Goal: Task Accomplishment & Management: Use online tool/utility

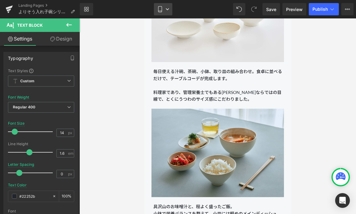
click at [167, 6] on link "Mobile" at bounding box center [163, 9] width 18 height 12
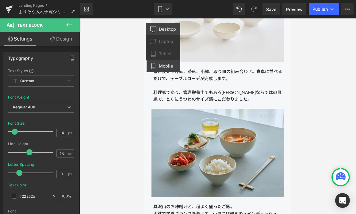
click at [160, 31] on span "Desktop" at bounding box center [167, 29] width 17 height 6
type input "16"
type input "100"
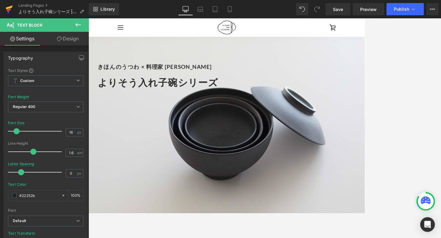
click at [7, 7] on icon at bounding box center [9, 8] width 7 height 4
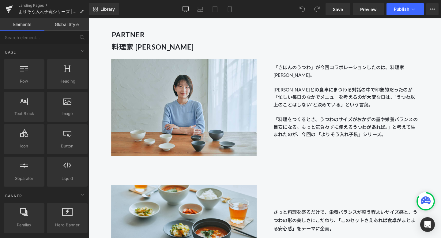
scroll to position [723, 0]
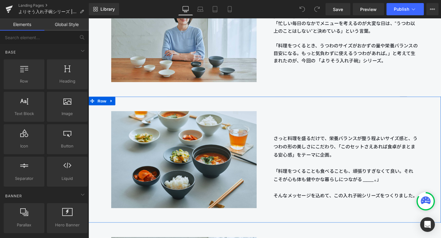
click at [280, 133] on div "さっと料理を盛るだけで、栄養バランスが整う程よいサイズ感と、うつわの形の美しさにこだわり、「このセットさえあれば食卓がまとまる安心感」をテーマに企画。 「料理…" at bounding box center [359, 159] width 170 height 99
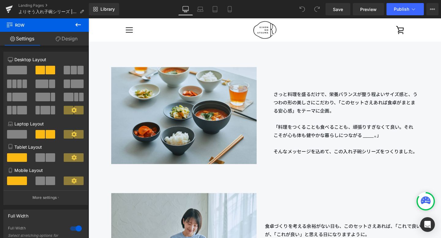
scroll to position [761, 0]
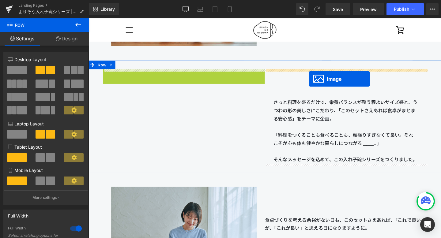
drag, startPoint x: 176, startPoint y: 128, endPoint x: 320, endPoint y: 82, distance: 151.3
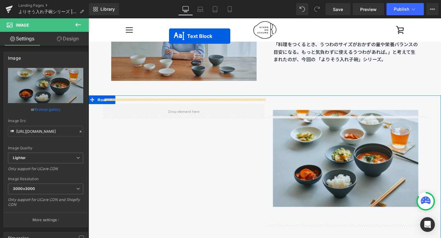
scroll to position [682, 0]
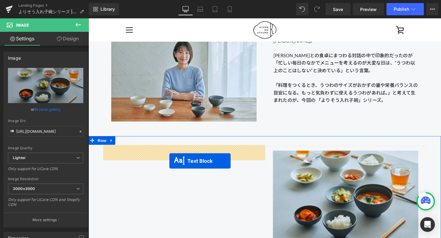
drag, startPoint x: 343, startPoint y: 202, endPoint x: 174, endPoint y: 169, distance: 172.4
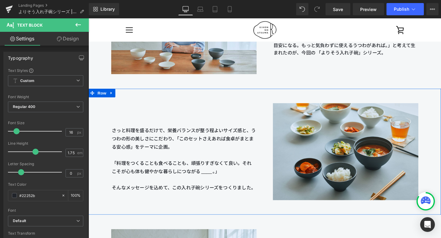
scroll to position [712, 0]
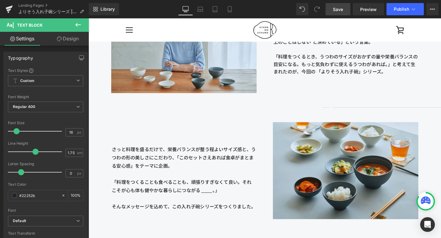
click at [338, 8] on span "Save" at bounding box center [338, 9] width 10 height 6
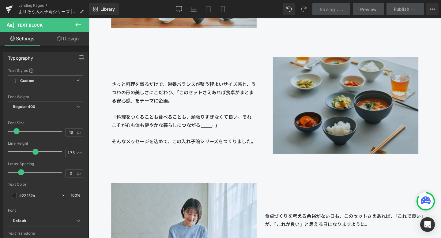
scroll to position [785, 0]
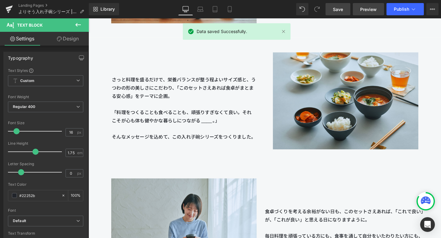
click at [374, 13] on link "Preview" at bounding box center [368, 9] width 31 height 12
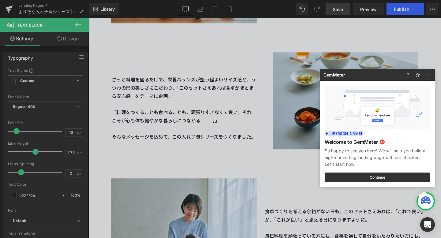
click at [230, 109] on div at bounding box center [220, 119] width 441 height 238
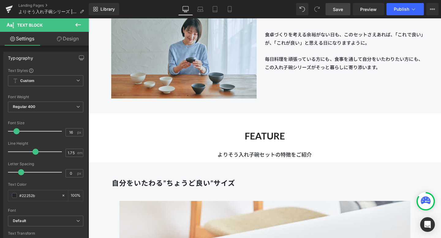
scroll to position [996, 0]
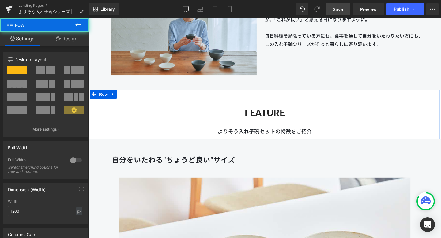
click at [225, 105] on div "FEATURE Heading よりそう入れ子碗セットの特徴をご紹介 Text Block" at bounding box center [274, 123] width 368 height 40
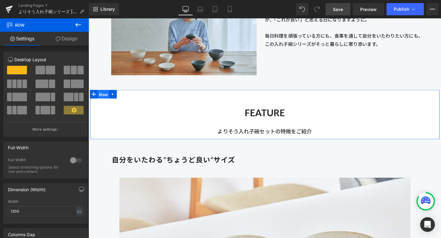
click at [105, 97] on span "Row" at bounding box center [104, 98] width 12 height 9
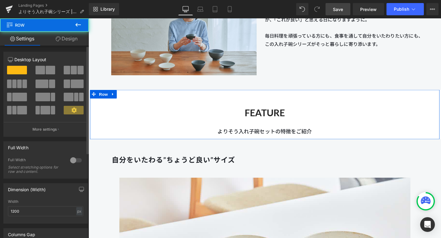
click at [72, 161] on div at bounding box center [76, 161] width 15 height 10
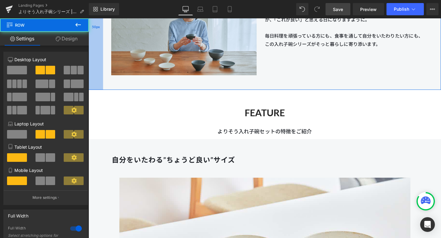
click at [100, 68] on div "50px" at bounding box center [96, 27] width 15 height 133
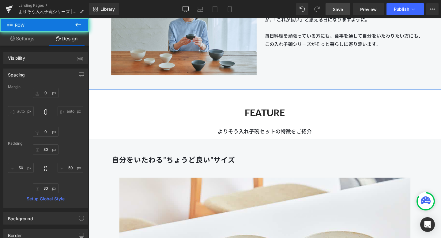
click at [77, 38] on link "Design" at bounding box center [66, 39] width 44 height 14
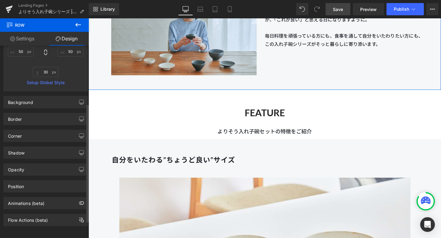
scroll to position [122, 0]
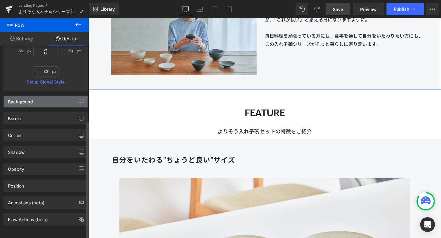
click at [55, 98] on div "Background" at bounding box center [46, 102] width 84 height 12
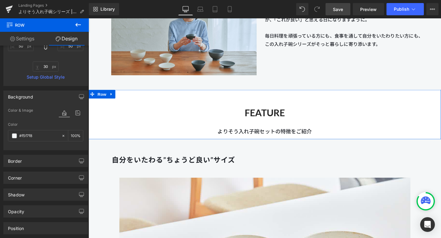
click at [132, 117] on h2 "FEATURE" at bounding box center [274, 118] width 371 height 12
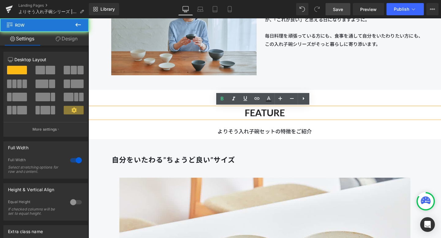
click at [111, 100] on div "FEATURE Heading よりそう入れ子碗セットの特徴をご紹介 Text Block Row" at bounding box center [274, 120] width 371 height 52
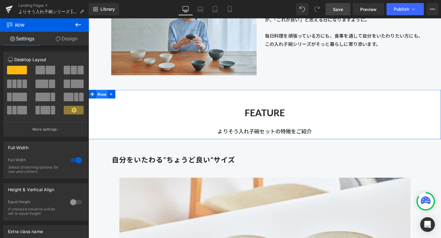
click at [104, 98] on span "Row" at bounding box center [103, 98] width 12 height 9
click at [70, 32] on link "Design" at bounding box center [66, 39] width 44 height 14
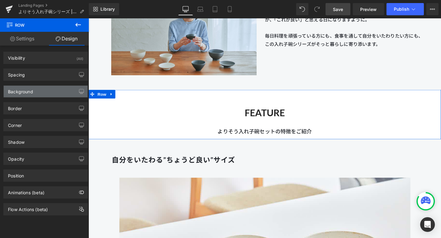
click at [44, 94] on div "Background" at bounding box center [46, 92] width 84 height 12
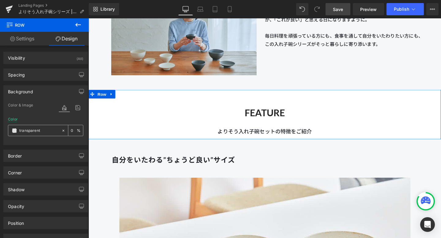
click at [61, 128] on div at bounding box center [64, 130] width 7 height 11
click at [46, 131] on input "transparent" at bounding box center [38, 131] width 39 height 7
type input "none"
paste input "#f5f7f8"
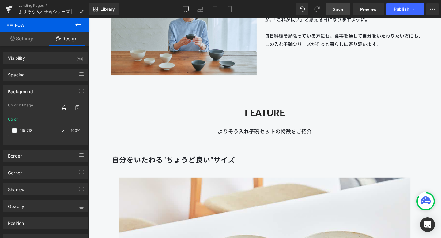
type input "#f5f7f8"
click at [337, 11] on span "Save" at bounding box center [338, 9] width 10 height 6
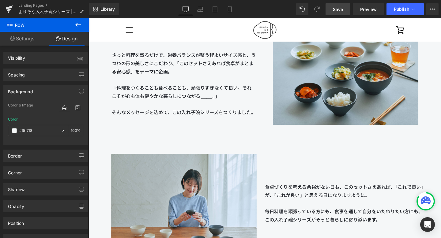
scroll to position [769, 0]
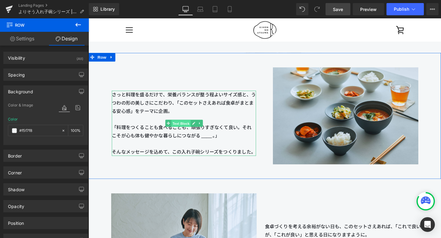
click at [188, 127] on span "Text Block" at bounding box center [186, 129] width 20 height 7
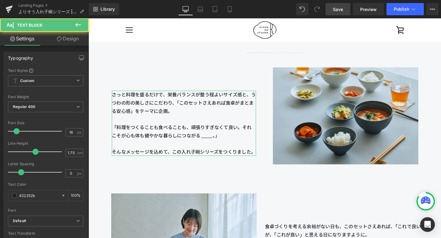
click at [78, 40] on link "Design" at bounding box center [68, 39] width 44 height 14
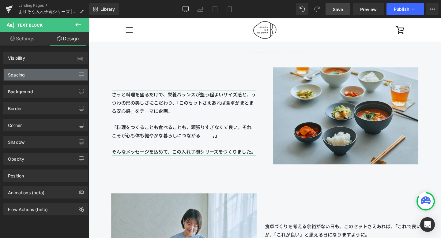
click at [49, 74] on div "Spacing" at bounding box center [46, 75] width 84 height 12
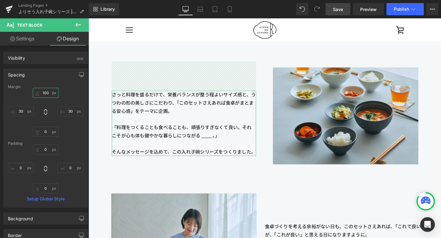
click at [46, 92] on input "text" at bounding box center [46, 93] width 26 height 10
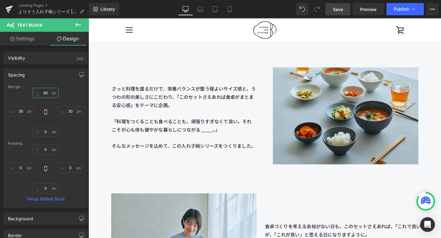
type input "80"
drag, startPoint x: 336, startPoint y: 9, endPoint x: 256, endPoint y: 30, distance: 82.4
click at [336, 9] on span "Save" at bounding box center [338, 9] width 10 height 6
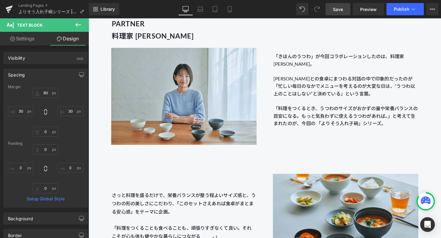
scroll to position [659, 0]
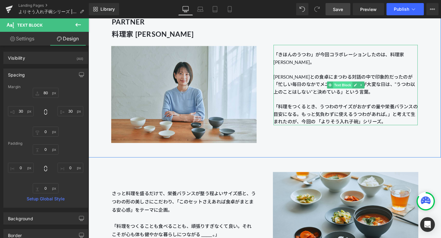
click at [353, 88] on span "Text Block" at bounding box center [356, 88] width 20 height 7
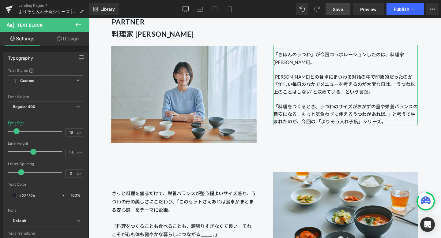
click at [74, 40] on link "Design" at bounding box center [68, 39] width 44 height 14
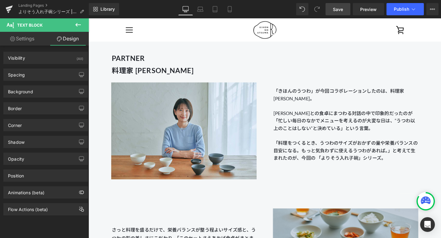
scroll to position [580, 0]
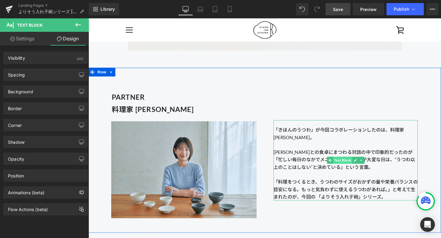
click at [359, 168] on span "Text Block" at bounding box center [356, 167] width 20 height 7
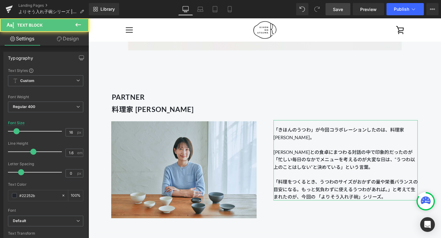
click at [73, 39] on link "Design" at bounding box center [68, 39] width 44 height 14
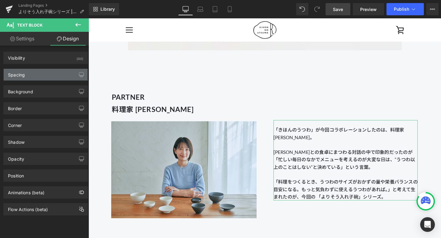
click at [59, 74] on div "Spacing" at bounding box center [46, 75] width 84 height 12
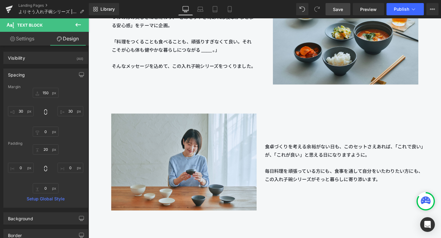
scroll to position [870, 0]
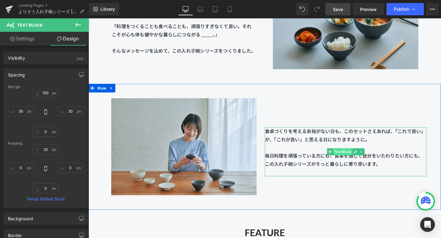
click at [353, 159] on span "Text Block" at bounding box center [356, 158] width 20 height 7
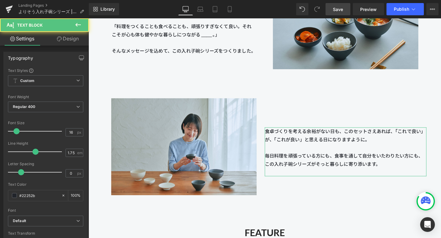
click at [74, 43] on link "Design" at bounding box center [68, 39] width 44 height 14
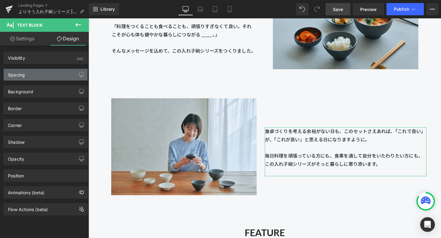
click at [61, 71] on div "Spacing" at bounding box center [46, 75] width 84 height 12
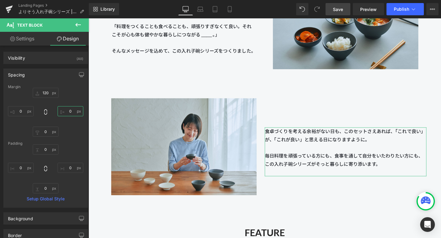
click at [71, 109] on input "text" at bounding box center [71, 111] width 26 height 10
type input "0"
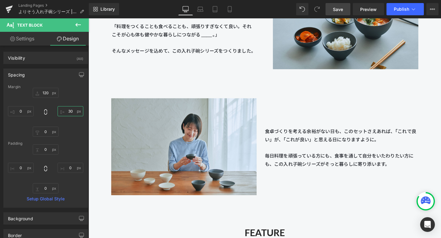
type input "30"
click at [333, 8] on link "Save" at bounding box center [338, 9] width 25 height 12
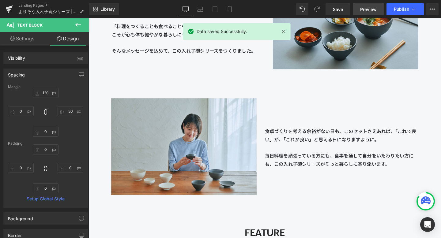
click at [369, 7] on span "Preview" at bounding box center [368, 9] width 17 height 6
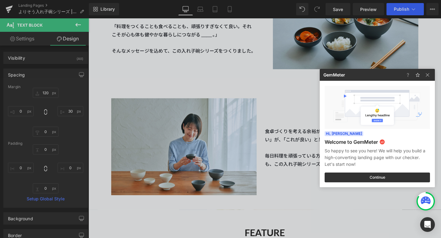
click at [300, 150] on div at bounding box center [220, 119] width 441 height 238
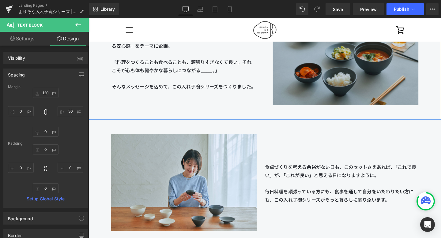
scroll to position [821, 0]
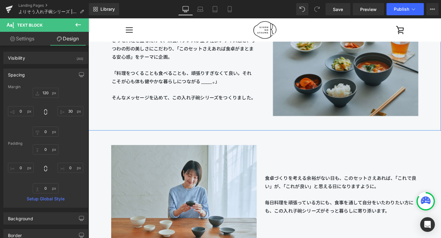
click at [311, 66] on img at bounding box center [359, 70] width 153 height 114
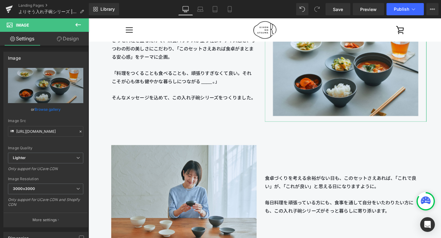
click at [71, 38] on link "Design" at bounding box center [68, 39] width 44 height 14
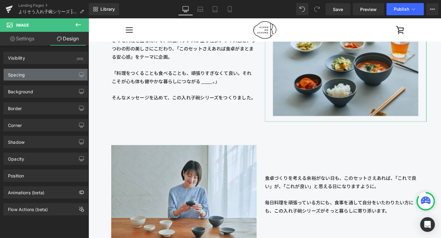
click at [56, 75] on div "Spacing" at bounding box center [46, 75] width 84 height 12
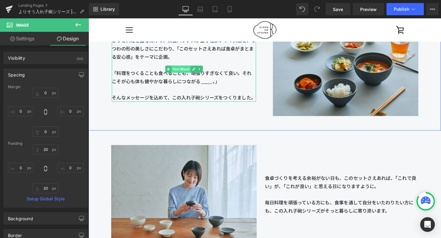
click at [185, 74] on span "Text Block" at bounding box center [186, 71] width 20 height 7
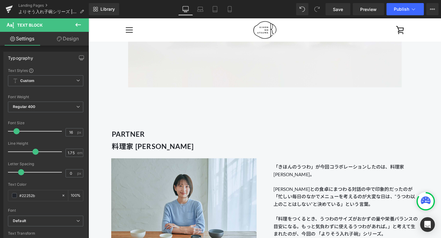
scroll to position [540, 0]
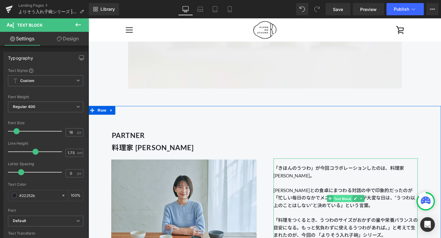
click at [354, 210] on span "Text Block" at bounding box center [356, 208] width 20 height 7
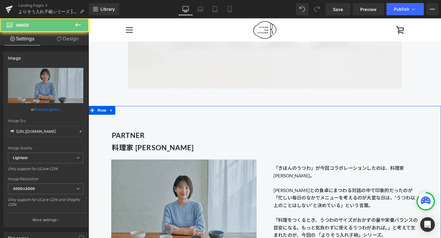
click at [228, 199] on img at bounding box center [188, 218] width 153 height 114
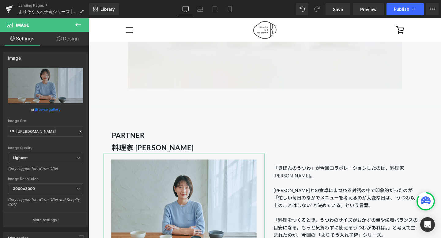
drag, startPoint x: 69, startPoint y: 41, endPoint x: 69, endPoint y: 47, distance: 5.8
click at [69, 41] on link "Design" at bounding box center [68, 39] width 44 height 14
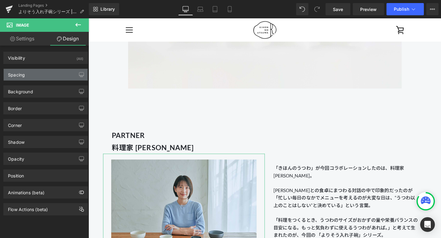
click at [60, 73] on div "Spacing" at bounding box center [46, 75] width 84 height 12
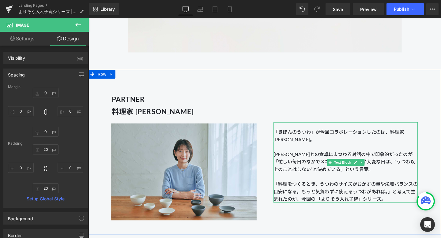
scroll to position [648, 0]
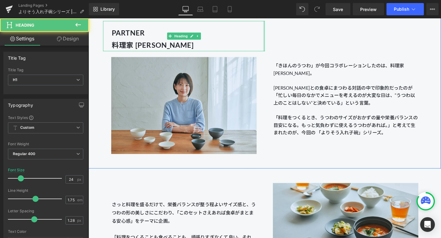
click at [273, 44] on div "PARTNER 料理家 長谷川あかりさん Heading" at bounding box center [189, 37] width 170 height 32
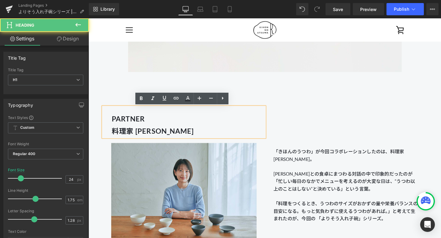
scroll to position [557, 0]
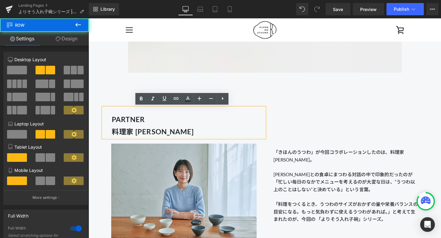
click at [247, 97] on div "PARTNER 料理家 長谷川あかりさん Heading Image 「きほんのうつわ」が今回コラボレーションしたのは、料理家 長谷川あかりさん。 長谷川あか…" at bounding box center [274, 181] width 371 height 174
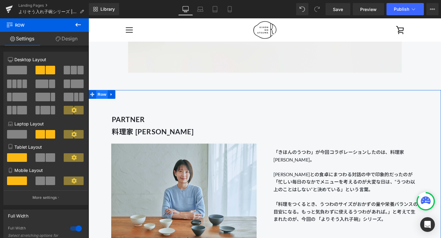
click at [105, 97] on span "Row" at bounding box center [103, 98] width 12 height 9
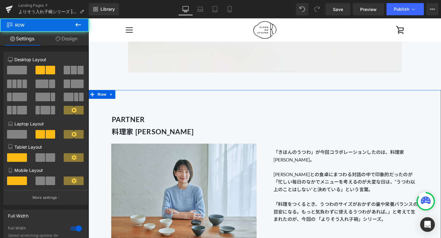
click at [64, 36] on link "Design" at bounding box center [66, 39] width 44 height 14
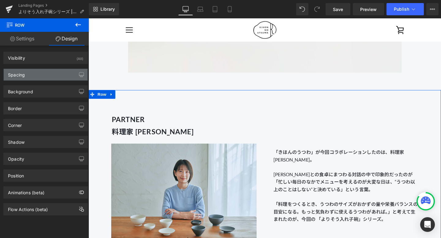
click at [57, 72] on div "Spacing" at bounding box center [46, 75] width 84 height 12
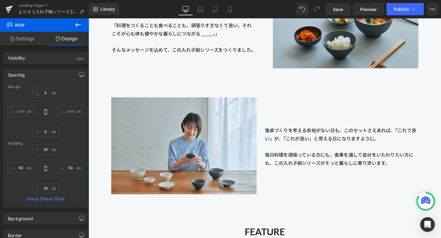
scroll to position [872, 0]
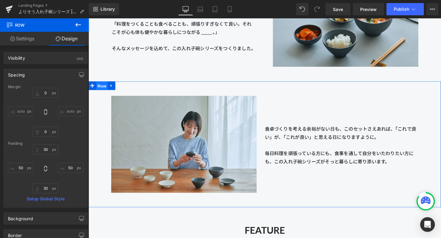
click at [101, 91] on span "Row" at bounding box center [103, 89] width 12 height 9
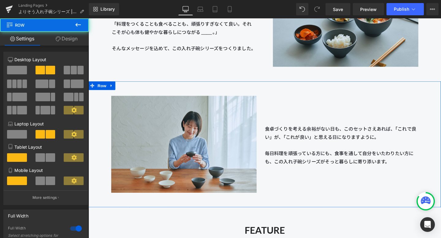
click at [73, 38] on link "Design" at bounding box center [66, 39] width 44 height 14
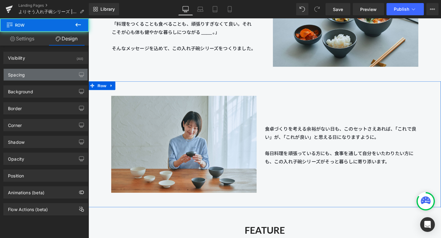
click at [57, 75] on div "Spacing" at bounding box center [46, 75] width 84 height 12
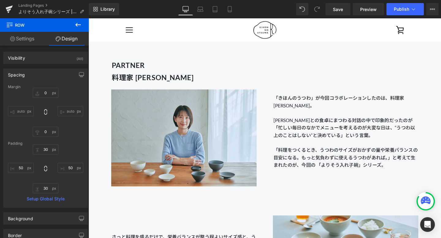
scroll to position [581, 0]
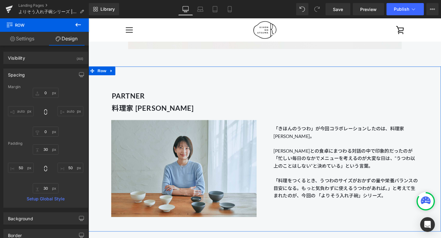
click at [274, 169] on div "「きほんのうつわ」が今回コラボレーションしたのは、料理家 長谷川あかりさん。 長谷川あかりさんとの食卓にまつわる対話の中で印象的だったのが「忙しい毎日のなかで…" at bounding box center [359, 143] width 170 height 131
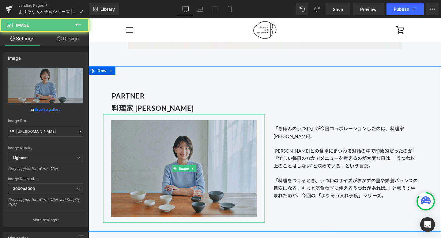
click at [252, 170] on img at bounding box center [188, 177] width 153 height 114
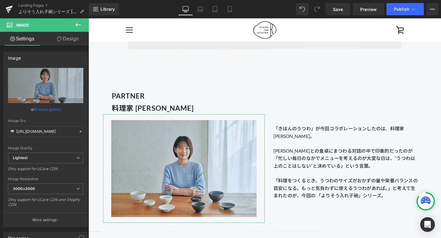
click at [82, 44] on link "Design" at bounding box center [68, 39] width 44 height 14
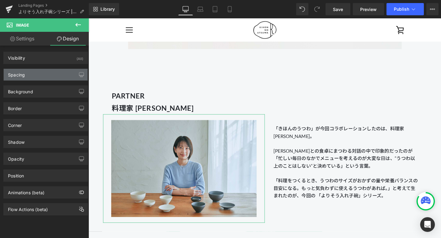
click at [67, 77] on div "Spacing" at bounding box center [46, 75] width 84 height 12
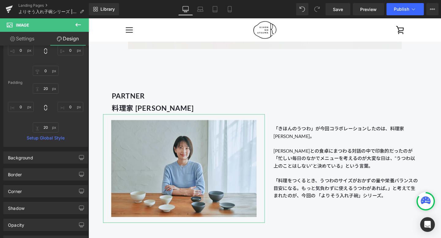
scroll to position [122, 0]
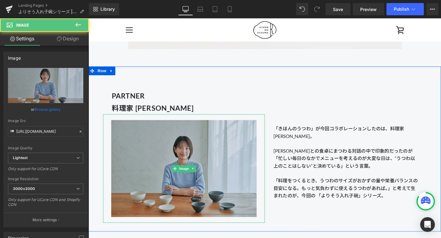
click at [129, 153] on img at bounding box center [188, 177] width 153 height 114
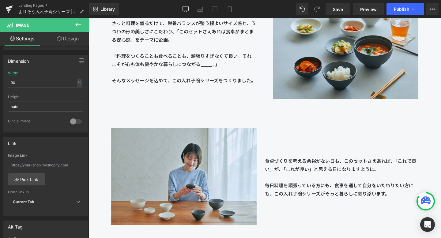
scroll to position [887, 0]
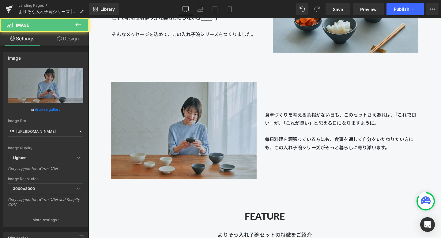
click at [137, 140] on img at bounding box center [188, 136] width 153 height 114
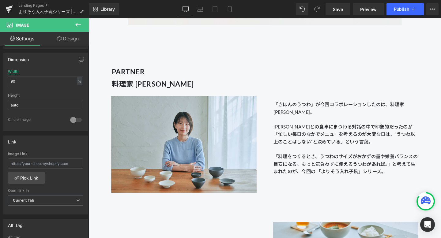
scroll to position [607, 0]
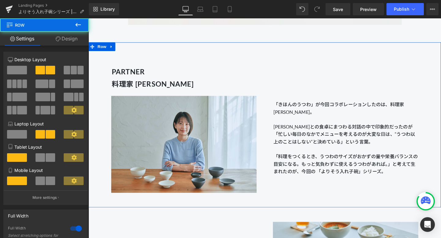
click at [341, 72] on div "「きほんのうつわ」が今回コラボレーションしたのは、料理家 長谷川あかりさん。 長谷川あかりさんとの食卓にまつわる対話の中で印象的だったのが「忙しい毎日のなかで…" at bounding box center [359, 118] width 170 height 131
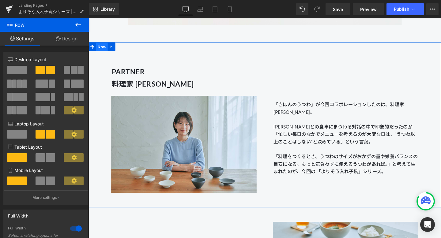
click at [99, 47] on span "Row" at bounding box center [103, 48] width 12 height 9
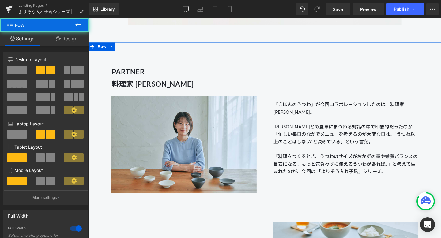
click at [69, 40] on link "Design" at bounding box center [66, 39] width 44 height 14
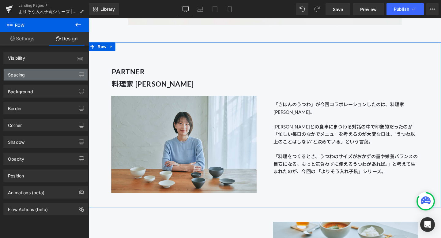
click at [60, 74] on div "Spacing" at bounding box center [46, 75] width 84 height 12
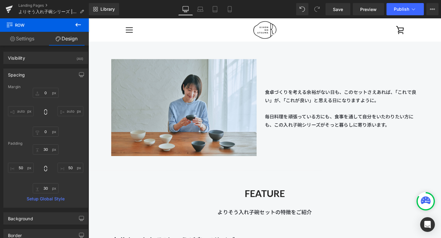
scroll to position [873, 0]
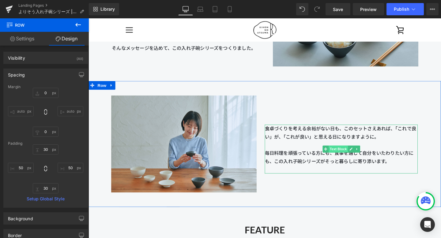
click at [354, 155] on span "Text Block" at bounding box center [351, 155] width 20 height 7
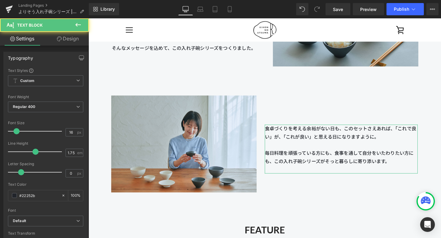
click at [64, 34] on link "Design" at bounding box center [68, 39] width 44 height 14
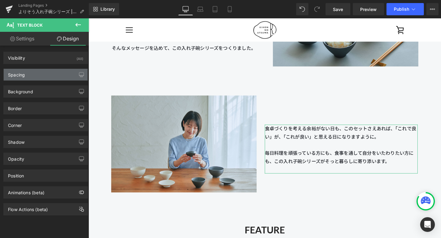
click at [29, 79] on div "Spacing" at bounding box center [46, 75] width 84 height 12
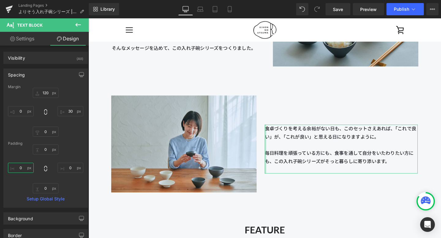
click at [26, 168] on input "0" at bounding box center [21, 168] width 26 height 10
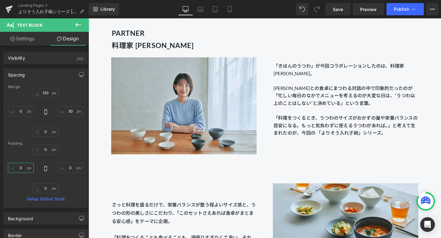
scroll to position [676, 0]
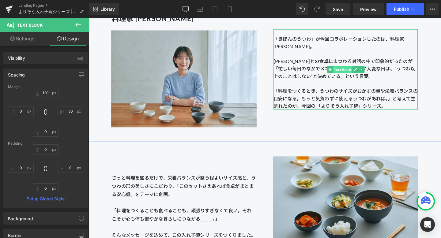
click at [359, 72] on span "Text Block" at bounding box center [356, 72] width 20 height 7
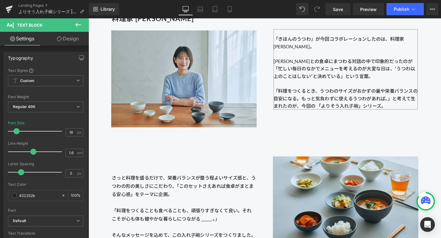
click at [66, 40] on link "Design" at bounding box center [68, 39] width 44 height 14
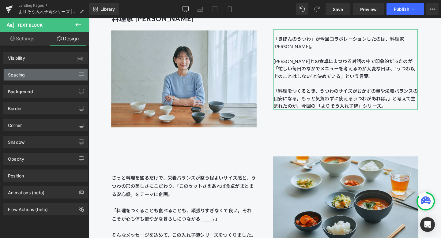
click at [41, 73] on div "Spacing" at bounding box center [46, 75] width 84 height 12
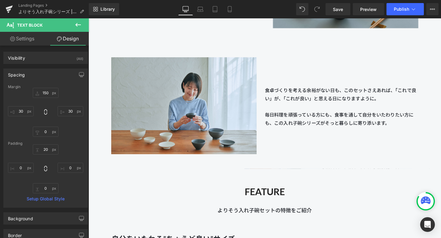
scroll to position [913, 0]
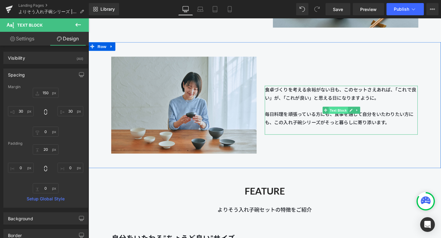
click at [350, 115] on span "Text Block" at bounding box center [351, 115] width 20 height 7
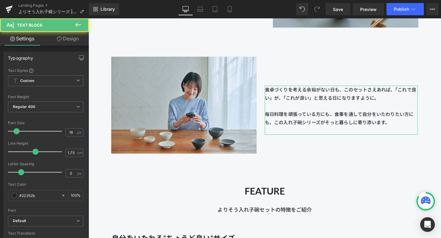
click at [79, 42] on link "Design" at bounding box center [68, 39] width 44 height 14
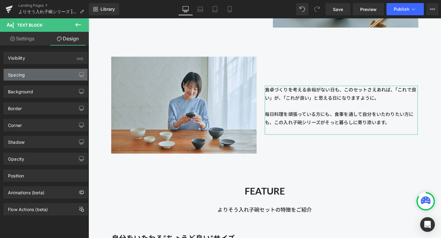
click at [58, 76] on div "Spacing" at bounding box center [46, 75] width 84 height 12
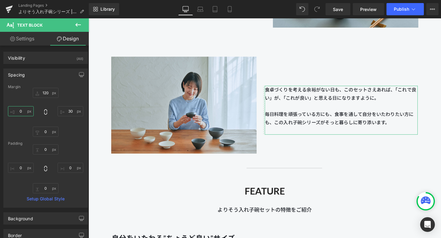
click at [28, 111] on input "0" at bounding box center [21, 111] width 26 height 10
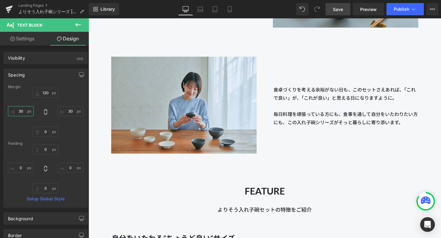
type input "30"
click at [340, 12] on span "Save" at bounding box center [338, 9] width 10 height 6
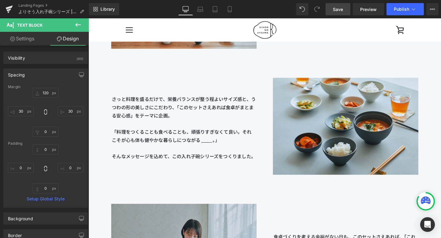
scroll to position [751, 0]
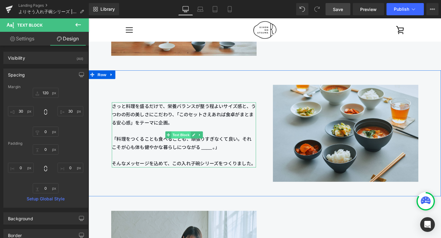
click at [187, 140] on span "Text Block" at bounding box center [186, 141] width 20 height 7
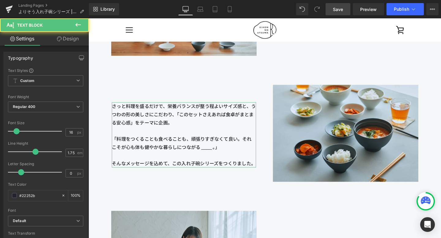
click at [69, 36] on link "Design" at bounding box center [68, 39] width 44 height 14
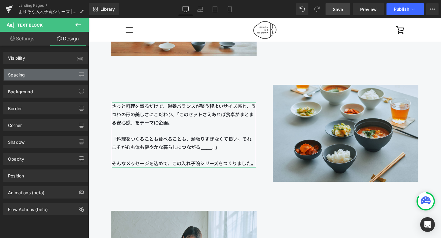
click at [50, 74] on div "Spacing" at bounding box center [46, 75] width 84 height 12
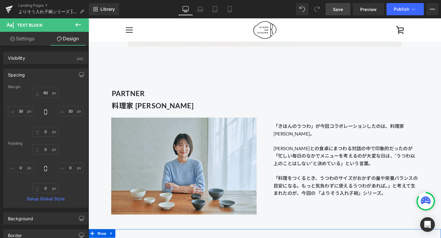
scroll to position [560, 0]
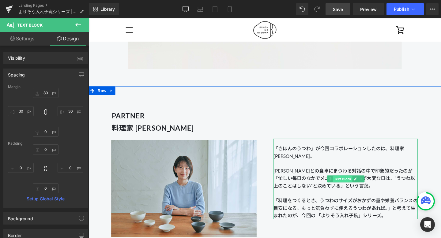
click at [358, 187] on span "Text Block" at bounding box center [356, 187] width 20 height 7
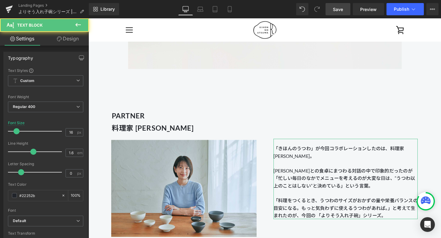
click at [76, 41] on link "Design" at bounding box center [68, 39] width 44 height 14
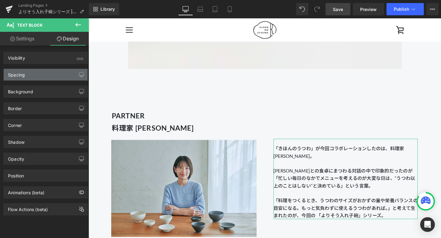
click at [51, 75] on div "Spacing" at bounding box center [46, 75] width 84 height 12
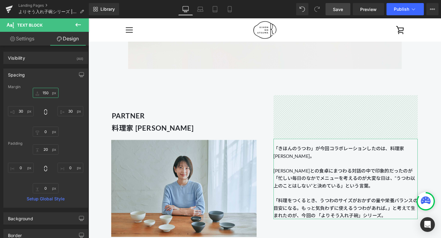
click at [44, 93] on input "150" at bounding box center [46, 93] width 26 height 10
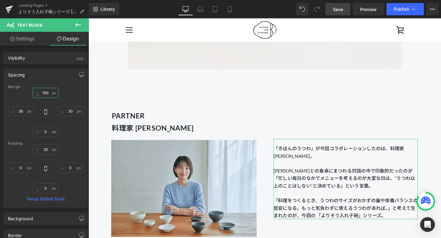
click at [45, 93] on input "150" at bounding box center [46, 93] width 26 height 10
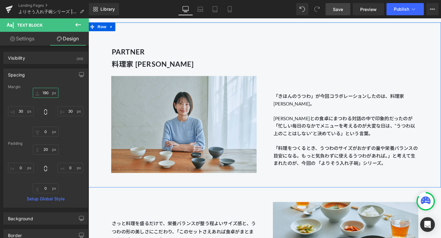
scroll to position [630, 0]
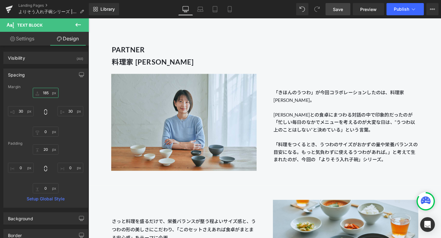
type input "185"
click at [340, 4] on link "Save" at bounding box center [338, 9] width 25 height 12
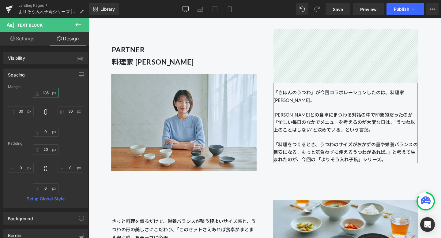
click at [47, 93] on input "185" at bounding box center [46, 93] width 26 height 10
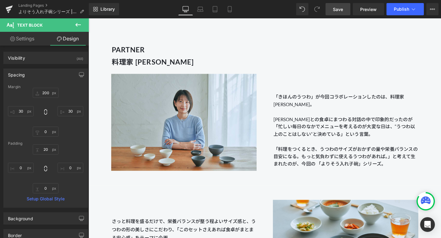
click at [333, 10] on link "Save" at bounding box center [338, 9] width 25 height 12
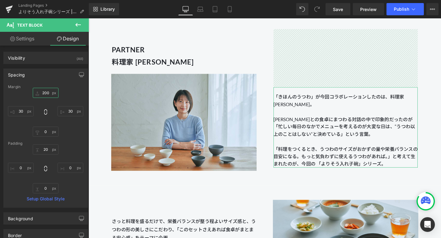
click at [44, 94] on input "200" at bounding box center [46, 93] width 26 height 10
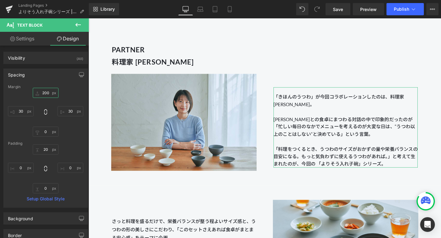
click at [45, 93] on input "200" at bounding box center [46, 93] width 26 height 10
type input "220"
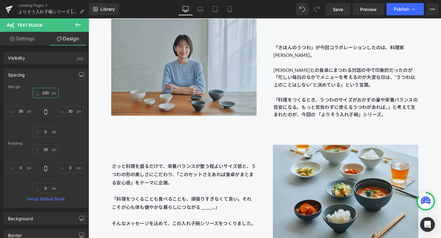
scroll to position [762, 0]
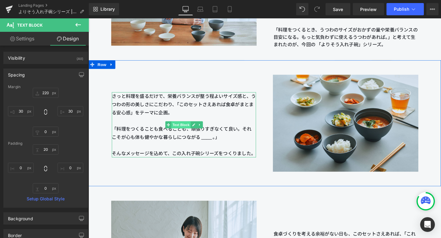
click at [187, 130] on span "Text Block" at bounding box center [186, 130] width 20 height 7
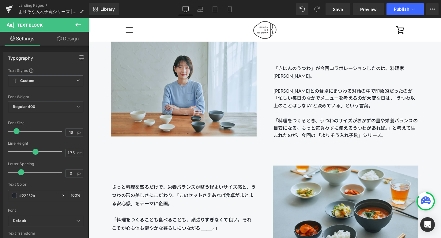
scroll to position [659, 0]
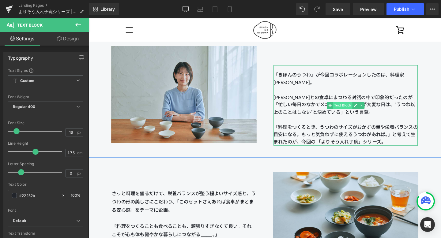
click at [352, 112] on span "Text Block" at bounding box center [356, 109] width 20 height 7
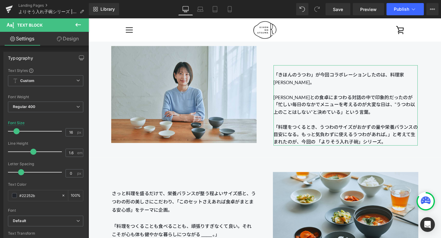
click at [65, 41] on link "Design" at bounding box center [68, 39] width 44 height 14
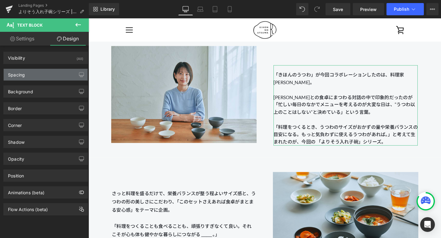
click at [42, 79] on div "Spacing" at bounding box center [46, 75] width 84 height 12
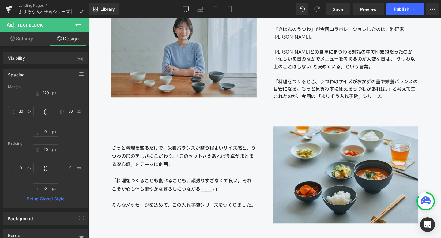
scroll to position [706, 0]
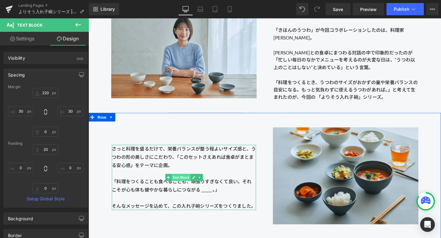
click at [187, 187] on span "Text Block" at bounding box center [186, 185] width 20 height 7
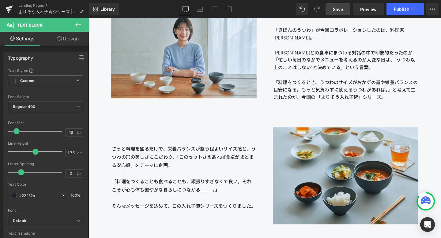
click at [344, 4] on link "Save" at bounding box center [338, 9] width 25 height 12
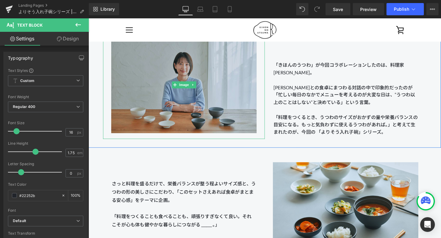
scroll to position [605, 0]
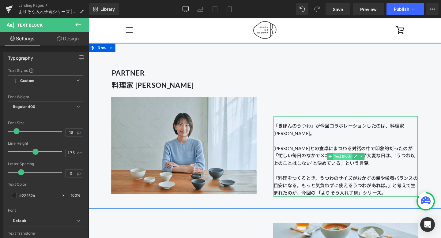
click at [354, 162] on span "Text Block" at bounding box center [356, 163] width 20 height 7
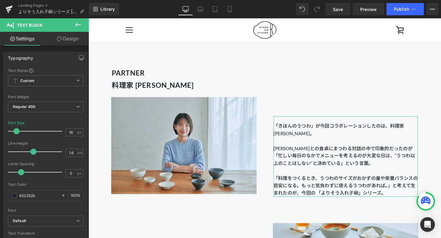
click at [71, 41] on link "Design" at bounding box center [68, 39] width 44 height 14
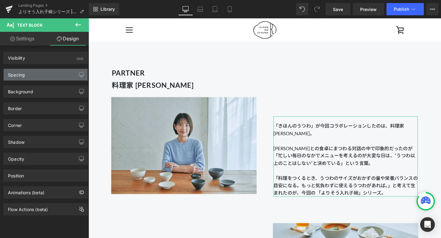
click at [44, 78] on div "Spacing" at bounding box center [46, 75] width 84 height 12
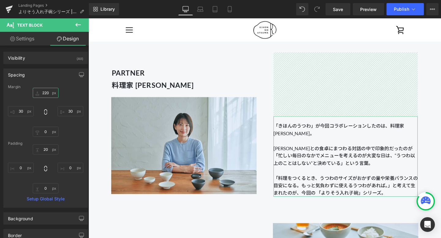
click at [47, 92] on input "220" at bounding box center [46, 93] width 26 height 10
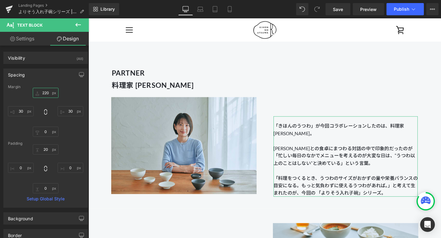
click at [46, 94] on input "220" at bounding box center [46, 93] width 26 height 10
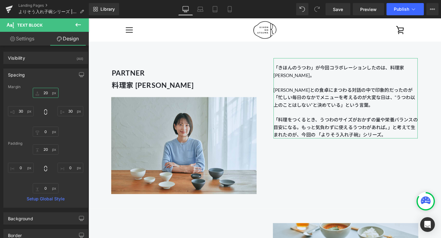
type input "240"
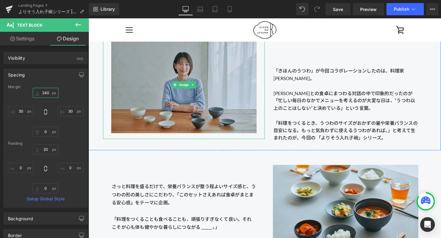
scroll to position [748, 0]
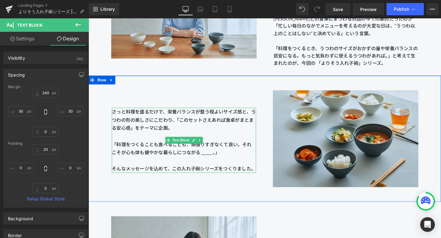
click at [188, 156] on p "「料理をつくることも食べることも、頑張りすぎなくて良い。それこそが心も体も健やかな暮らしにつながる ______ 。」" at bounding box center [189, 151] width 152 height 26
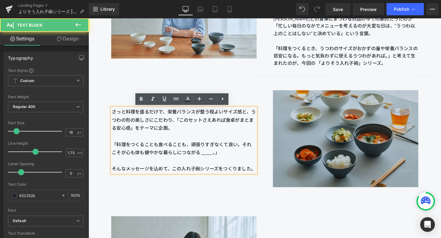
click at [292, 148] on img at bounding box center [359, 145] width 153 height 114
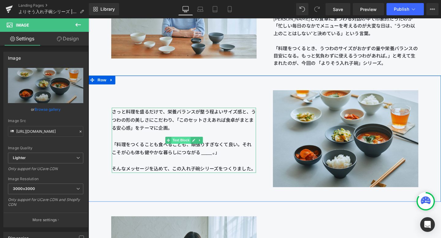
click at [189, 149] on span "Text Block" at bounding box center [186, 146] width 20 height 7
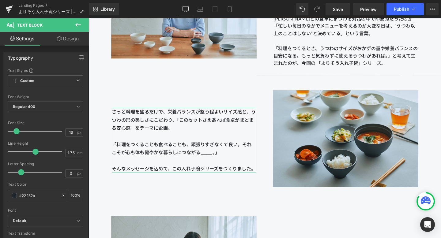
click at [68, 37] on link "Design" at bounding box center [68, 39] width 44 height 14
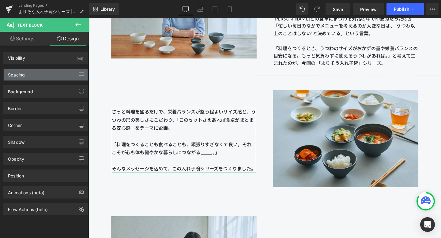
click at [46, 73] on div "Spacing" at bounding box center [46, 75] width 84 height 12
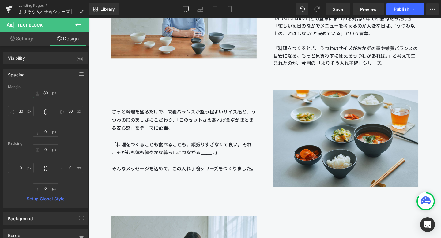
click at [45, 93] on input "80" at bounding box center [46, 93] width 26 height 10
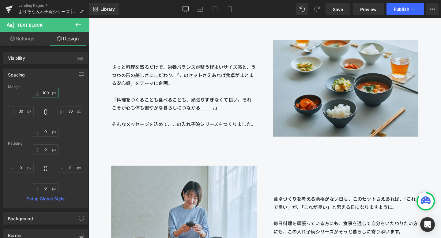
scroll to position [872, 0]
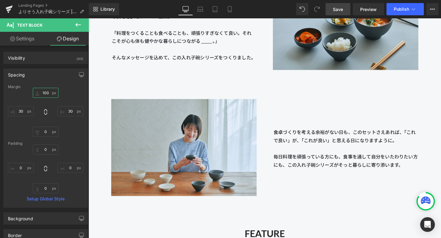
type input "100"
click at [340, 10] on span "Save" at bounding box center [338, 9] width 10 height 6
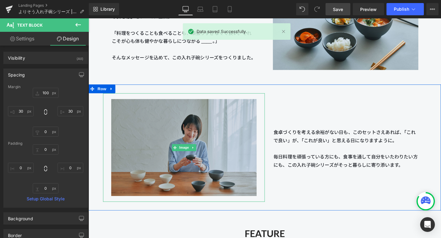
click at [143, 131] on img at bounding box center [188, 154] width 153 height 114
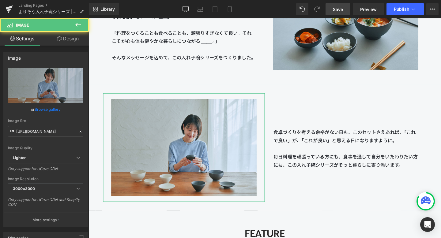
click at [68, 42] on link "Design" at bounding box center [68, 39] width 44 height 14
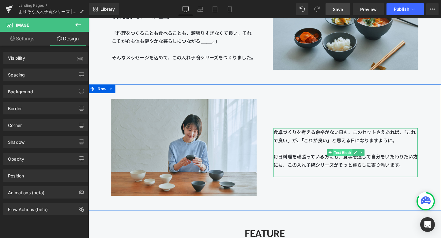
click at [361, 157] on span "Text Block" at bounding box center [356, 159] width 20 height 7
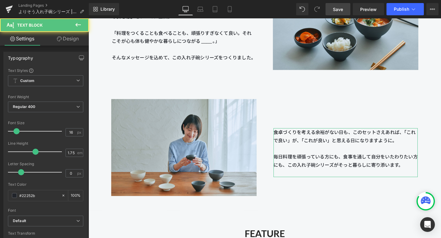
click at [74, 33] on link "Design" at bounding box center [68, 39] width 44 height 14
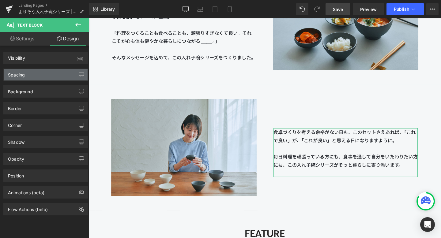
click at [43, 76] on div "Spacing" at bounding box center [46, 75] width 84 height 12
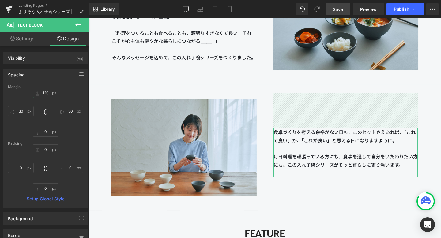
click at [48, 92] on input "text" at bounding box center [46, 93] width 26 height 10
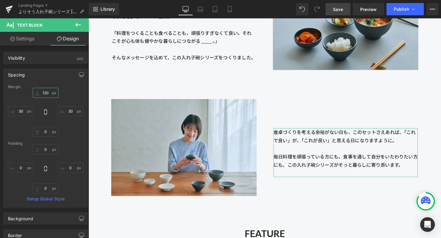
click at [46, 93] on input "text" at bounding box center [46, 93] width 26 height 10
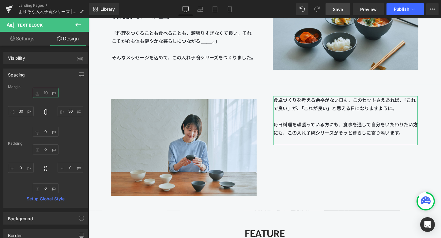
type input "140"
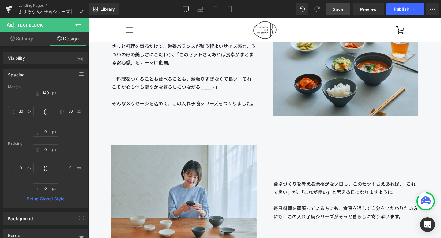
scroll to position [782, 0]
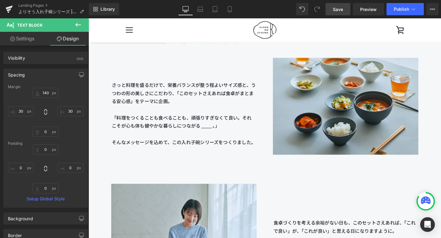
click at [187, 94] on span "さっと料理を盛るだけで、栄養バランスが整う程よいサイズ感と、うつわの形の美しさにこだわり、「このセットさえあれば食卓がまとまる安心感」をテーマに企画。" at bounding box center [188, 97] width 151 height 23
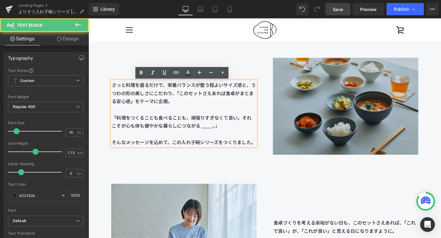
click at [296, 105] on img at bounding box center [359, 111] width 153 height 114
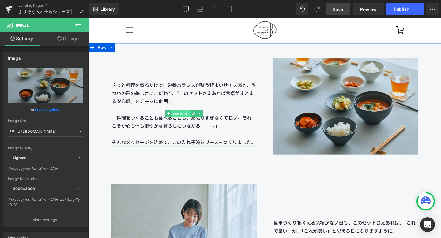
click at [191, 118] on span "Text Block" at bounding box center [186, 119] width 20 height 7
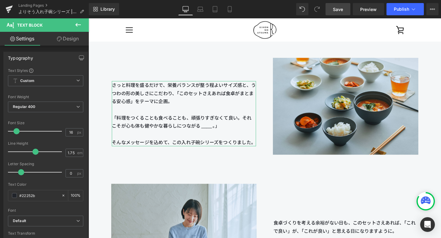
click at [80, 44] on link "Design" at bounding box center [68, 39] width 44 height 14
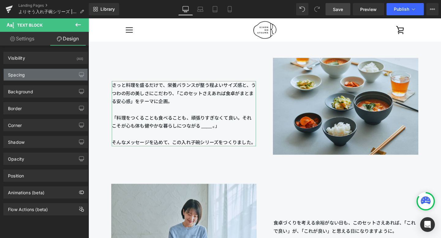
click at [55, 77] on div "Spacing" at bounding box center [46, 75] width 84 height 12
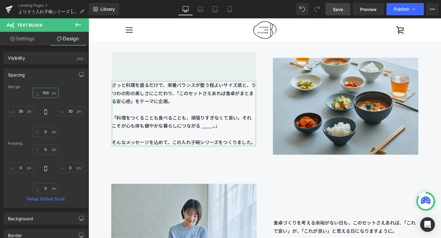
click at [45, 93] on input "100" at bounding box center [46, 93] width 26 height 10
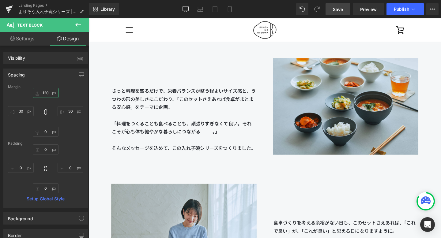
type input "120"
click at [345, 9] on link "Save" at bounding box center [338, 9] width 25 height 12
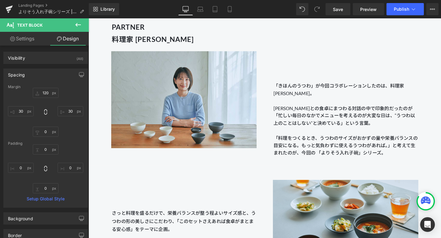
scroll to position [711, 0]
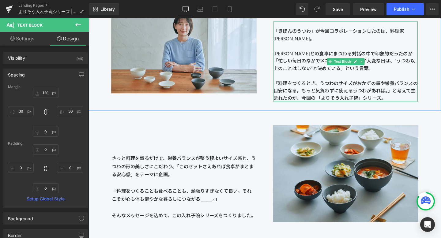
click at [314, 63] on span "「きほんのうつわ」が今回コラボレーションしたのは、料理家 長谷川あかりさん。 長谷川あかりさんとの食卓にまつわる対話の中で印象的だったのが「忙しい毎日のなかで…" at bounding box center [357, 51] width 149 height 45
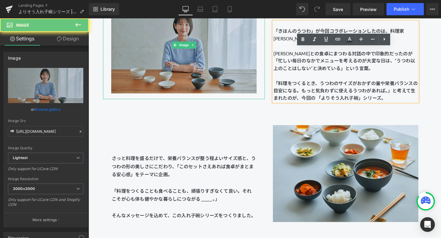
click at [265, 93] on img at bounding box center [188, 46] width 153 height 114
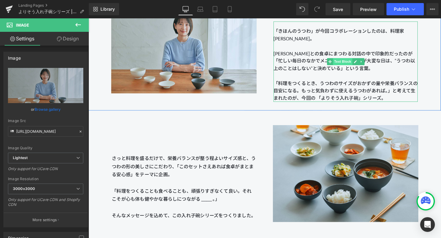
click at [353, 65] on span "Text Block" at bounding box center [356, 63] width 20 height 7
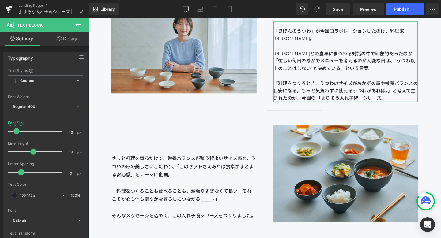
click at [67, 39] on link "Design" at bounding box center [68, 39] width 44 height 14
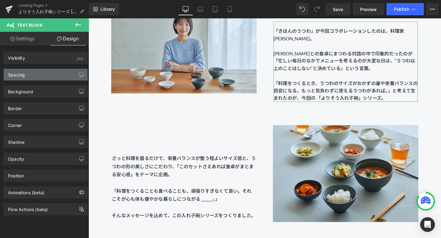
click at [46, 74] on div "Spacing" at bounding box center [46, 75] width 84 height 12
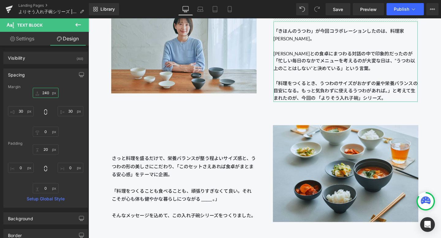
click at [49, 93] on input "240" at bounding box center [46, 93] width 26 height 10
click at [45, 93] on input "240" at bounding box center [46, 93] width 26 height 10
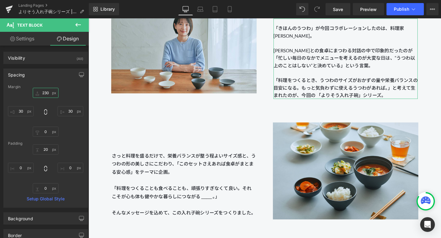
type input "230"
click at [68, 87] on div "Margin" at bounding box center [45, 87] width 75 height 4
click at [337, 10] on span "Save" at bounding box center [338, 9] width 10 height 6
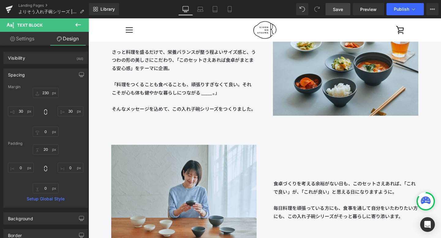
scroll to position [818, 0]
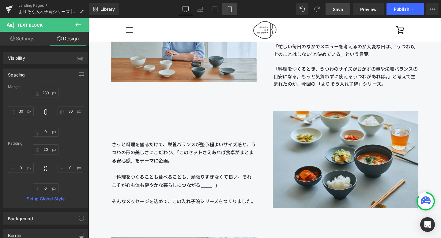
click at [232, 8] on icon at bounding box center [230, 9] width 6 height 6
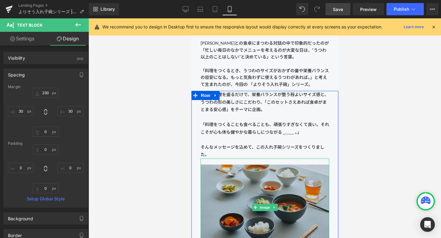
scroll to position [525, 0]
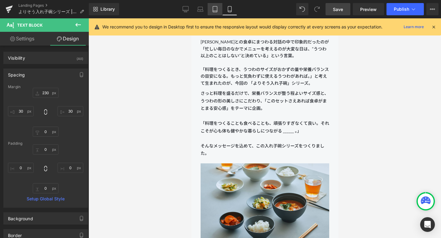
click at [217, 5] on link "Tablet" at bounding box center [215, 9] width 15 height 12
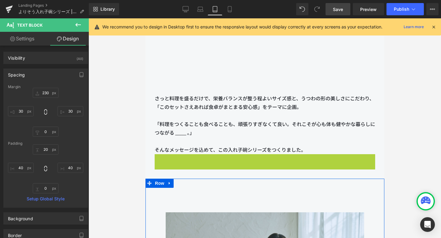
scroll to position [790, 0]
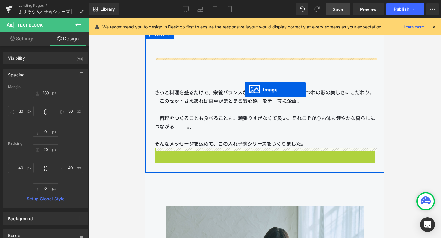
drag, startPoint x: 254, startPoint y: 227, endPoint x: 245, endPoint y: 90, distance: 137.1
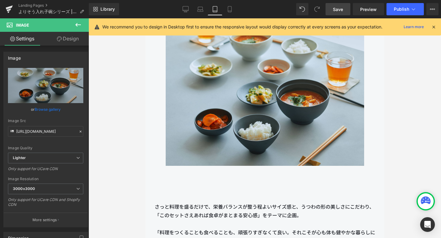
scroll to position [851, 0]
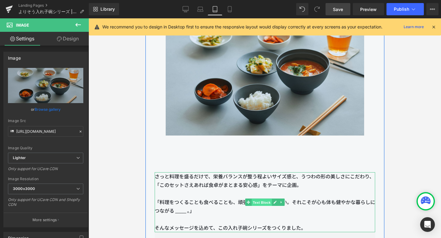
click at [261, 201] on span "Text Block" at bounding box center [261, 202] width 20 height 7
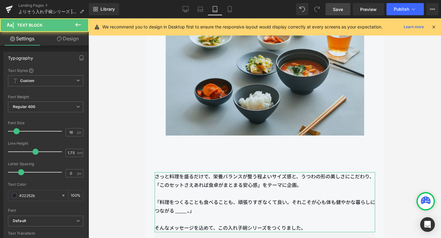
click at [78, 38] on link "Design" at bounding box center [68, 39] width 44 height 14
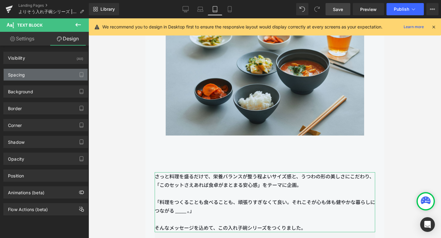
click at [44, 78] on div "Spacing" at bounding box center [46, 75] width 84 height 12
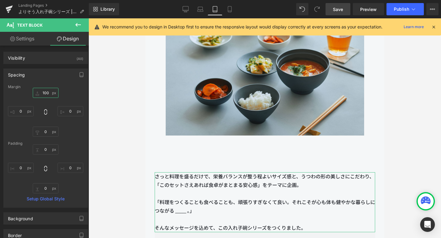
click at [45, 90] on input "100" at bounding box center [46, 93] width 26 height 10
click at [45, 92] on input "100" at bounding box center [46, 93] width 26 height 10
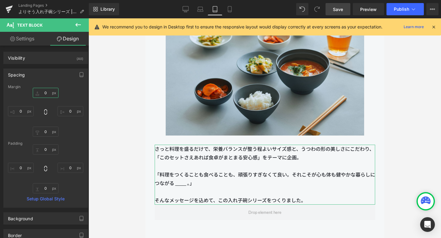
type input "30"
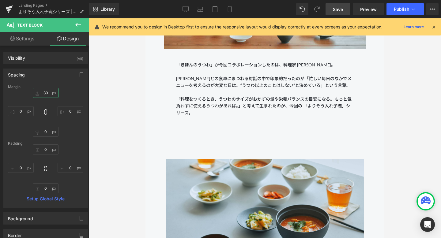
scroll to position [701, 0]
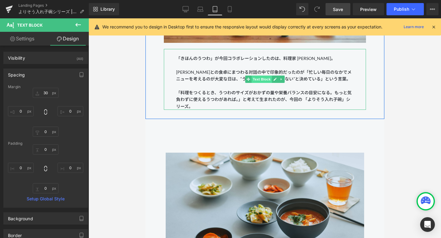
click at [264, 81] on span "Text Block" at bounding box center [261, 79] width 20 height 7
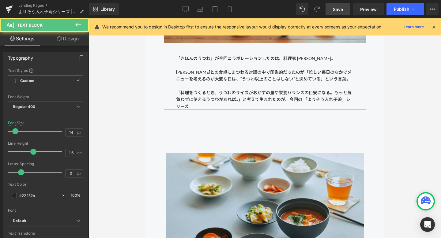
click at [72, 35] on link "Design" at bounding box center [68, 39] width 44 height 14
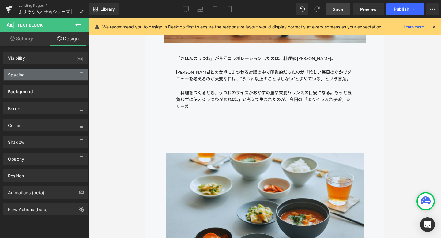
click at [45, 73] on div "Spacing" at bounding box center [46, 75] width 84 height 12
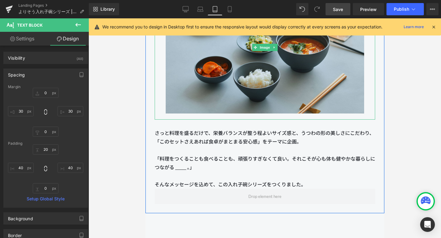
scroll to position [886, 0]
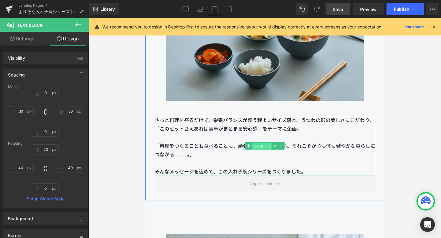
click at [262, 147] on span "Text Block" at bounding box center [261, 146] width 20 height 7
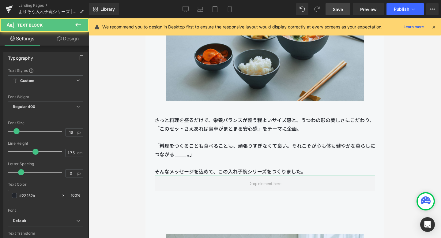
click at [62, 40] on link "Design" at bounding box center [68, 39] width 44 height 14
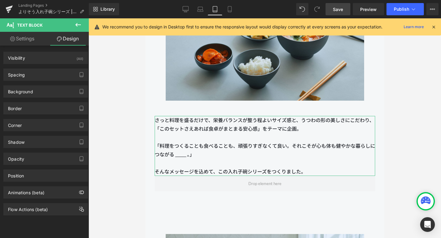
click at [32, 81] on div "Background Color & Image color Color transparent 0 % Image Replace Image Upload…" at bounding box center [46, 89] width 92 height 17
click at [35, 74] on div "Spacing" at bounding box center [46, 75] width 84 height 12
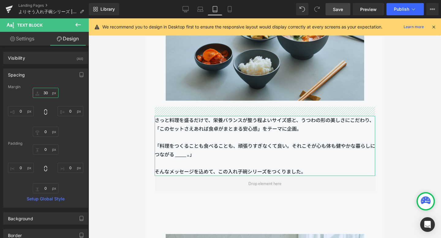
click at [46, 93] on input "30" at bounding box center [46, 93] width 26 height 10
click at [46, 134] on input "0" at bounding box center [46, 132] width 26 height 10
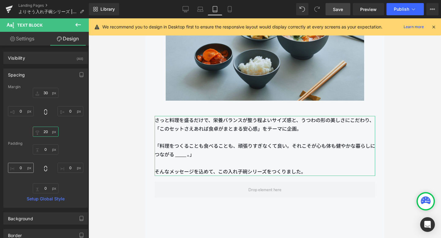
type input "20"
click at [25, 168] on input "0" at bounding box center [21, 168] width 26 height 10
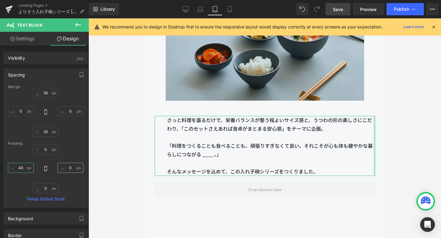
type input "40"
click at [69, 167] on input "0" at bounding box center [71, 168] width 26 height 10
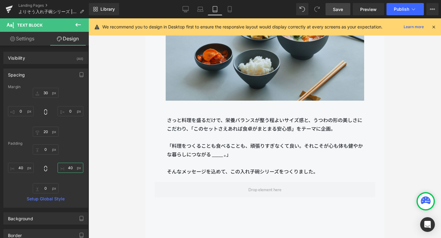
type input "40"
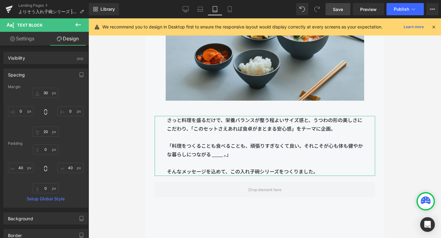
click at [74, 145] on div "Padding" at bounding box center [45, 144] width 75 height 4
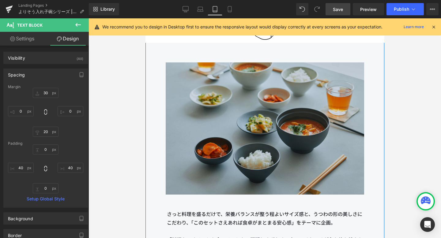
scroll to position [781, 0]
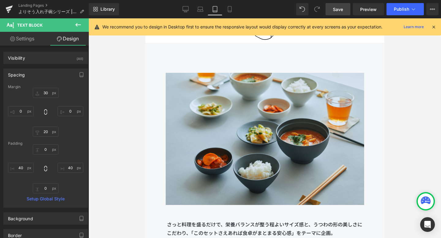
click at [334, 11] on span "Save" at bounding box center [338, 9] width 10 height 6
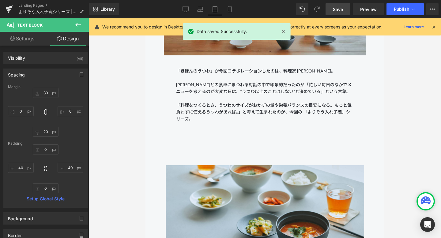
scroll to position [676, 0]
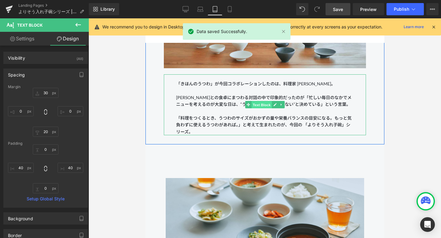
click at [264, 106] on span "Text Block" at bounding box center [261, 104] width 20 height 7
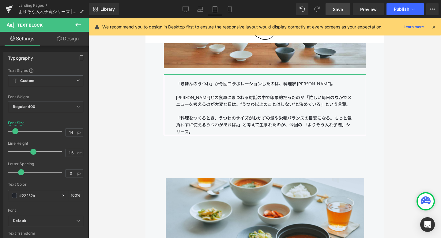
click at [68, 42] on link "Design" at bounding box center [68, 39] width 44 height 14
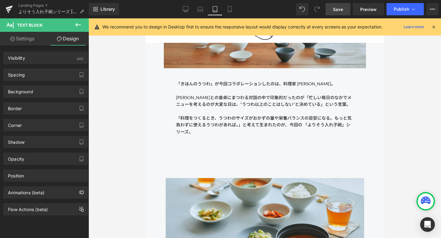
click at [434, 26] on icon at bounding box center [434, 27] width 6 height 6
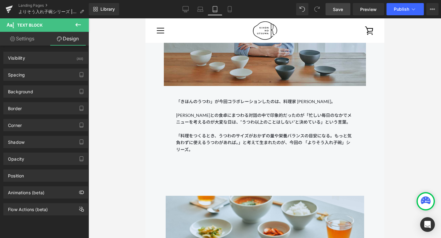
scroll to position [657, 0]
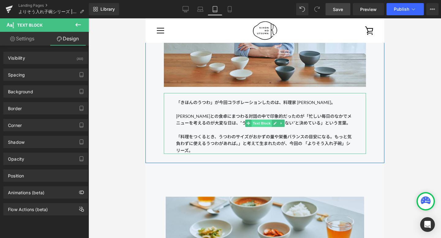
click at [261, 124] on span "Text Block" at bounding box center [261, 123] width 20 height 7
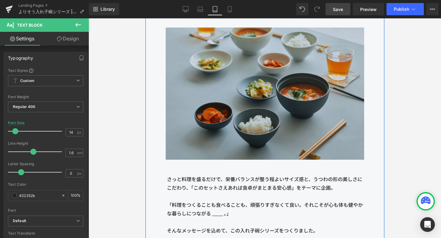
scroll to position [901, 0]
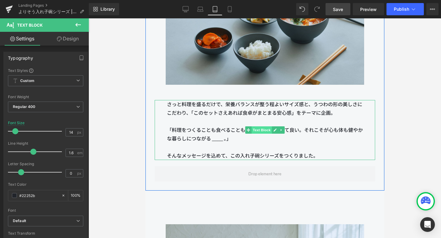
click at [259, 130] on span "Text Block" at bounding box center [261, 130] width 20 height 7
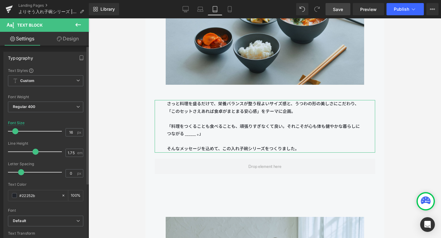
click at [17, 131] on span at bounding box center [15, 131] width 6 height 6
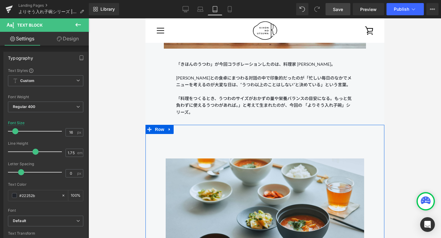
scroll to position [696, 0]
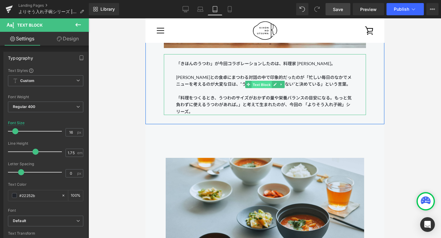
click at [262, 86] on span "Text Block" at bounding box center [261, 84] width 20 height 7
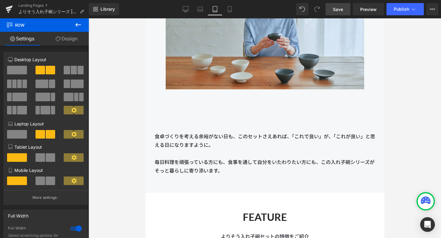
scroll to position [1214, 0]
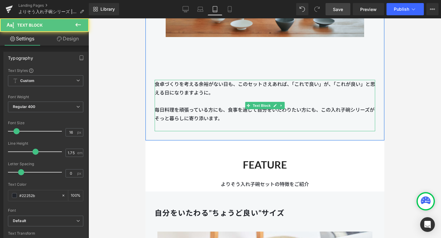
click at [268, 101] on p at bounding box center [264, 101] width 221 height 9
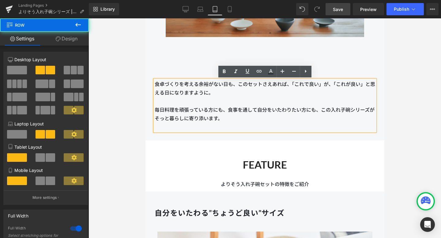
click at [262, 135] on div "Image 食卓づくりを考える余裕がない日も、このセットさえあれば、「これで良い」が、「これが良い」と思える日になりますように。 毎日料理を頑張っている方にも…" at bounding box center [264, 6] width 239 height 270
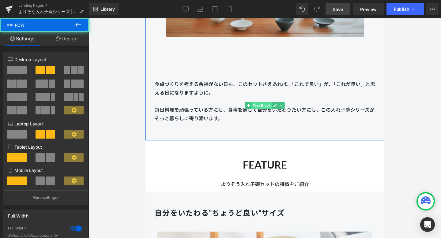
click at [262, 104] on span "Text Block" at bounding box center [261, 105] width 20 height 7
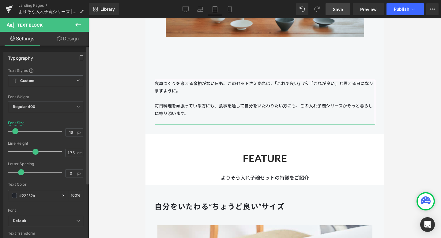
click at [16, 131] on span at bounding box center [15, 131] width 6 height 6
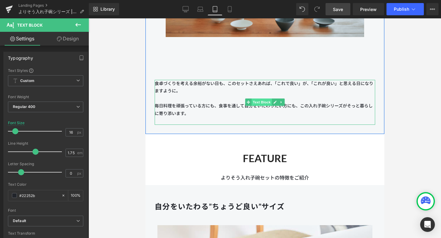
click at [256, 103] on span "Text Block" at bounding box center [261, 102] width 20 height 7
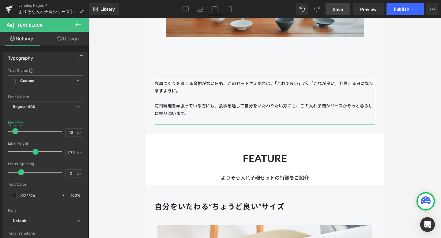
click at [71, 37] on link "Design" at bounding box center [68, 39] width 44 height 14
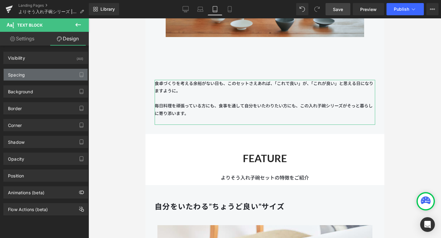
click at [38, 74] on div "Spacing" at bounding box center [46, 75] width 84 height 12
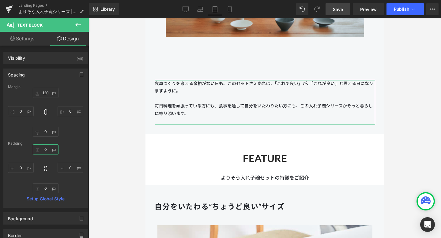
click at [48, 150] on input "0" at bounding box center [46, 150] width 26 height 10
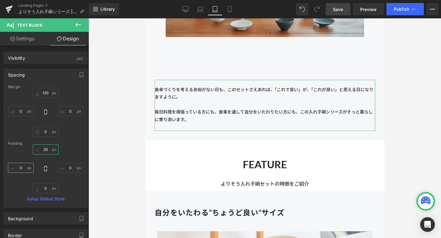
type input "20"
click at [22, 168] on input "0" at bounding box center [21, 168] width 26 height 10
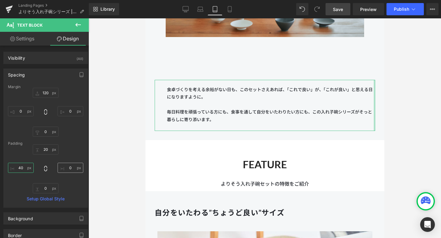
type input "40"
click at [69, 169] on input "0" at bounding box center [71, 168] width 26 height 10
type input "40"
click at [74, 151] on div "20 40 0 40" at bounding box center [45, 169] width 75 height 49
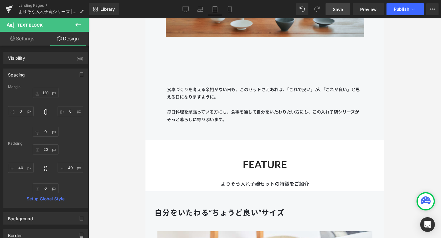
drag, startPoint x: 342, startPoint y: 10, endPoint x: 99, endPoint y: 11, distance: 242.8
click at [342, 10] on span "Save" at bounding box center [338, 9] width 10 height 6
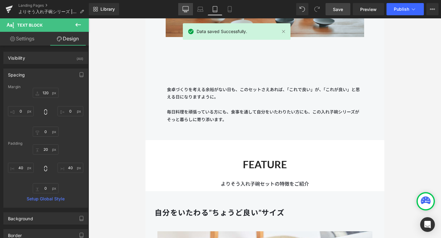
click at [185, 13] on link "Desktop" at bounding box center [185, 9] width 15 height 12
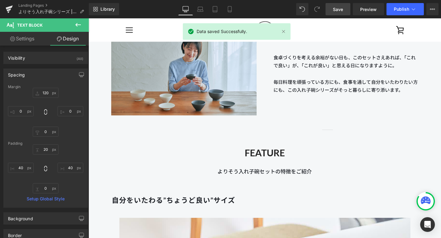
scroll to position [1055, 0]
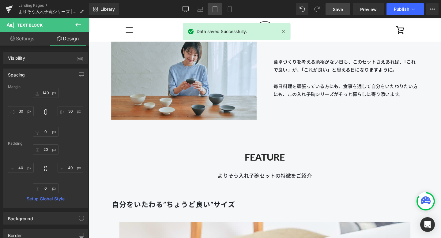
click at [214, 10] on icon at bounding box center [215, 9] width 6 height 6
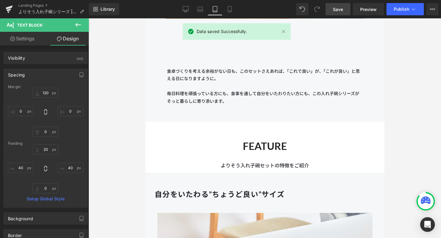
scroll to position [1234, 0]
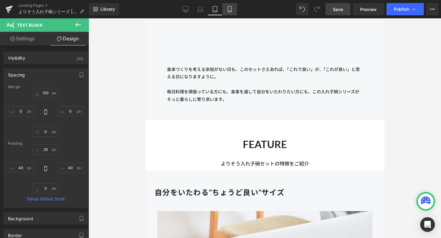
click at [233, 8] on icon at bounding box center [230, 9] width 6 height 6
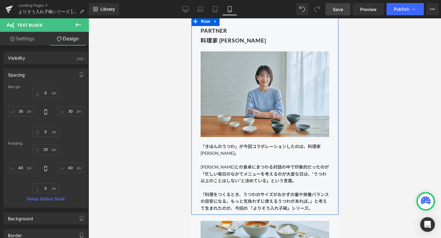
scroll to position [446, 0]
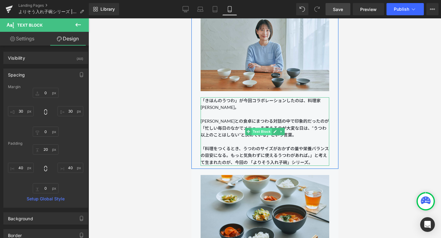
click at [260, 132] on span "Text Block" at bounding box center [261, 131] width 20 height 7
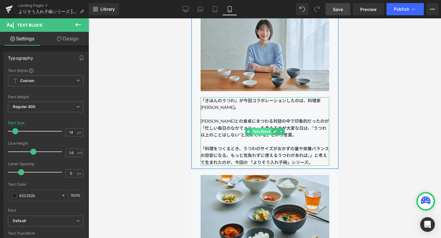
click at [260, 132] on span "Text Block" at bounding box center [261, 131] width 20 height 7
click at [264, 132] on span "Text Block" at bounding box center [261, 131] width 20 height 7
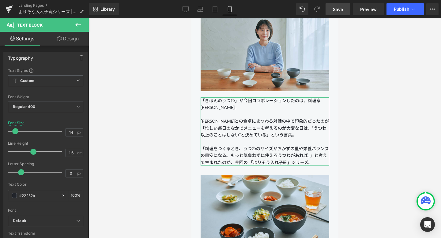
click at [75, 42] on link "Design" at bounding box center [68, 39] width 44 height 14
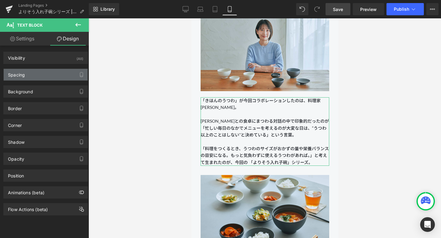
click at [62, 73] on div "Spacing" at bounding box center [46, 75] width 84 height 12
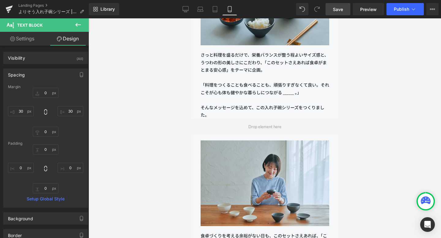
scroll to position [662, 0]
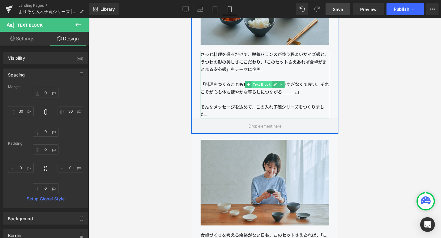
click at [266, 87] on span "Text Block" at bounding box center [261, 84] width 20 height 7
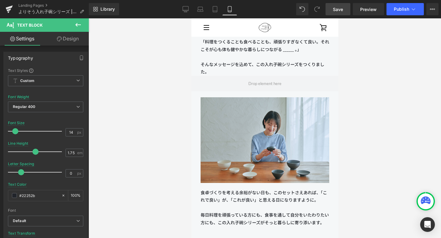
scroll to position [705, 0]
drag, startPoint x: 332, startPoint y: 12, endPoint x: 115, endPoint y: 60, distance: 222.1
click at [332, 12] on link "Save" at bounding box center [338, 9] width 25 height 12
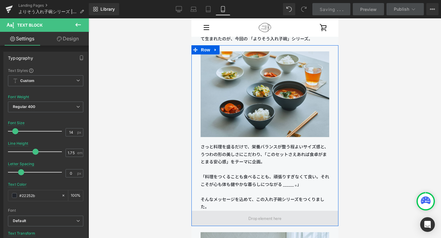
scroll to position [566, 0]
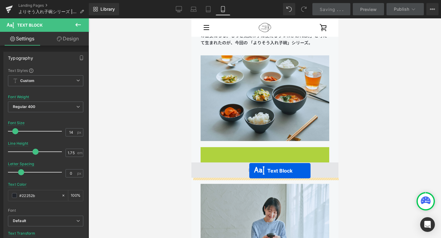
drag, startPoint x: 248, startPoint y: 181, endPoint x: 249, endPoint y: 171, distance: 9.6
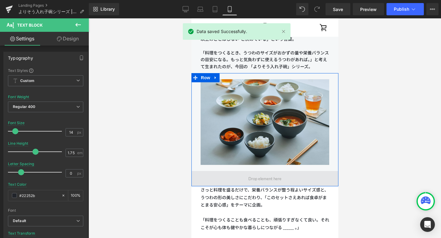
scroll to position [525, 0]
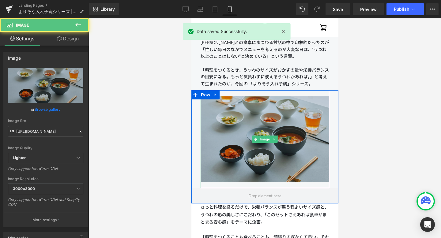
click at [217, 117] on img at bounding box center [264, 139] width 129 height 98
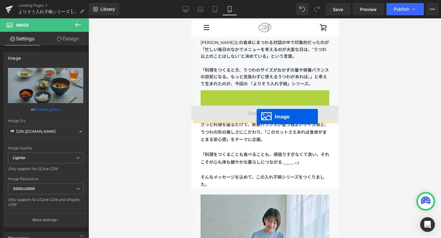
drag, startPoint x: 256, startPoint y: 140, endPoint x: 257, endPoint y: 117, distance: 23.3
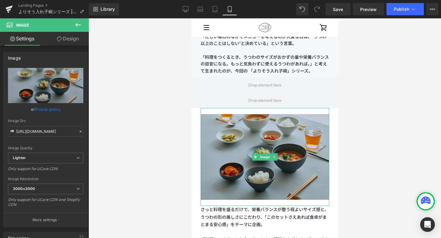
scroll to position [520, 0]
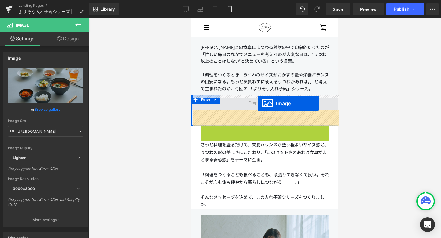
drag, startPoint x: 253, startPoint y: 172, endPoint x: 258, endPoint y: 104, distance: 68.5
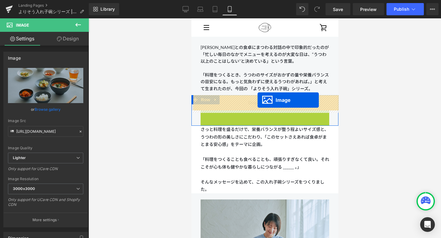
drag, startPoint x: 256, startPoint y: 157, endPoint x: 257, endPoint y: 101, distance: 56.4
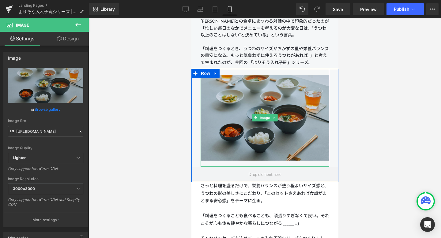
scroll to position [554, 0]
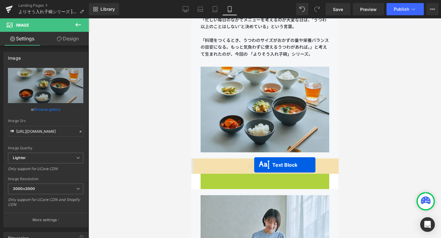
drag, startPoint x: 249, startPoint y: 208, endPoint x: 254, endPoint y: 165, distance: 43.5
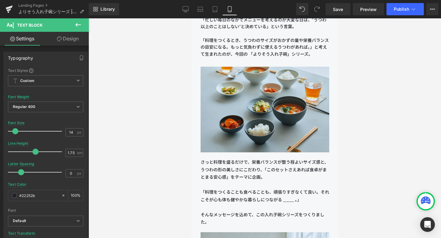
click at [386, 160] on div at bounding box center [265, 128] width 353 height 220
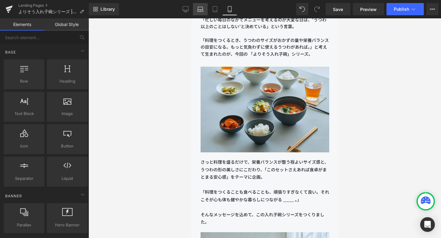
click at [203, 10] on icon at bounding box center [201, 11] width 6 height 2
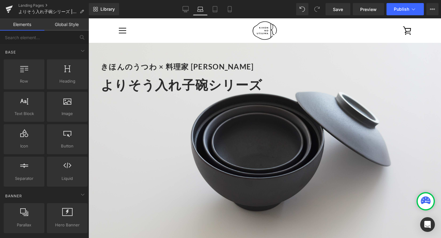
scroll to position [0, 0]
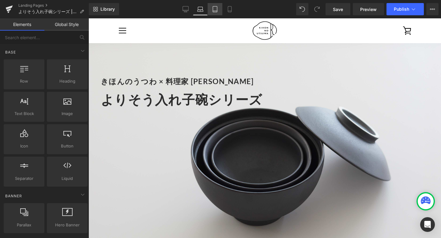
click at [214, 3] on link "Tablet" at bounding box center [215, 9] width 15 height 12
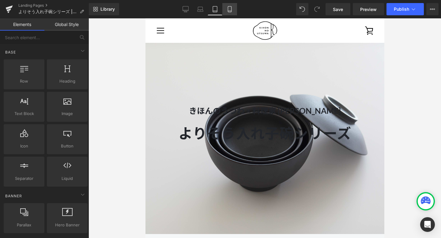
click at [230, 8] on icon at bounding box center [230, 9] width 6 height 6
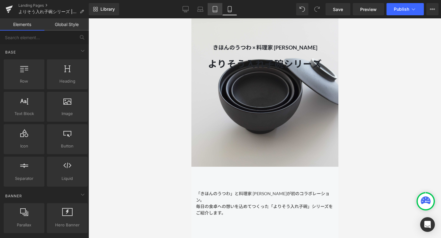
click at [218, 8] on icon at bounding box center [215, 9] width 6 height 6
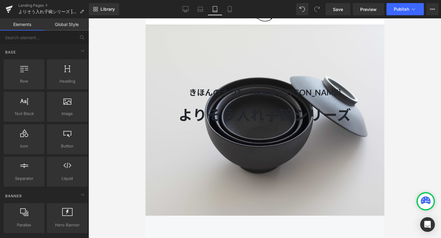
scroll to position [25, 0]
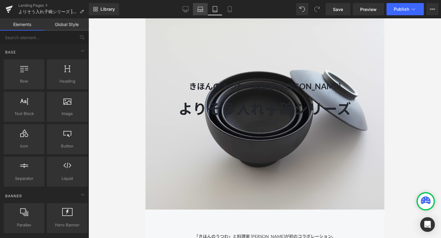
click at [203, 9] on icon at bounding box center [200, 9] width 6 height 6
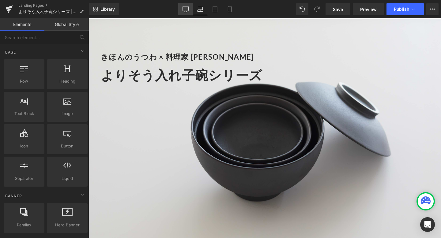
click at [190, 10] on link "Desktop" at bounding box center [185, 9] width 15 height 12
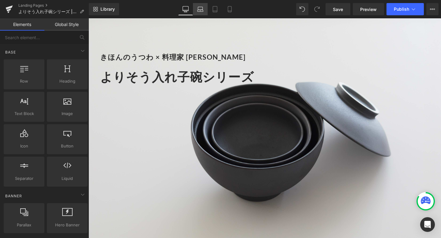
click at [199, 10] on icon at bounding box center [200, 9] width 6 height 6
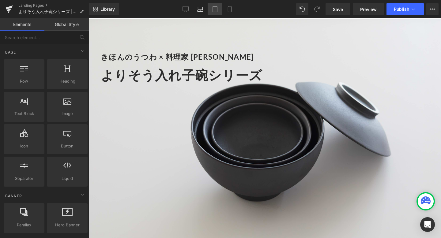
click at [211, 10] on link "Tablet" at bounding box center [215, 9] width 15 height 12
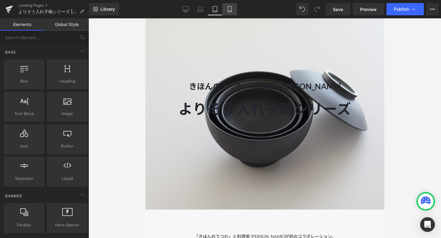
click at [227, 10] on icon at bounding box center [230, 9] width 6 height 6
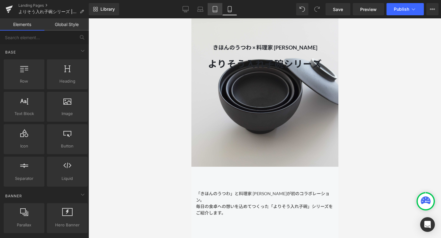
click at [219, 9] on link "Tablet" at bounding box center [215, 9] width 15 height 12
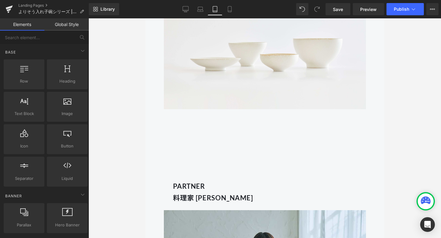
scroll to position [399, 0]
click at [333, 12] on link "Save" at bounding box center [338, 9] width 25 height 12
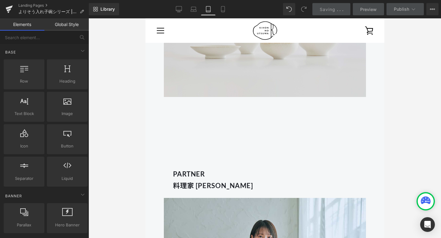
scroll to position [396, 0]
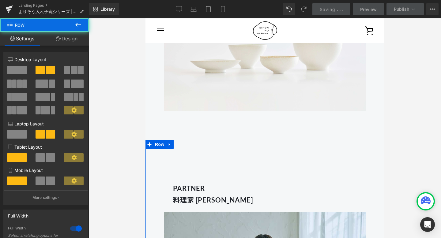
click at [74, 44] on link "Design" at bounding box center [66, 39] width 44 height 14
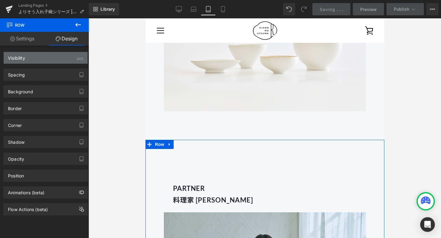
click at [65, 58] on div "Visibility (All)" at bounding box center [46, 58] width 84 height 12
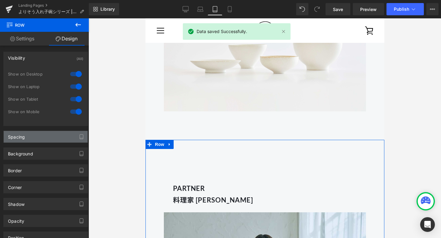
click at [51, 132] on div "Spacing" at bounding box center [46, 137] width 84 height 12
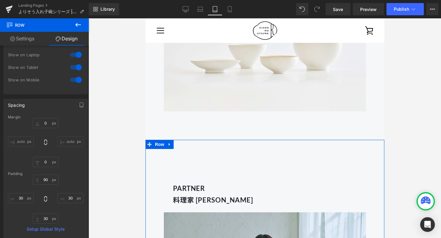
scroll to position [56, 0]
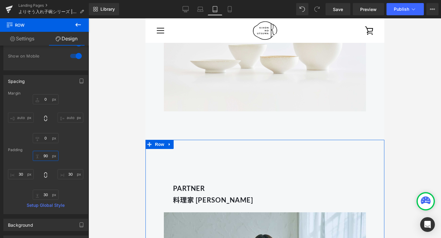
click at [44, 155] on input "text" at bounding box center [46, 156] width 26 height 10
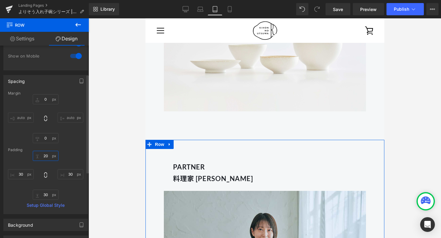
type input "0"
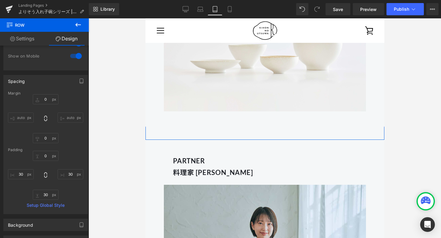
click at [176, 132] on div "暮らしに寄り添う、入れ子碗 Heading Image Row 50px Row" at bounding box center [264, 37] width 239 height 205
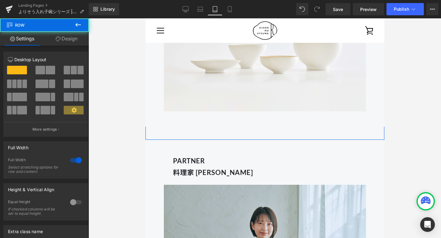
click at [75, 42] on link "Design" at bounding box center [66, 39] width 44 height 14
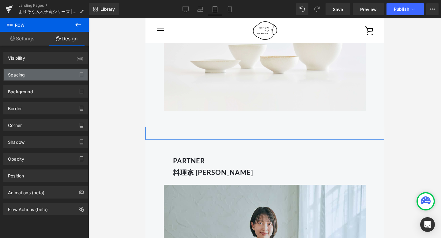
click at [58, 76] on div "Spacing" at bounding box center [46, 75] width 84 height 12
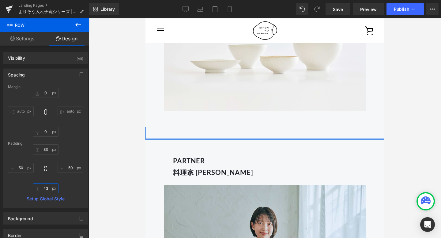
click at [48, 190] on input "43" at bounding box center [46, 189] width 26 height 10
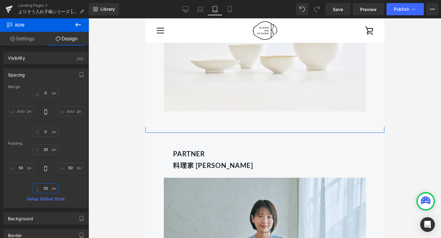
type input "2"
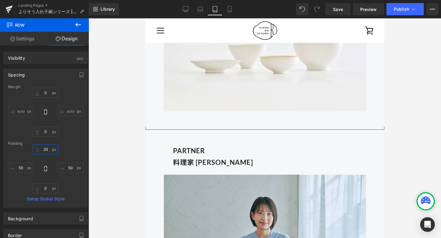
click at [48, 150] on input "33" at bounding box center [46, 150] width 26 height 10
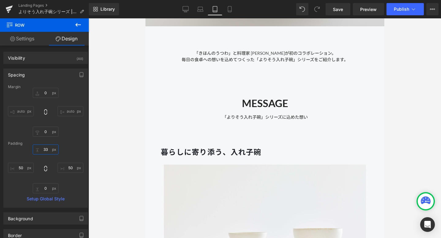
scroll to position [209, 0]
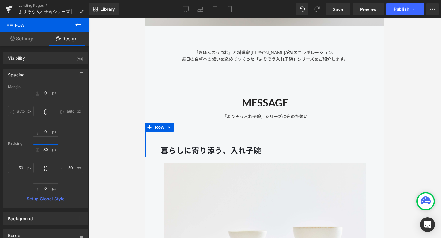
type input "30"
click at [75, 139] on div "Margin 0 auto 0 auto Padding 30 50 50 Setup Global Style" at bounding box center [46, 146] width 84 height 123
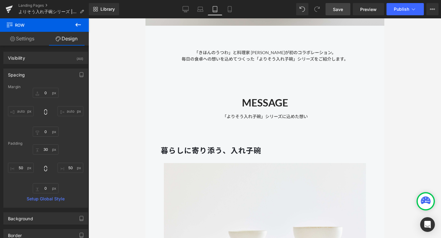
click at [343, 4] on link "Save" at bounding box center [338, 9] width 25 height 12
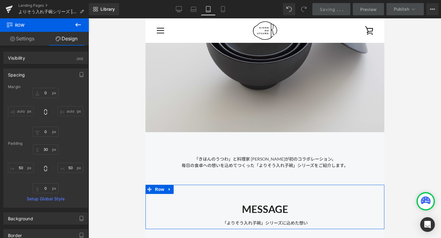
scroll to position [0, 0]
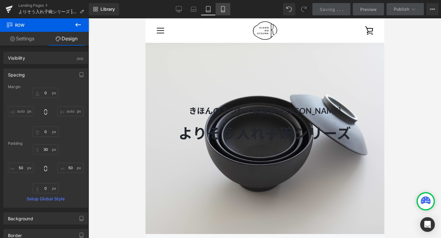
click at [224, 7] on icon at bounding box center [223, 9] width 6 height 6
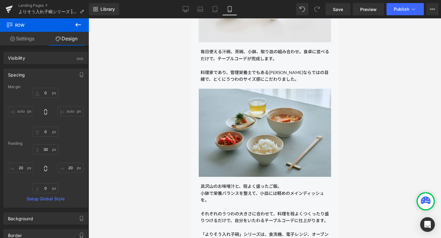
scroll to position [1076, 0]
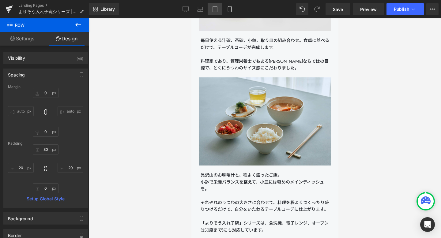
click at [213, 10] on icon at bounding box center [215, 9] width 4 height 6
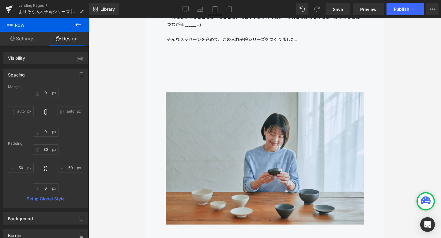
scroll to position [1102, 0]
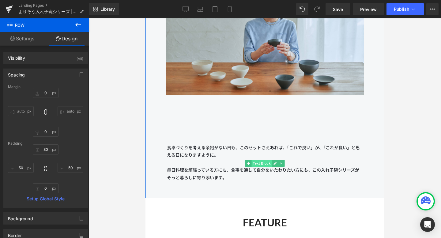
click at [259, 164] on span "Text Block" at bounding box center [261, 163] width 20 height 7
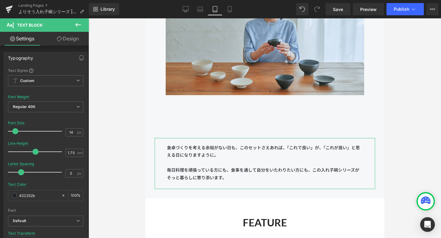
click at [78, 35] on link "Design" at bounding box center [68, 39] width 44 height 14
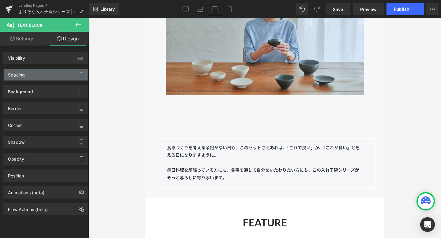
click at [53, 77] on div "Spacing" at bounding box center [46, 75] width 84 height 12
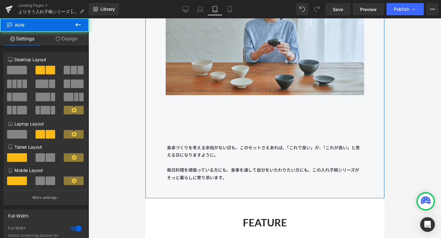
click at [239, 110] on div "食卓づくりを考える余裕がない日も、このセットさえあれば、「これで良い」が、「これが良い」と思える日になりますように。 毎日料理を頑張っている方にも、食事を通し…" at bounding box center [264, 145] width 221 height 88
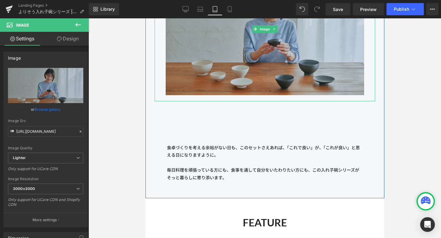
click at [201, 79] on img at bounding box center [265, 29] width 199 height 145
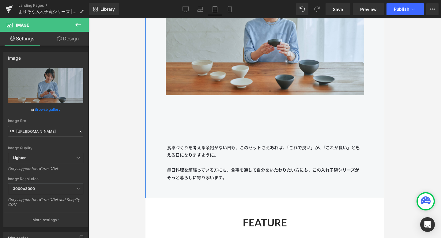
click at [196, 143] on div "食卓づくりを考える余裕がない日も、このセットさえあれば、「これで良い」が、「これが良い」と思える日になりますように。 毎日料理を頑張っている方にも、食事を通し…" at bounding box center [264, 163] width 221 height 51
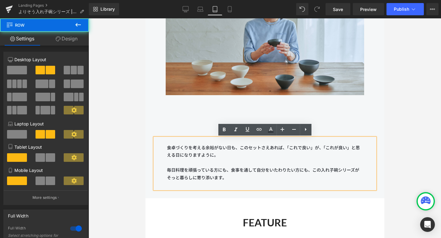
click at [202, 115] on div "食卓づくりを考える余裕がない日も、このセットさえあれば、「これで良い」が、「これが良い」と思える日になりますように。 毎日料理を頑張っている方にも、食事を通し…" at bounding box center [264, 145] width 221 height 88
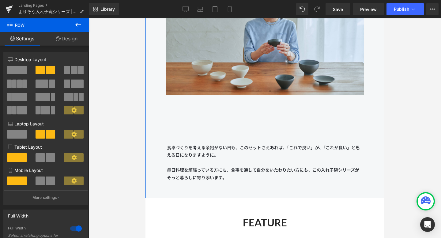
click at [235, 113] on div "食卓づくりを考える余裕がない日も、このセットさえあれば、「これで良い」が、「これが良い」と思える日になりますように。 毎日料理を頑張っている方にも、食事を通し…" at bounding box center [264, 145] width 221 height 88
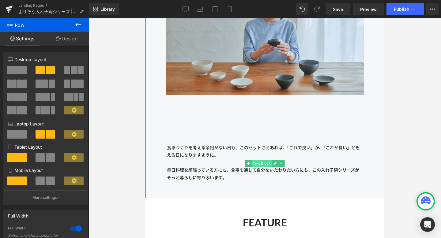
click at [264, 162] on span "Text Block" at bounding box center [261, 163] width 20 height 7
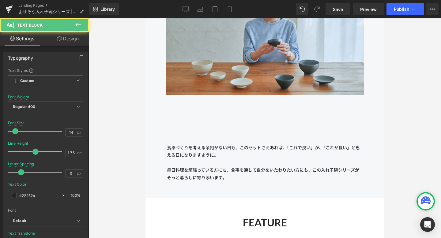
click at [71, 37] on link "Design" at bounding box center [68, 39] width 44 height 14
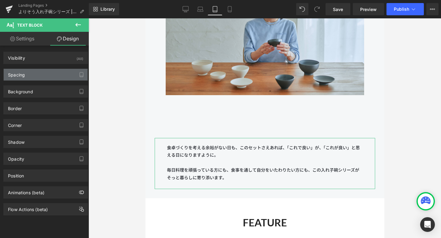
click at [58, 73] on div "Spacing" at bounding box center [46, 75] width 84 height 12
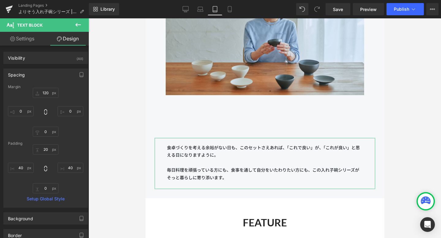
click at [45, 85] on div "Margin" at bounding box center [45, 87] width 75 height 4
click at [45, 92] on input "120" at bounding box center [46, 93] width 26 height 10
click at [44, 94] on input "120" at bounding box center [46, 93] width 26 height 10
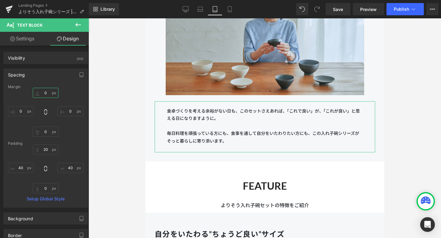
type input "0"
click at [79, 95] on div "0 0 0 0" at bounding box center [45, 112] width 75 height 49
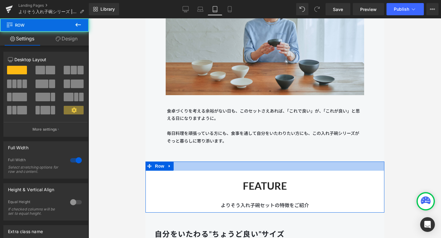
click at [187, 169] on div at bounding box center [264, 166] width 239 height 9
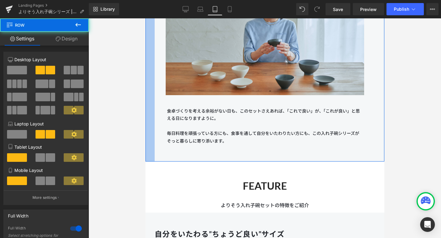
click at [151, 119] on div at bounding box center [149, 45] width 9 height 233
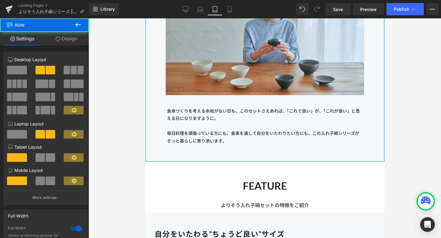
click at [75, 38] on link "Design" at bounding box center [66, 39] width 44 height 14
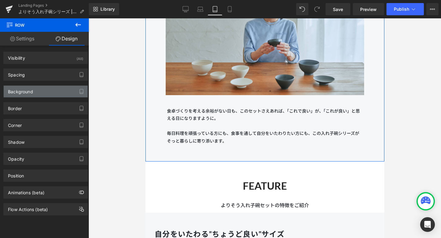
click at [48, 92] on div "Background" at bounding box center [46, 92] width 84 height 12
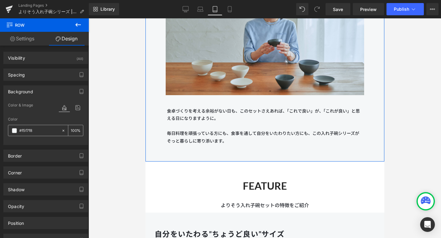
click at [39, 130] on input "#f5f7f8" at bounding box center [38, 131] width 39 height 7
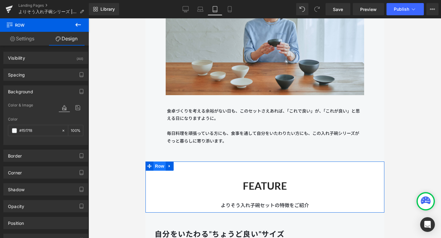
click at [158, 170] on span "Row" at bounding box center [159, 166] width 12 height 9
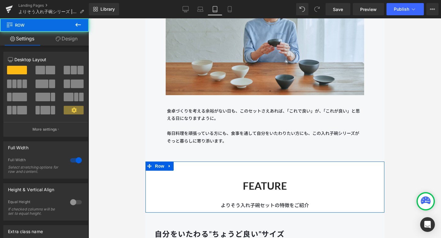
click at [74, 38] on link "Design" at bounding box center [66, 39] width 44 height 14
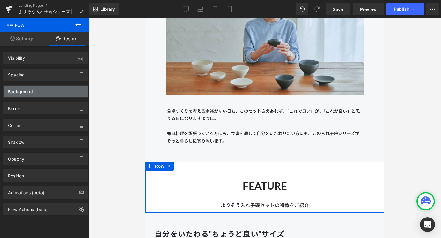
click at [39, 90] on div "Background" at bounding box center [46, 92] width 84 height 12
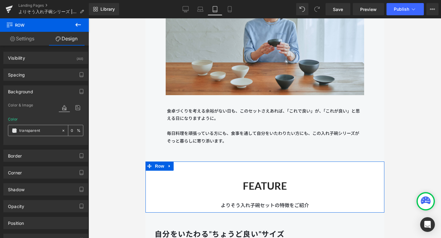
click at [61, 131] on icon at bounding box center [63, 131] width 4 height 4
click at [38, 133] on input "transparent" at bounding box center [38, 131] width 39 height 7
paste input "#f5f7f8"
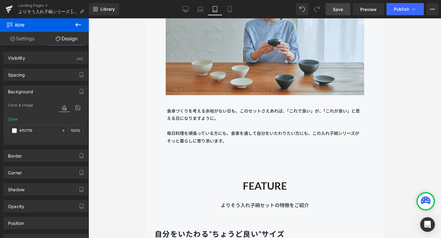
type input "#f5f7f8"
click at [341, 7] on span "Save" at bounding box center [338, 9] width 10 height 6
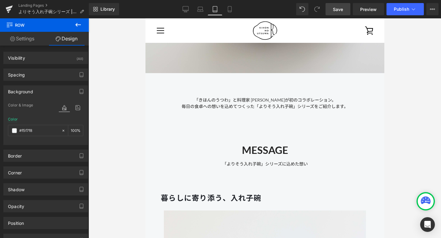
scroll to position [0, 0]
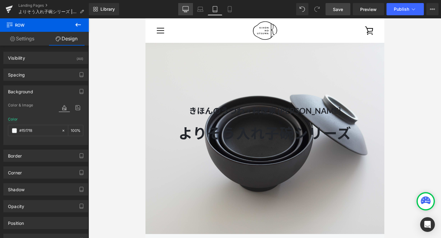
click at [186, 8] on icon at bounding box center [186, 9] width 6 height 6
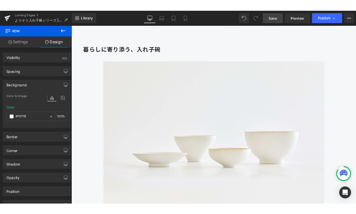
scroll to position [378, 0]
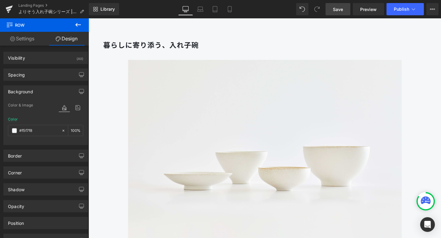
click at [184, 97] on img at bounding box center [274, 156] width 306 height 207
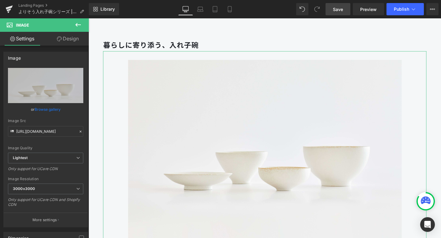
click at [77, 39] on link "Design" at bounding box center [68, 39] width 44 height 14
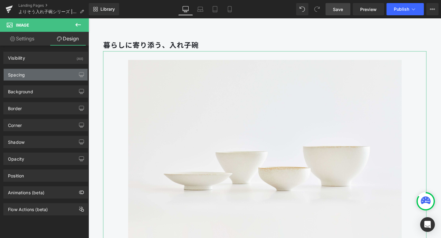
click at [56, 69] on div "Spacing" at bounding box center [46, 75] width 84 height 12
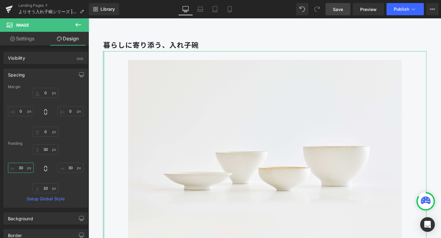
click at [21, 168] on input "text" at bounding box center [21, 168] width 26 height 10
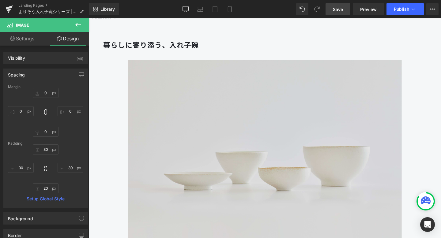
click at [170, 110] on img at bounding box center [274, 156] width 306 height 207
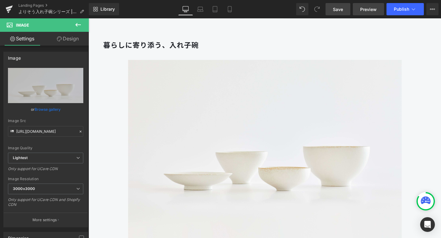
click at [367, 8] on span "Preview" at bounding box center [368, 9] width 17 height 6
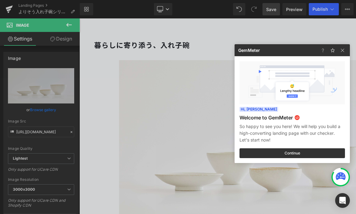
click at [139, 97] on div at bounding box center [178, 107] width 356 height 214
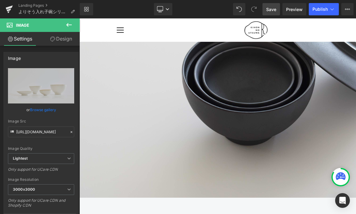
scroll to position [82, 0]
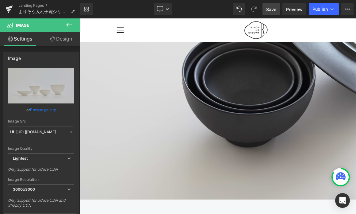
click at [267, 103] on div "きほんのうつわ × 料理家 長谷川あかり Heading よりそう入れ子碗シリーズ Heading" at bounding box center [264, 84] width 371 height 247
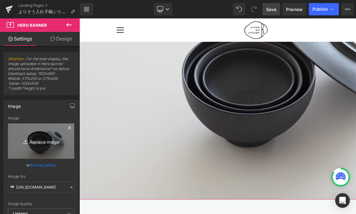
click at [25, 139] on icon at bounding box center [26, 142] width 6 height 6
type input "C:\fakepath\250806_きほんのうつわ45224.jpg"
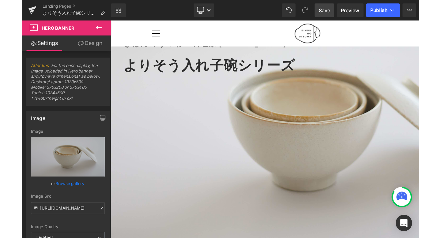
scroll to position [44, 0]
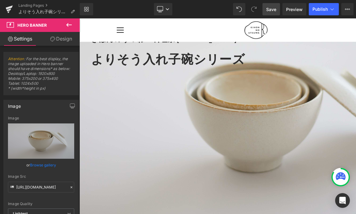
click at [268, 14] on link "Save" at bounding box center [270, 9] width 17 height 12
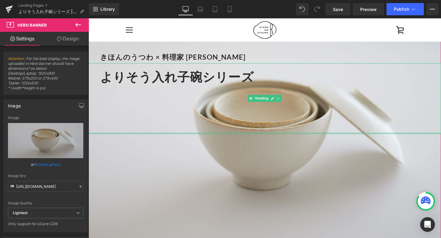
scroll to position [23, 0]
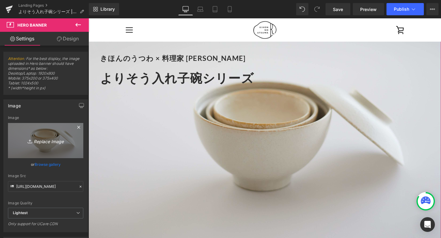
click at [47, 136] on link "Replace Image" at bounding box center [45, 140] width 75 height 35
type input "C:\fakepath\250806_きほんのうつわ45226.jpg"
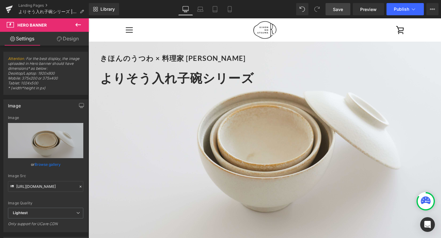
click at [335, 4] on link "Save" at bounding box center [338, 9] width 25 height 12
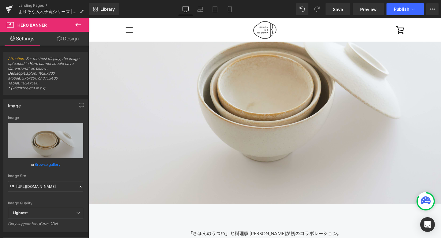
scroll to position [0, 0]
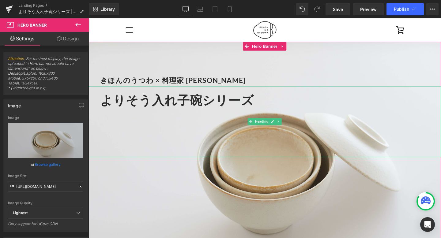
click at [173, 160] on div "よりそう入れ子碗シリーズ" at bounding box center [274, 127] width 371 height 75
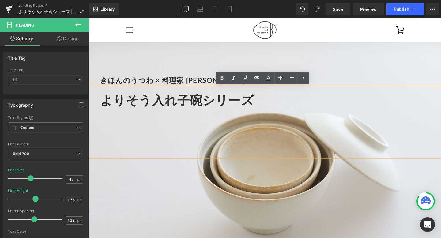
click at [276, 144] on div at bounding box center [277, 145] width 352 height 9
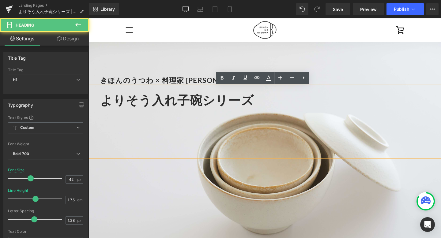
click at [279, 204] on div "きほんのうつわ × 料理家 長谷川あかり Heading よりそう入れ子碗シリーズ Heading" at bounding box center [274, 166] width 371 height 247
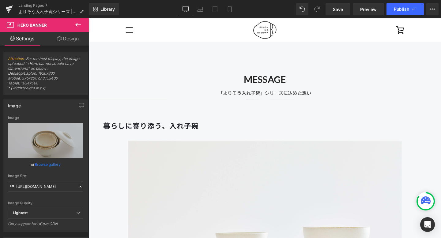
scroll to position [275, 0]
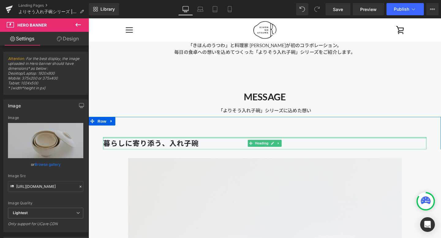
click at [297, 144] on div "暮らしに寄り添う、入れ子碗 Heading" at bounding box center [274, 149] width 340 height 13
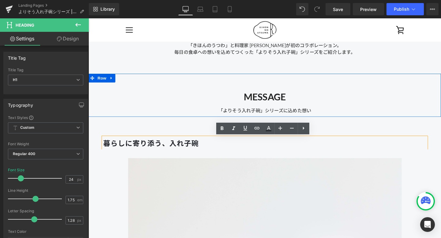
click at [186, 120] on div at bounding box center [274, 121] width 371 height 2
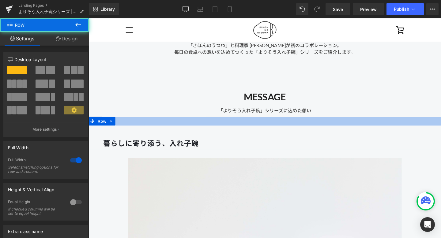
click at [186, 126] on div at bounding box center [274, 126] width 371 height 9
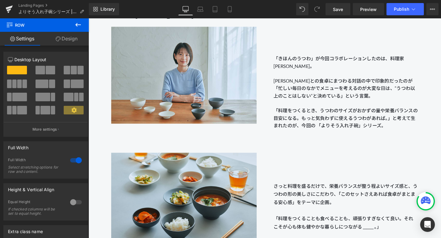
scroll to position [692, 0]
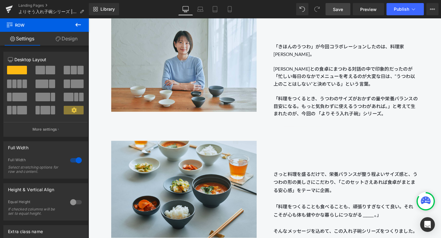
click at [329, 10] on link "Save" at bounding box center [338, 9] width 25 height 12
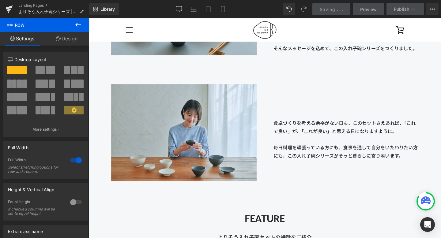
scroll to position [884, 0]
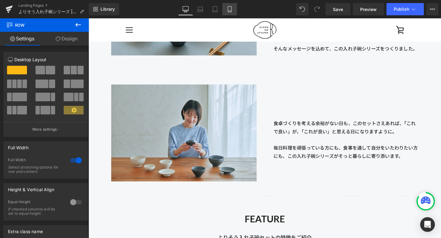
click at [230, 10] on icon at bounding box center [230, 9] width 6 height 6
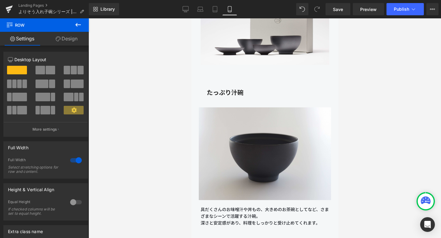
scroll to position [2554, 0]
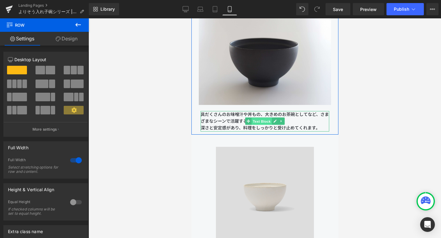
click at [260, 121] on span "Text Block" at bounding box center [261, 121] width 20 height 7
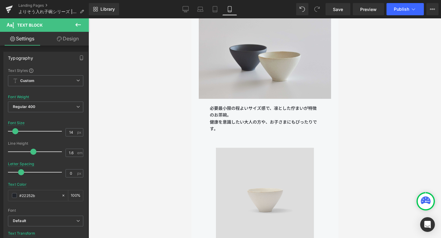
scroll to position [3396, 0]
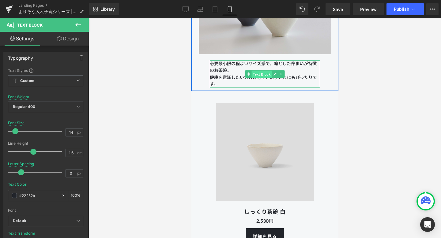
click at [263, 71] on span "Text Block" at bounding box center [261, 73] width 20 height 7
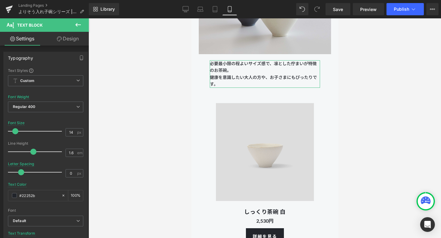
click at [66, 37] on link "Design" at bounding box center [68, 39] width 44 height 14
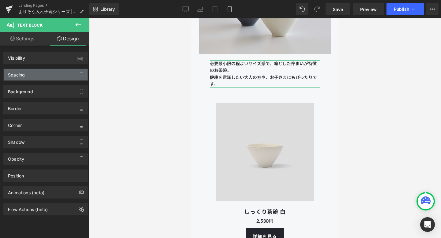
click at [47, 74] on div "Spacing" at bounding box center [46, 75] width 84 height 12
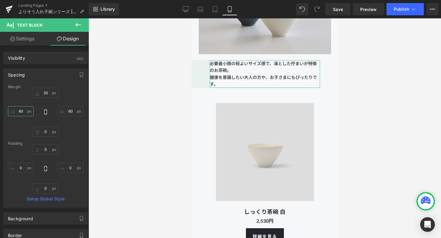
click at [23, 112] on input "60" at bounding box center [21, 111] width 26 height 10
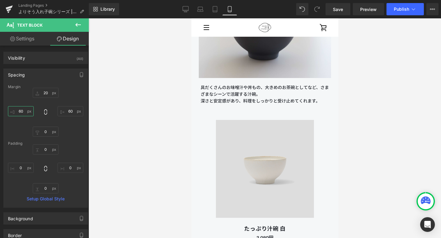
scroll to position [2561, 0]
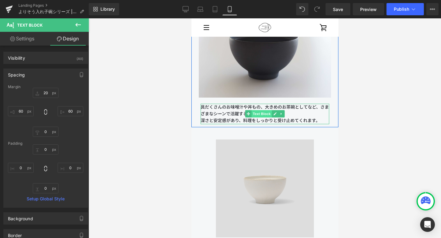
click at [263, 115] on span "Text Block" at bounding box center [261, 113] width 20 height 7
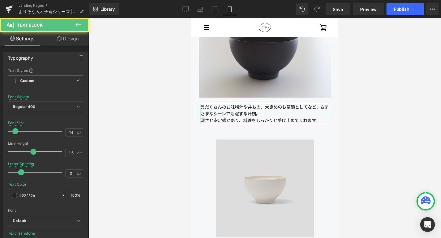
click at [72, 36] on link "Design" at bounding box center [68, 39] width 44 height 14
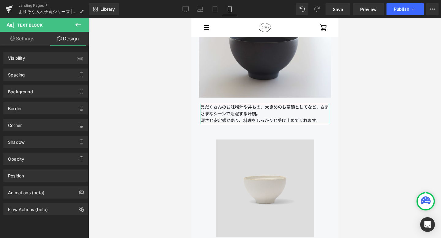
click at [38, 69] on div "Spacing Margin Padding Setup Global Style" at bounding box center [45, 75] width 85 height 12
click at [38, 72] on div "Spacing" at bounding box center [46, 75] width 84 height 12
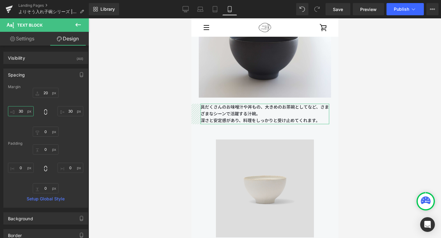
click at [24, 108] on input "text" at bounding box center [21, 111] width 26 height 10
paste input "6"
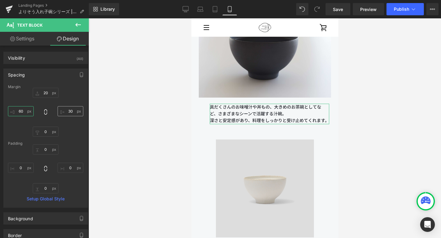
type input "60"
click at [68, 113] on input "text" at bounding box center [71, 111] width 26 height 10
paste input "6"
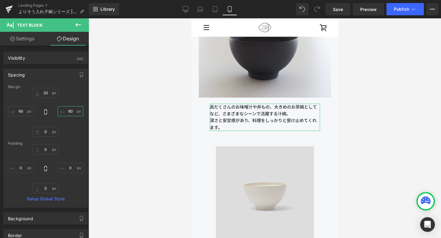
type input "60"
click at [70, 129] on div "60 60" at bounding box center [45, 112] width 75 height 49
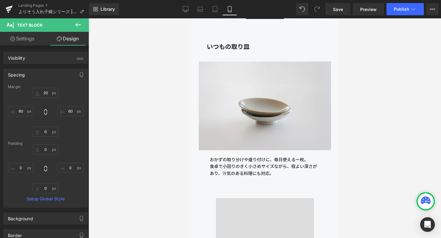
scroll to position [4907, 0]
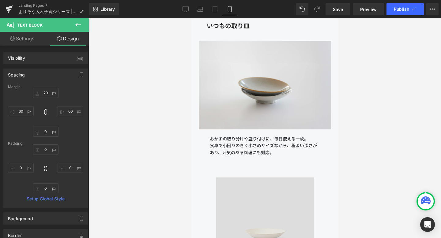
click at [340, 2] on div "Library Mobile Desktop Laptop Tablet Mobile Save Preview Publish Scheduled View…" at bounding box center [265, 9] width 352 height 18
click at [340, 6] on span "Save" at bounding box center [338, 9] width 10 height 6
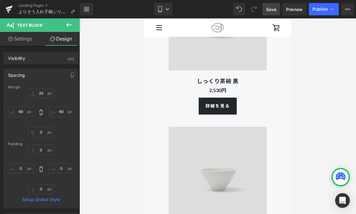
scroll to position [3713, 0]
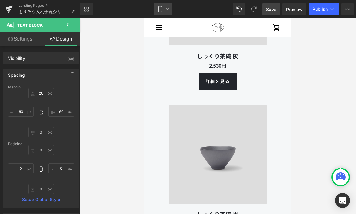
click at [157, 6] on link "Mobile" at bounding box center [163, 9] width 18 height 12
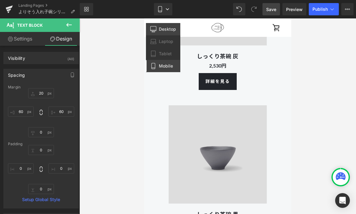
click at [165, 29] on span "Desktop" at bounding box center [167, 29] width 17 height 6
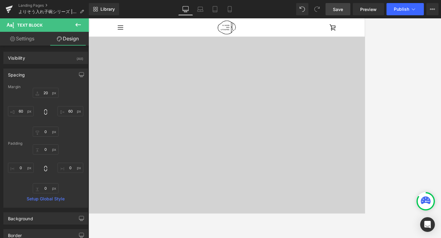
scroll to position [334, 0]
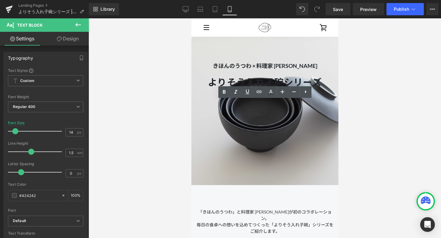
scroll to position [2081, 0]
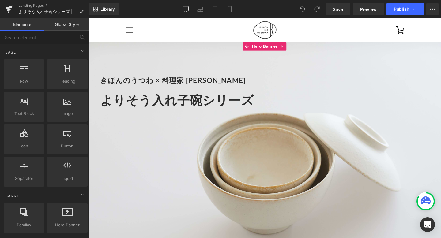
click at [155, 67] on div "きほんのうつわ × 料理家 長谷川あかり Heading よりそう入れ子碗シリーズ Heading" at bounding box center [274, 166] width 371 height 247
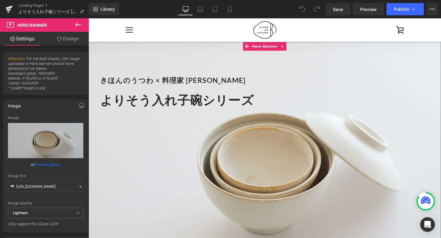
click at [113, 201] on div "きほんのうつわ × 料理家 長谷川あかり Heading よりそう入れ子碗シリーズ Heading" at bounding box center [274, 166] width 371 height 247
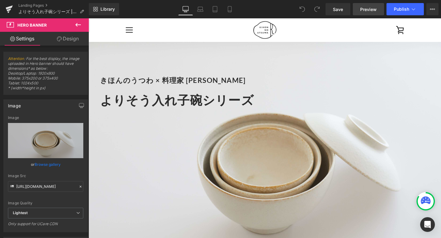
click at [368, 8] on span "Preview" at bounding box center [368, 9] width 17 height 6
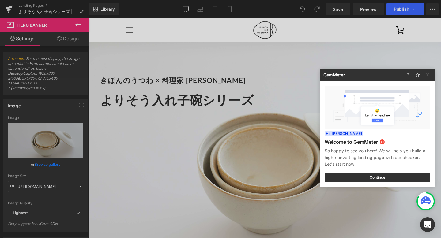
click at [374, 8] on div at bounding box center [220, 119] width 441 height 238
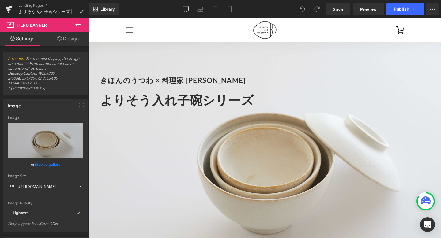
click at [374, 8] on span "Preview" at bounding box center [368, 9] width 17 height 6
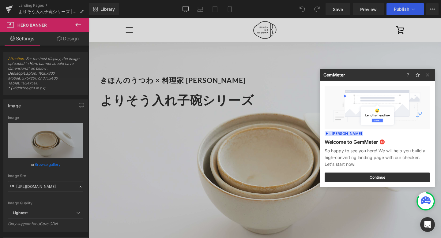
click at [35, 212] on div at bounding box center [220, 119] width 441 height 238
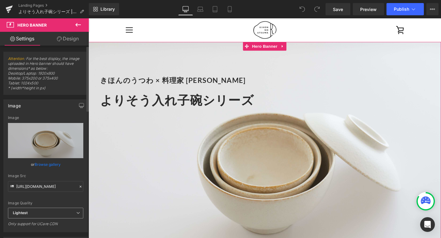
click at [35, 216] on span "Lightest" at bounding box center [45, 213] width 75 height 11
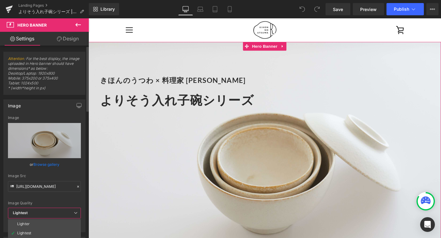
click at [44, 194] on div "Image Quality Lighter Lightest Lightest Lighter Lightest Only support for UCare…" at bounding box center [44, 162] width 73 height 92
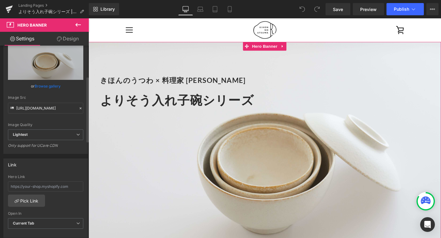
scroll to position [93, 0]
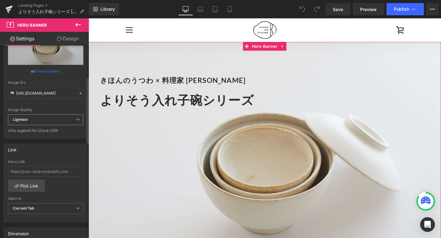
click at [54, 121] on span "Lightest" at bounding box center [45, 120] width 75 height 11
click at [51, 106] on div "Image Quality Lighter Lightest Lightest Lighter Lightest Only support for UCare…" at bounding box center [45, 68] width 75 height 92
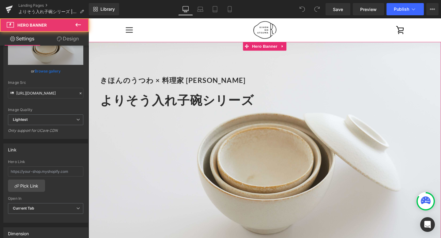
click at [232, 194] on div "きほんのうつわ × 料理家 長谷川あかり Heading よりそう入れ子碗シリーズ Heading" at bounding box center [274, 166] width 371 height 247
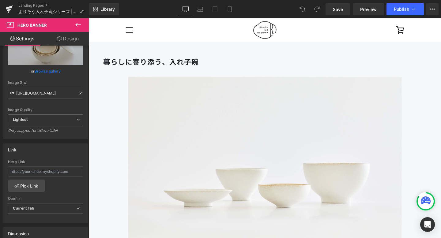
scroll to position [358, 0]
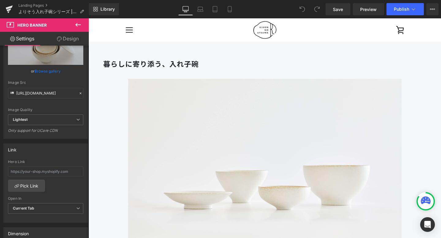
click at [242, 114] on img at bounding box center [274, 176] width 306 height 207
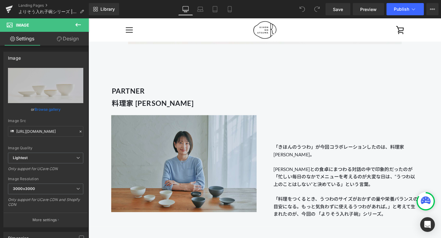
scroll to position [583, 0]
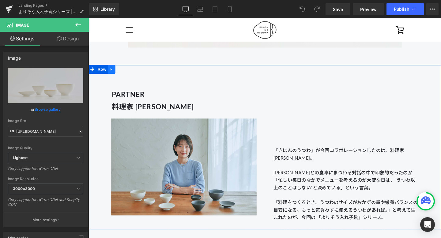
click at [113, 73] on icon at bounding box center [113, 72] width 4 height 5
click at [120, 73] on icon at bounding box center [121, 72] width 4 height 5
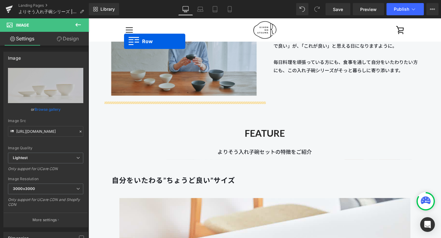
scroll to position [977, 0]
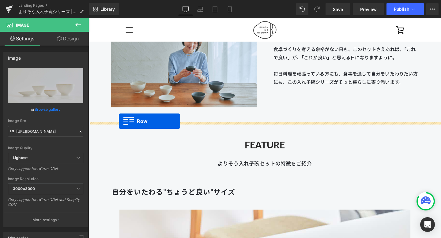
drag, startPoint x: 93, startPoint y: 47, endPoint x: 120, endPoint y: 127, distance: 84.0
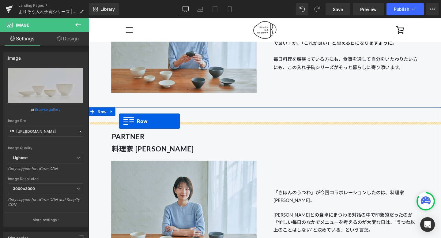
scroll to position [962, 0]
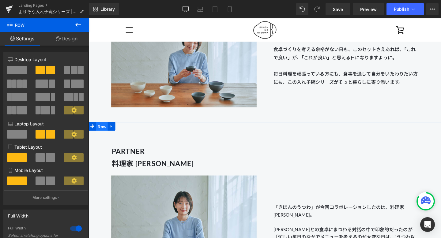
click at [104, 132] on span "Row" at bounding box center [103, 132] width 12 height 9
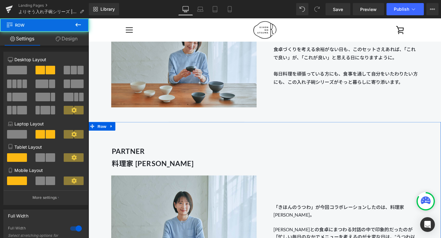
click at [70, 37] on link "Design" at bounding box center [66, 39] width 44 height 14
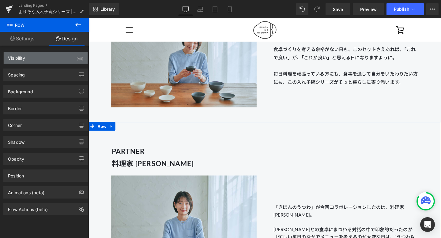
click at [63, 60] on div "Visibility (All)" at bounding box center [46, 58] width 84 height 12
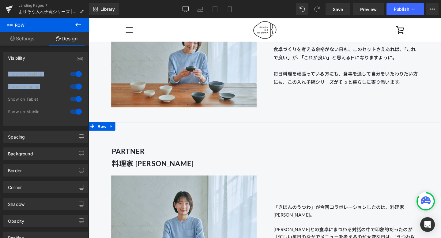
drag, startPoint x: 74, startPoint y: 98, endPoint x: 76, endPoint y: 78, distance: 20.0
click at [76, 78] on div "1 Show on Desktop 1 Show on Laptop 1 Show on Tablet 1 Show on Mobile" at bounding box center [45, 94] width 75 height 53
click at [76, 74] on div at bounding box center [76, 74] width 15 height 10
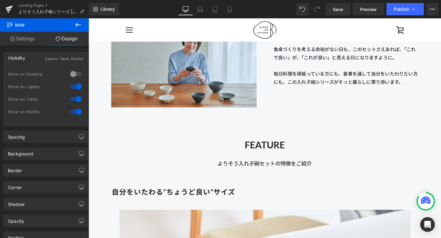
click at [76, 87] on div at bounding box center [76, 87] width 15 height 10
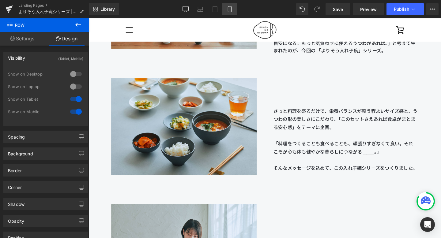
click at [232, 10] on icon at bounding box center [230, 9] width 6 height 6
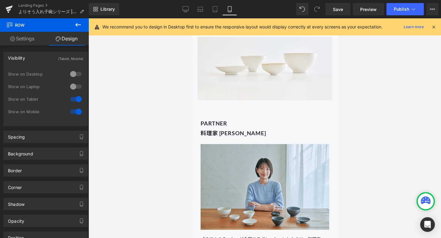
scroll to position [307, 0]
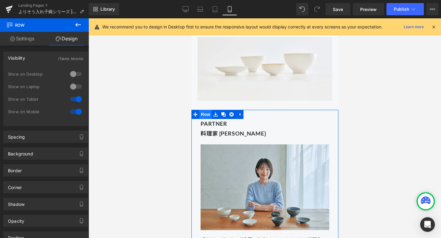
click at [207, 115] on span "Row" at bounding box center [205, 114] width 12 height 9
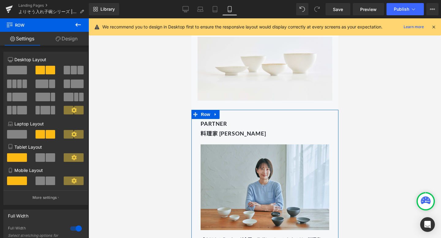
click at [74, 41] on link "Design" at bounding box center [66, 39] width 44 height 14
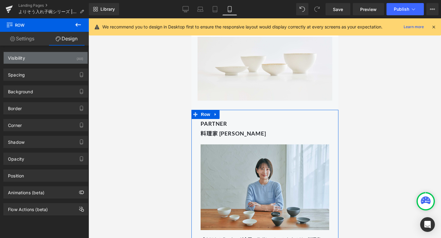
click at [57, 62] on div "Visibility (All)" at bounding box center [46, 58] width 84 height 12
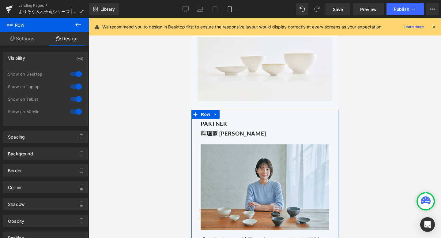
click at [77, 98] on div at bounding box center [76, 99] width 15 height 10
click at [77, 110] on div at bounding box center [76, 112] width 15 height 10
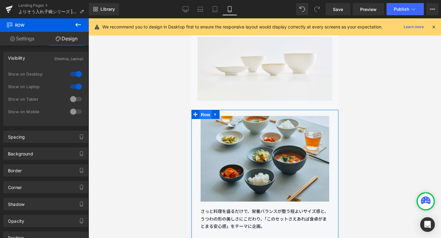
click at [203, 114] on span "Row" at bounding box center [205, 114] width 12 height 9
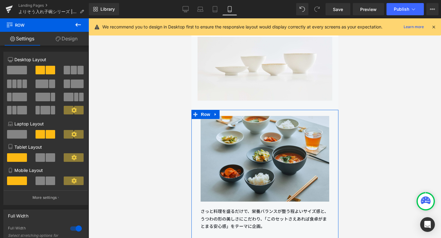
click at [70, 42] on link "Design" at bounding box center [66, 39] width 44 height 14
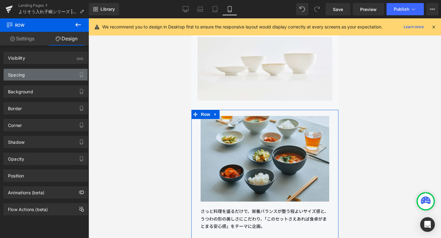
click at [60, 74] on div "Spacing" at bounding box center [46, 75] width 84 height 12
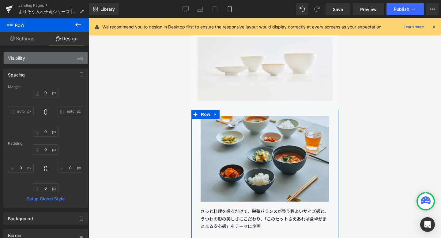
click at [60, 57] on div "Visibility (All)" at bounding box center [46, 58] width 84 height 12
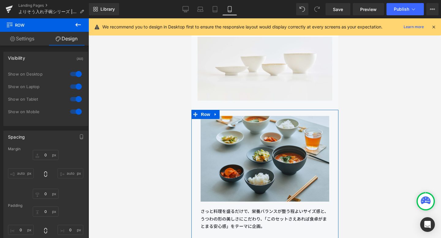
click at [75, 99] on div at bounding box center [76, 99] width 15 height 10
click at [74, 110] on div at bounding box center [76, 112] width 15 height 10
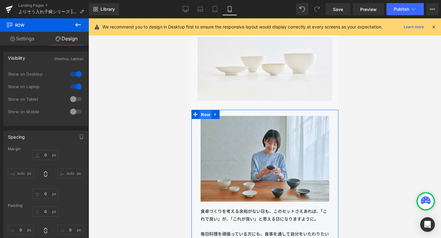
click at [202, 113] on span "Row" at bounding box center [205, 114] width 12 height 9
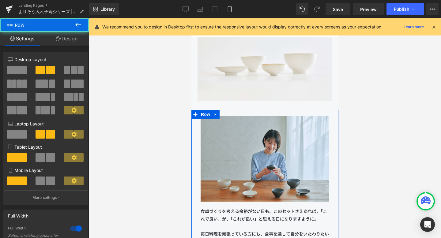
click at [69, 39] on link "Design" at bounding box center [66, 39] width 44 height 14
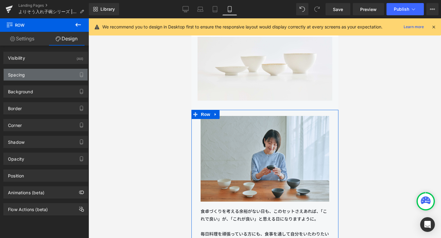
click at [54, 80] on div "Spacing" at bounding box center [46, 75] width 84 height 12
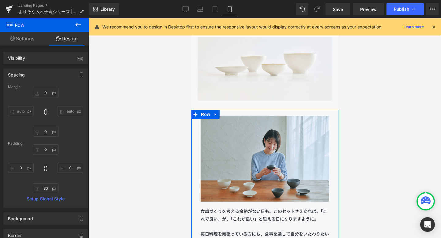
click at [74, 34] on link "Design" at bounding box center [66, 39] width 44 height 14
click at [30, 37] on link "Settings" at bounding box center [22, 39] width 44 height 14
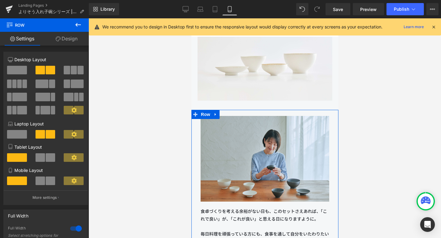
click at [60, 37] on link "Design" at bounding box center [66, 39] width 44 height 14
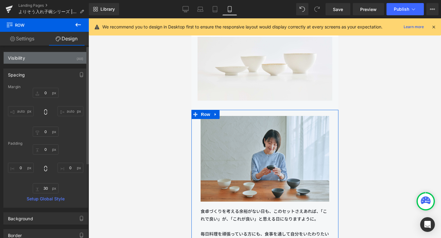
click at [72, 58] on div "Visibility (All)" at bounding box center [46, 58] width 84 height 12
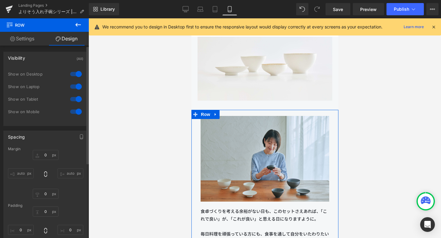
click at [77, 100] on div at bounding box center [76, 99] width 15 height 10
click at [76, 109] on div at bounding box center [76, 112] width 15 height 10
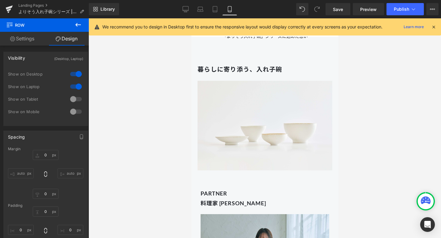
scroll to position [228, 0]
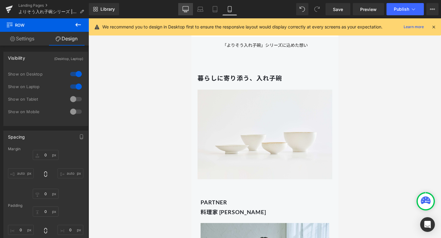
click at [185, 12] on icon at bounding box center [186, 9] width 6 height 6
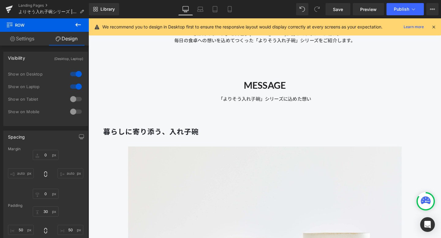
scroll to position [699, 0]
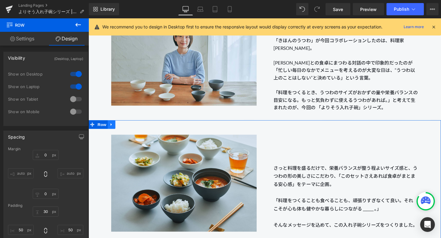
click at [113, 126] on link at bounding box center [113, 130] width 8 height 9
click at [122, 130] on icon at bounding box center [121, 130] width 4 height 4
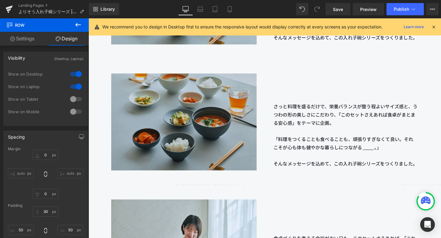
scroll to position [914, 0]
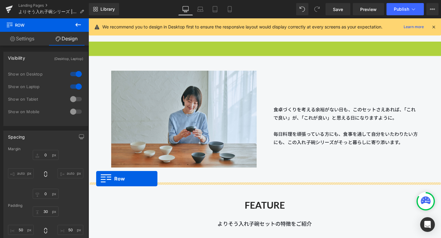
drag, startPoint x: 90, startPoint y: 48, endPoint x: 97, endPoint y: 187, distance: 139.0
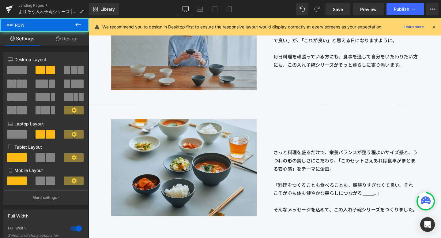
scroll to position [987, 0]
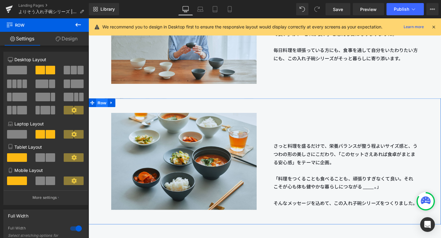
click at [105, 107] on span "Row" at bounding box center [103, 107] width 12 height 9
click at [71, 40] on link "Design" at bounding box center [66, 39] width 44 height 14
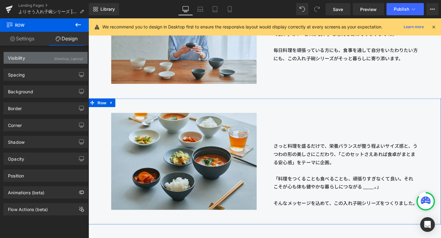
click at [56, 61] on div "(Desktop, Laptop)" at bounding box center [68, 57] width 29 height 10
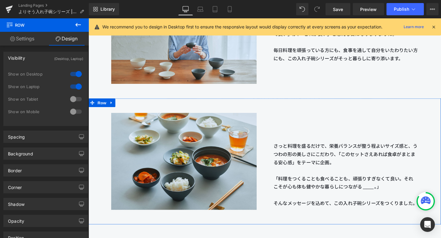
click at [75, 99] on div at bounding box center [76, 99] width 15 height 10
click at [73, 113] on div at bounding box center [76, 112] width 15 height 10
click at [76, 85] on div at bounding box center [76, 87] width 15 height 10
click at [75, 77] on div at bounding box center [76, 74] width 15 height 10
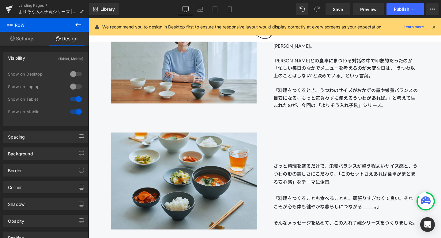
scroll to position [693, 0]
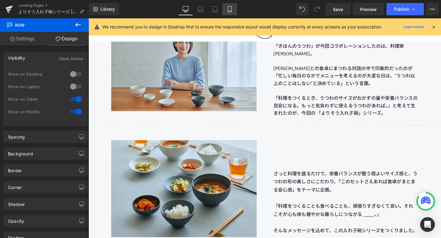
click at [228, 10] on icon at bounding box center [230, 9] width 6 height 6
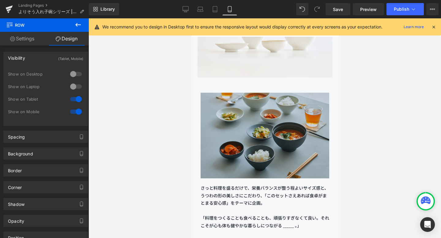
scroll to position [312, 0]
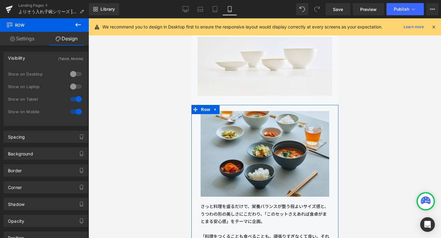
click at [200, 132] on div "Image" at bounding box center [264, 154] width 147 height 98
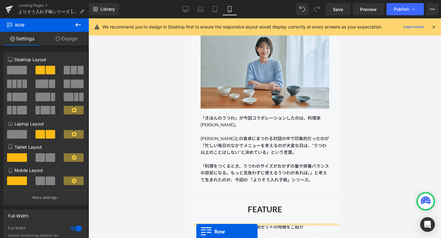
scroll to position [517, 0]
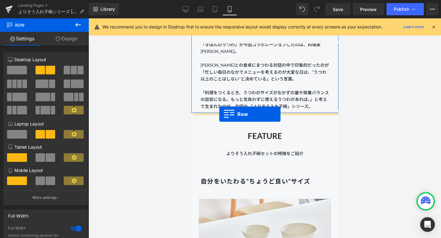
drag, startPoint x: 193, startPoint y: 46, endPoint x: 219, endPoint y: 114, distance: 73.3
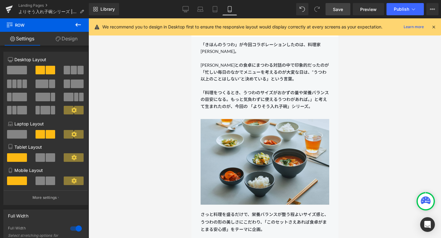
click at [329, 14] on link "Save" at bounding box center [338, 9] width 25 height 12
click at [181, 10] on link "Desktop" at bounding box center [185, 9] width 15 height 12
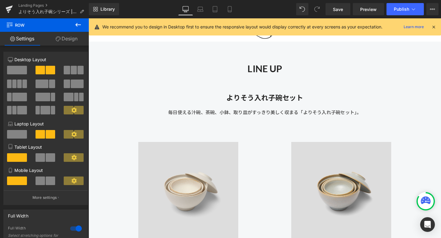
scroll to position [2573, 0]
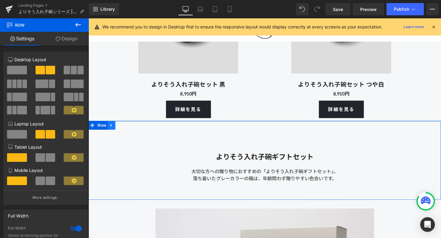
click at [113, 131] on icon at bounding box center [113, 131] width 4 height 5
click at [128, 132] on icon at bounding box center [129, 131] width 4 height 4
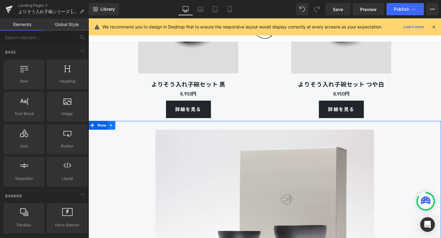
click at [114, 131] on icon at bounding box center [113, 131] width 4 height 5
click at [128, 131] on icon at bounding box center [129, 131] width 4 height 4
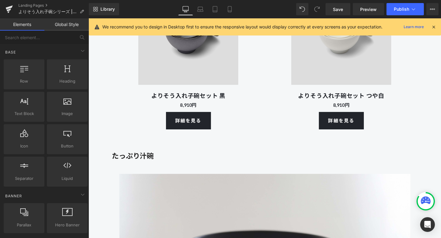
scroll to position [2562, 0]
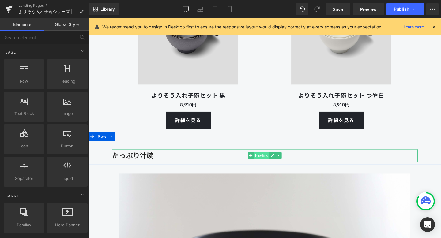
click at [270, 162] on span "Heading" at bounding box center [271, 162] width 17 height 7
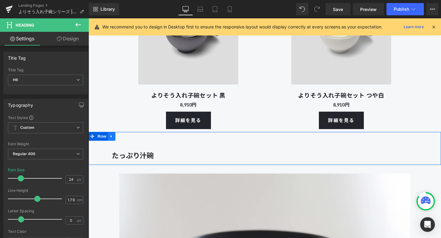
click at [113, 143] on icon at bounding box center [113, 142] width 4 height 5
click at [121, 143] on icon at bounding box center [121, 142] width 4 height 5
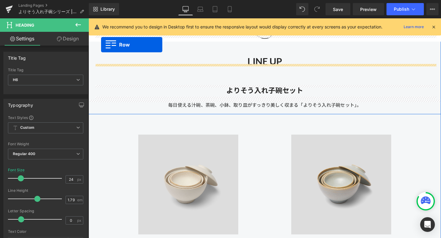
scroll to position [2191, 0]
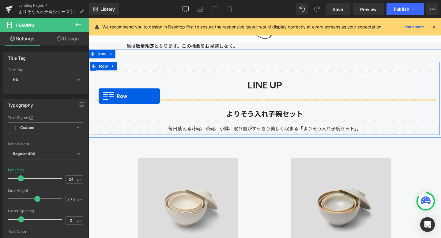
drag, startPoint x: 93, startPoint y: 151, endPoint x: 99, endPoint y: 100, distance: 51.6
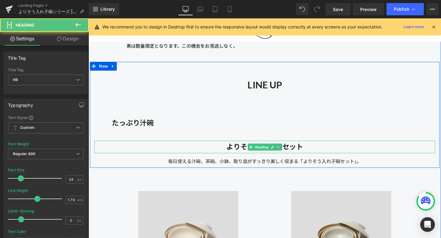
click at [317, 149] on h6 "よりそう入れ子碗セット" at bounding box center [274, 153] width 359 height 13
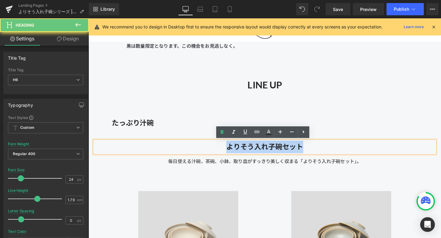
drag, startPoint x: 320, startPoint y: 155, endPoint x: 215, endPoint y: 155, distance: 105.1
click at [215, 155] on h6 "よりそう入れ子碗セット" at bounding box center [274, 153] width 359 height 13
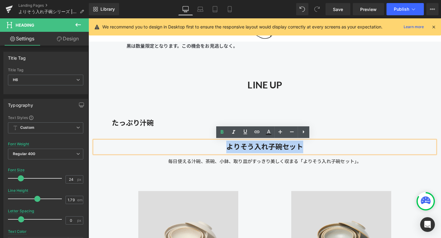
copy strong "よりそう入れ子碗セット"
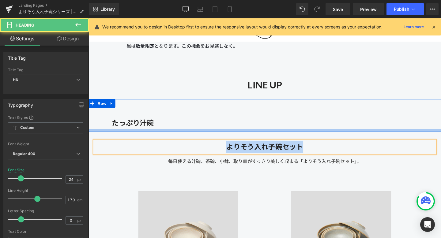
click at [155, 131] on strong "たっぷり汁碗" at bounding box center [135, 128] width 44 height 9
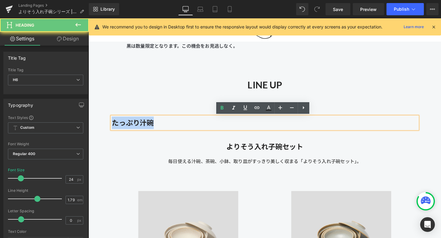
drag, startPoint x: 166, startPoint y: 128, endPoint x: 104, endPoint y: 127, distance: 62.2
click at [104, 127] on div "たっぷり汁碗 Heading" at bounding box center [274, 123] width 340 height 22
paste div
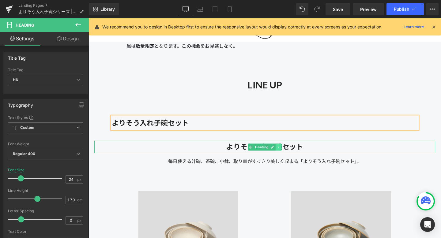
click at [290, 153] on link at bounding box center [288, 153] width 6 height 7
click at [292, 154] on icon at bounding box center [291, 153] width 3 height 3
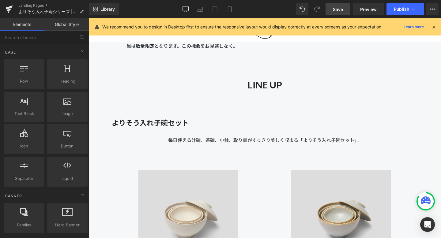
click at [332, 11] on link "Save" at bounding box center [338, 9] width 25 height 12
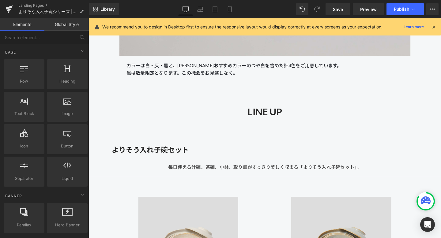
scroll to position [2223, 0]
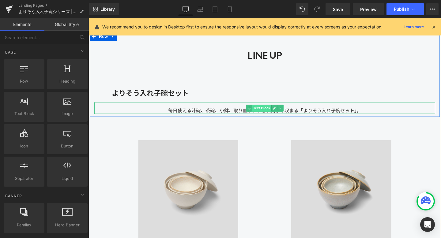
click at [271, 113] on span "Text Block" at bounding box center [271, 112] width 20 height 7
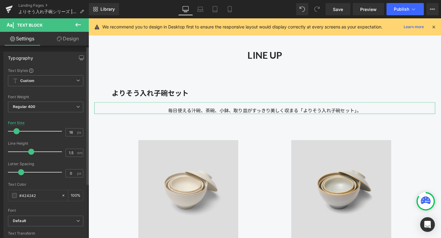
scroll to position [117, 0]
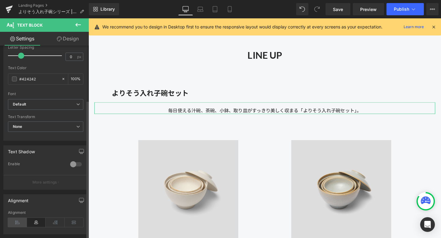
click at [19, 223] on icon at bounding box center [17, 222] width 19 height 9
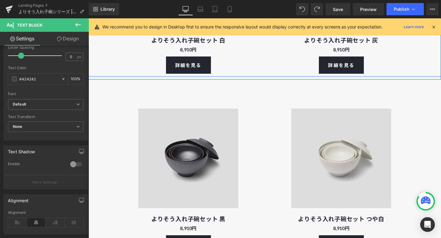
scroll to position [2478, 0]
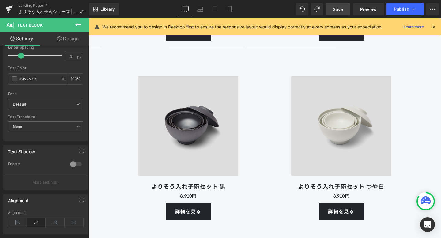
click at [339, 8] on span "Save" at bounding box center [338, 9] width 10 height 6
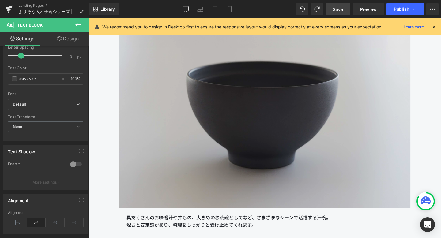
scroll to position [2753, 0]
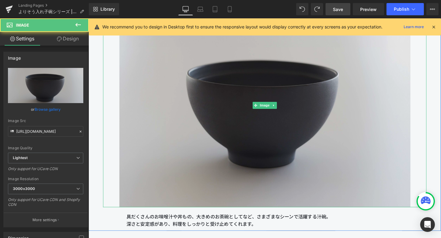
click at [177, 177] on img at bounding box center [274, 110] width 306 height 214
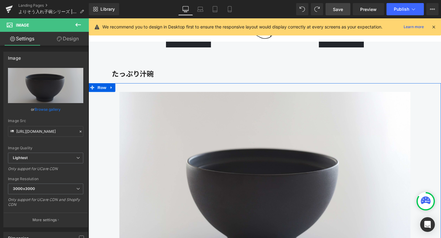
scroll to position [2657, 0]
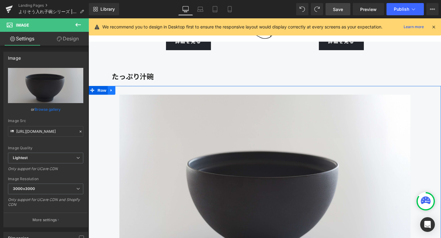
click at [112, 93] on icon at bounding box center [112, 94] width 1 height 3
click at [121, 93] on icon at bounding box center [121, 94] width 4 height 4
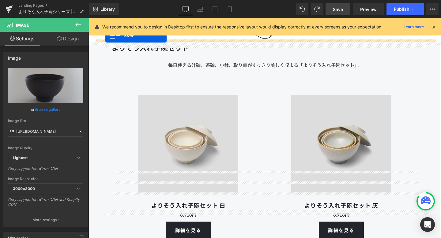
scroll to position [2252, 0]
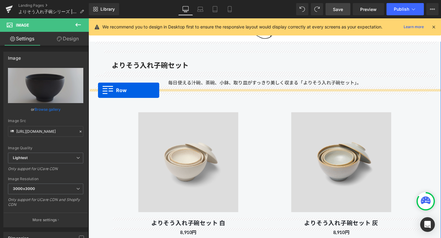
drag, startPoint x: 92, startPoint y: 145, endPoint x: 99, endPoint y: 94, distance: 51.6
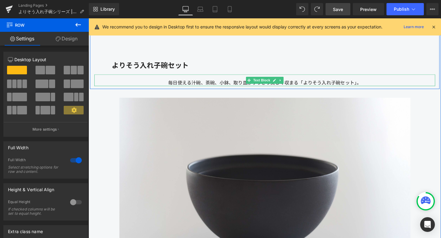
scroll to position [2257, 0]
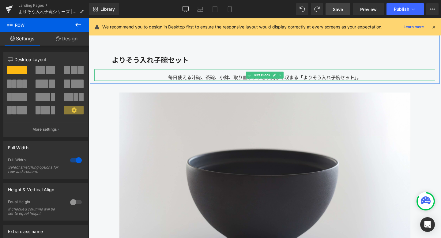
click at [378, 80] on div "毎日使える汁碗、茶碗、小鉢、取り皿がすっきり美しく収まる「よりそう入れ子碗セット」。" at bounding box center [274, 78] width 359 height 12
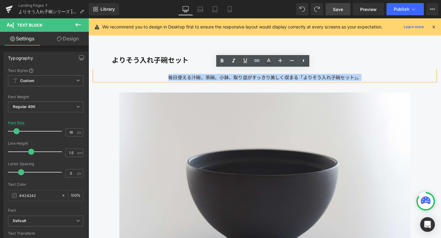
drag, startPoint x: 384, startPoint y: 80, endPoint x: 172, endPoint y: 80, distance: 212.7
click at [172, 80] on div "毎日使える汁碗、茶碗、小鉢、取り皿がすっきり美しく収まる「よりそう入れ子碗セット」。" at bounding box center [274, 78] width 359 height 12
copy div "毎日使える汁碗、茶碗、小鉢、取り皿がすっきり美しく収まる「よりそう入れ子碗セット」。"
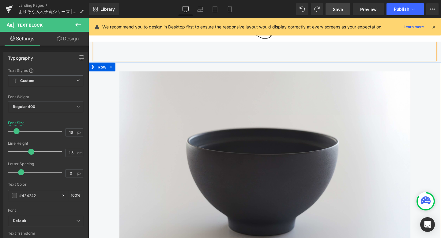
scroll to position [2234, 0]
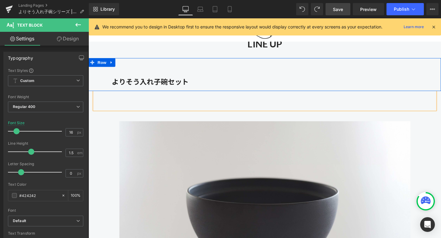
click at [247, 78] on div "よりそう入れ子碗セット Heading" at bounding box center [274, 81] width 340 height 22
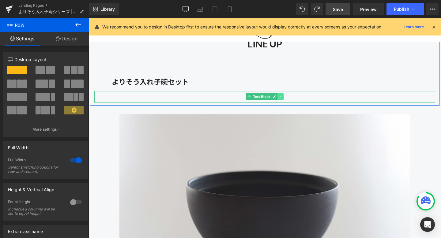
click at [290, 101] on icon at bounding box center [290, 101] width 1 height 2
click at [295, 101] on link at bounding box center [294, 100] width 6 height 7
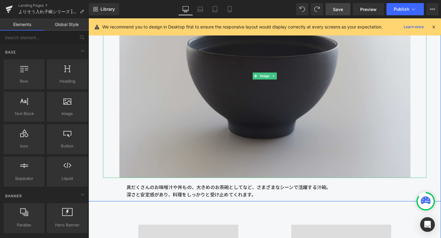
scroll to position [2396, 0]
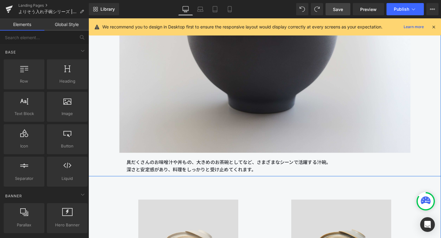
click at [279, 170] on p "具だくさんのお味噌汁や丼もの、大きめのお茶碗としてなど、さまざまなシーンで活躍する汁碗。" at bounding box center [273, 170] width 291 height 8
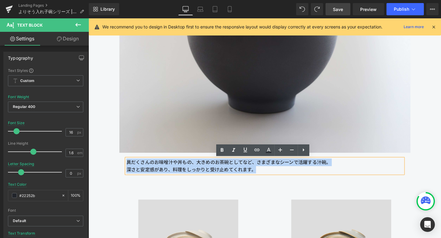
drag, startPoint x: 267, startPoint y: 181, endPoint x: 126, endPoint y: 169, distance: 141.5
click at [126, 169] on div "Image 具だくさんのお味噌汁や丼もの、大きめのお茶碗としてなど、さまざまなシーンで活躍する汁碗。 深さと安定感があり、料理をしっかりと受け止めてくれます。…" at bounding box center [274, 63] width 340 height 236
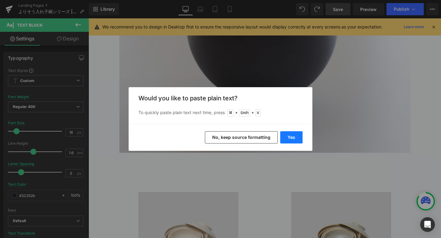
click at [291, 135] on button "Yes" at bounding box center [291, 137] width 22 height 12
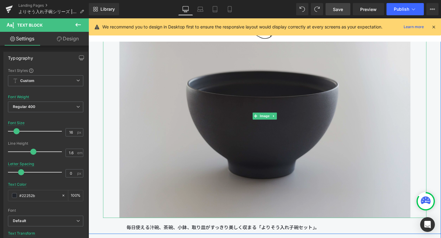
scroll to position [2328, 0]
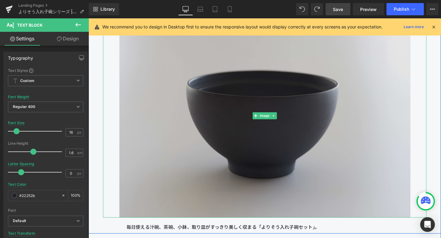
click at [275, 137] on img at bounding box center [274, 121] width 306 height 214
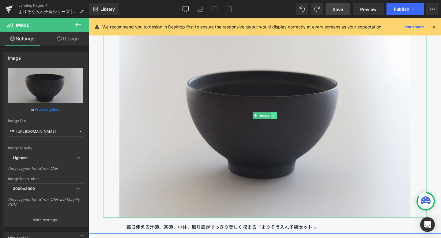
click at [282, 123] on link at bounding box center [283, 120] width 6 height 7
click at [286, 121] on icon at bounding box center [286, 120] width 3 height 3
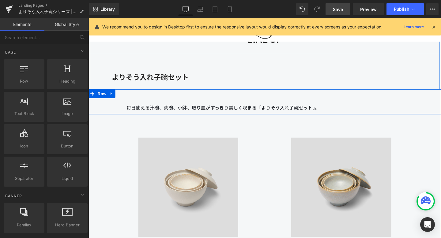
scroll to position [2232, 0]
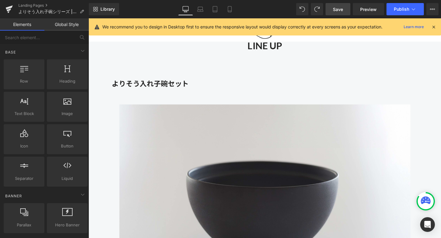
click at [332, 9] on link "Save" at bounding box center [338, 9] width 25 height 12
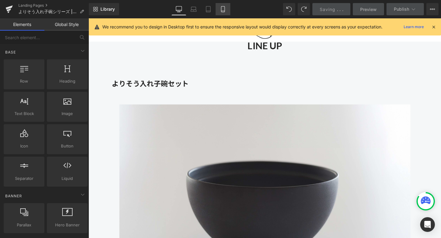
click at [225, 10] on icon at bounding box center [223, 9] width 6 height 6
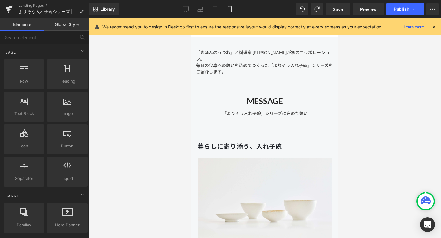
scroll to position [50, 0]
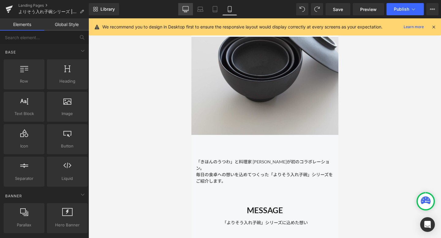
click at [185, 8] on icon at bounding box center [186, 9] width 6 height 6
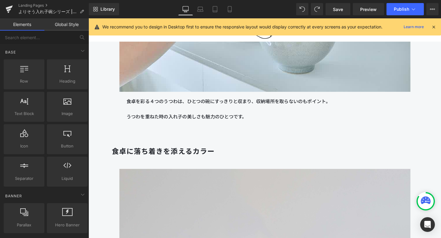
scroll to position [2182, 0]
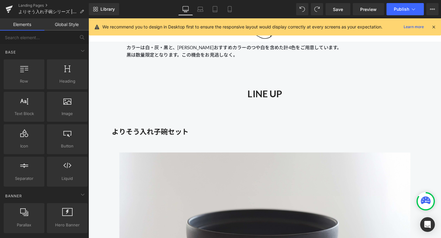
click at [432, 29] on icon at bounding box center [434, 27] width 6 height 6
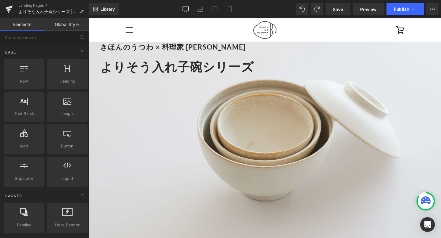
scroll to position [0, 0]
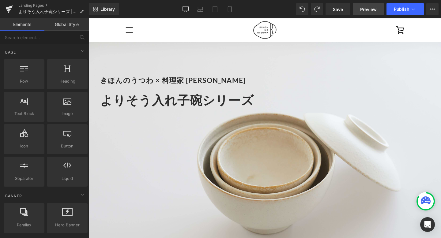
click at [359, 9] on link "Preview" at bounding box center [368, 9] width 31 height 12
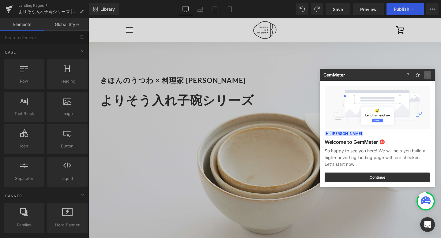
drag, startPoint x: 426, startPoint y: 75, endPoint x: 354, endPoint y: 60, distance: 73.9
click at [426, 75] on img at bounding box center [427, 74] width 7 height 7
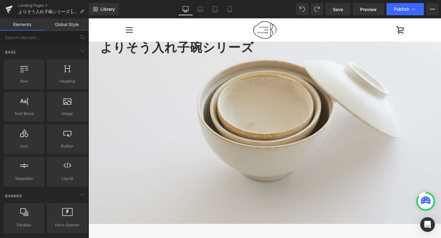
scroll to position [5, 0]
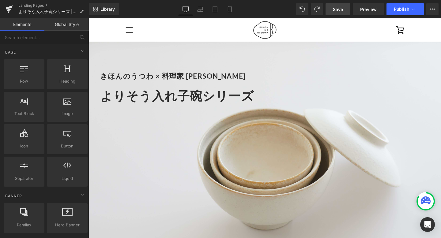
click at [339, 8] on span "Save" at bounding box center [338, 9] width 10 height 6
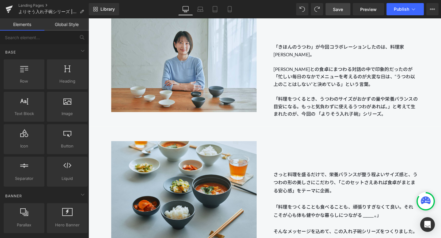
scroll to position [701, 0]
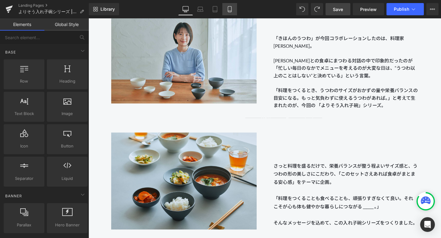
click at [230, 13] on link "Mobile" at bounding box center [230, 9] width 15 height 12
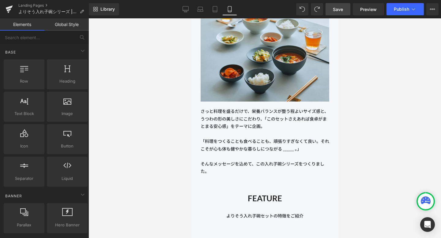
scroll to position [624, 0]
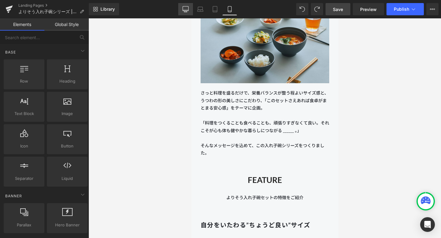
click at [185, 10] on icon at bounding box center [186, 9] width 6 height 6
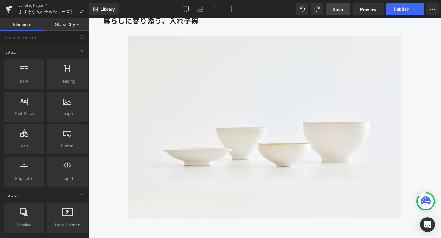
scroll to position [756, 0]
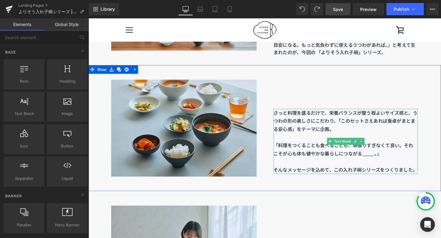
click at [308, 119] on span "さっと料理を盛るだけで、栄養バランスが整う程よいサイズ感と、うつわの形の美しさにこだわり、「このセットさえあれば食卓がまとまる安心感」をテーマに企画。" at bounding box center [358, 126] width 151 height 23
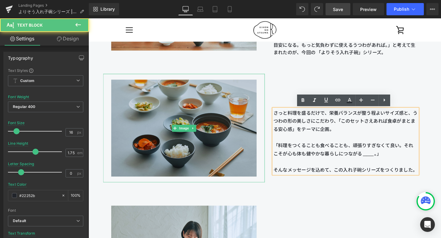
click at [245, 113] on img at bounding box center [188, 134] width 153 height 114
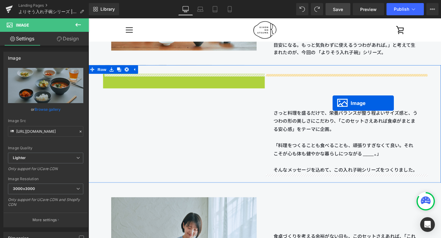
drag, startPoint x: 178, startPoint y: 131, endPoint x: 345, endPoint y: 108, distance: 168.7
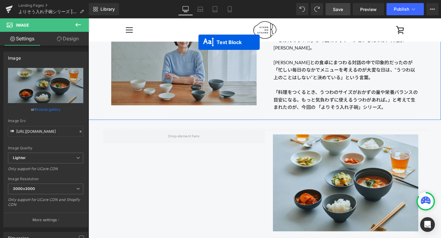
scroll to position [693, 0]
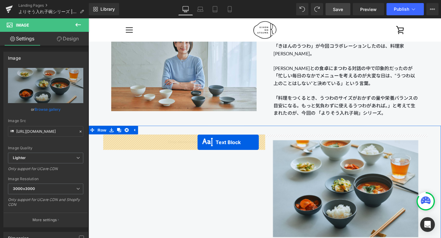
drag, startPoint x: 342, startPoint y: 202, endPoint x: 203, endPoint y: 149, distance: 148.6
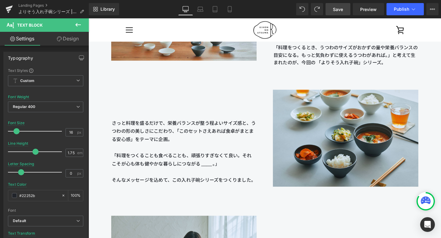
scroll to position [745, 0]
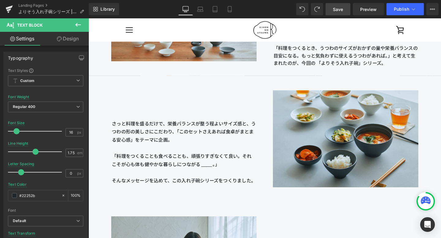
click at [337, 10] on span "Save" at bounding box center [338, 9] width 10 height 6
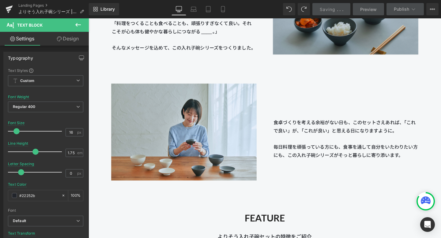
scroll to position [923, 0]
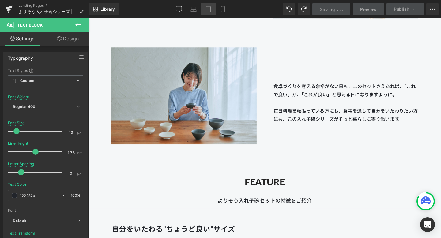
click at [211, 11] on icon at bounding box center [208, 9] width 4 height 6
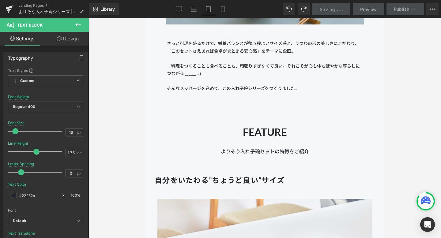
scroll to position [0, 0]
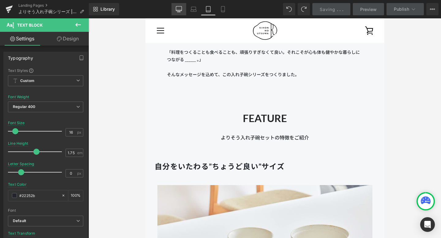
click at [177, 7] on icon at bounding box center [179, 9] width 6 height 6
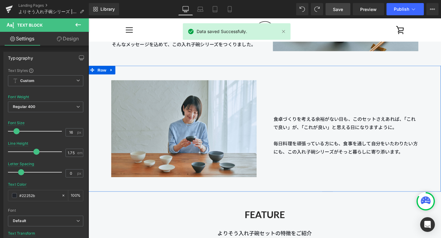
scroll to position [878, 0]
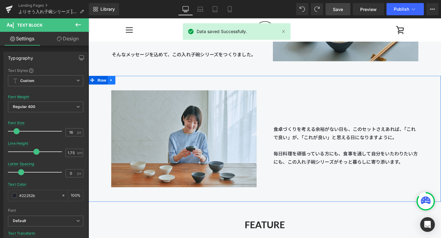
click at [113, 81] on icon at bounding box center [113, 83] width 4 height 5
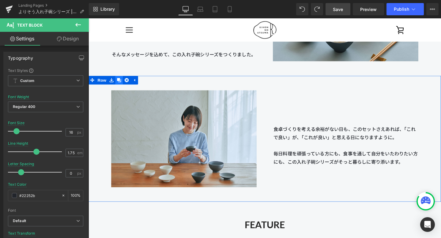
click at [122, 83] on icon at bounding box center [121, 83] width 4 height 4
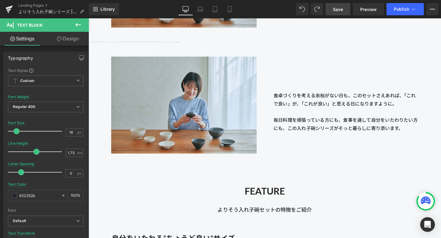
scroll to position [1047, 0]
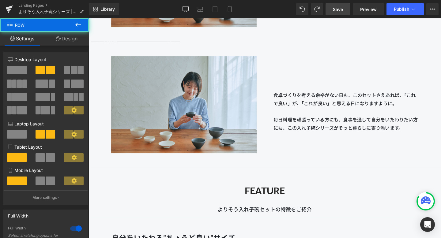
click at [102, 100] on div "Image 食卓づくりを考える余裕がない日も、このセットさえあれば、「これで良い」が、「これが良い」と思える日になりますように。 毎日料理を頑張っている方にも…" at bounding box center [274, 109] width 371 height 133
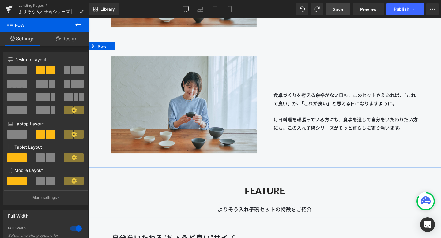
click at [70, 42] on link "Design" at bounding box center [66, 39] width 44 height 14
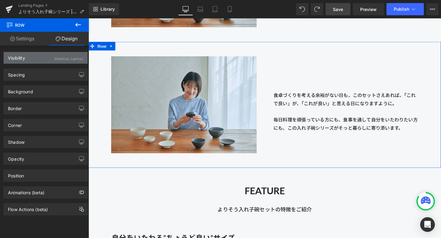
click at [61, 58] on div "(Desktop, Laptop)" at bounding box center [68, 57] width 29 height 10
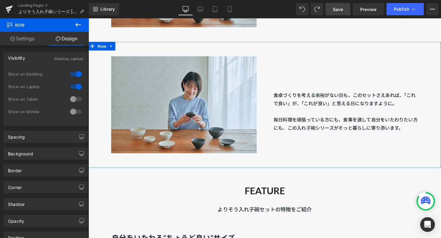
click at [73, 97] on div at bounding box center [76, 99] width 15 height 10
click at [73, 108] on div at bounding box center [76, 112] width 15 height 10
click at [78, 72] on div at bounding box center [76, 74] width 15 height 10
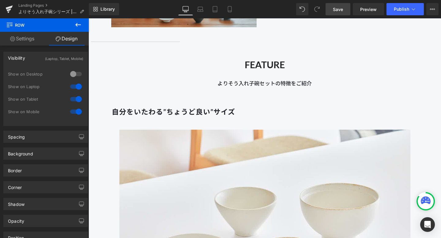
click at [78, 84] on div at bounding box center [76, 87] width 15 height 10
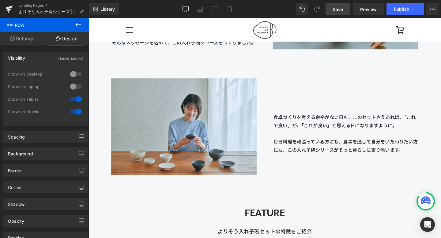
scroll to position [882, 0]
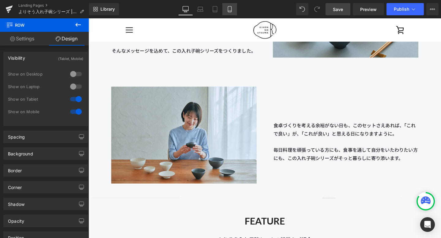
click at [231, 5] on link "Mobile" at bounding box center [230, 9] width 15 height 12
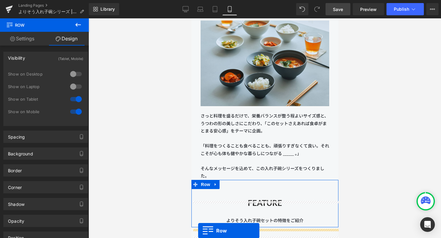
scroll to position [659, 0]
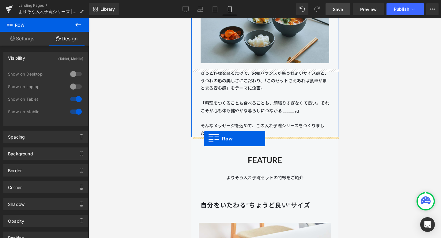
drag, startPoint x: 195, startPoint y: 63, endPoint x: 204, endPoint y: 139, distance: 76.0
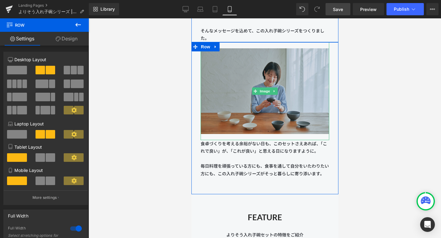
scroll to position [750, 0]
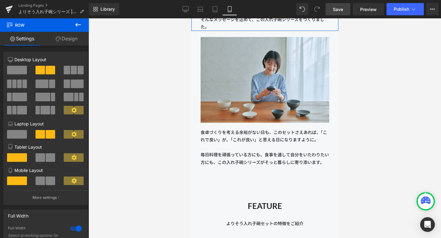
click at [361, 155] on div at bounding box center [265, 128] width 353 height 220
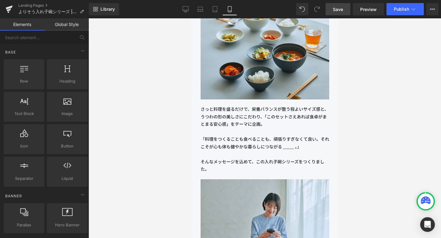
scroll to position [698, 0]
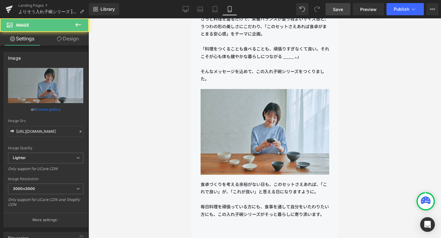
click at [223, 99] on img at bounding box center [264, 132] width 129 height 98
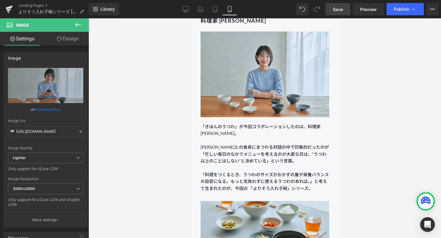
scroll to position [434, 0]
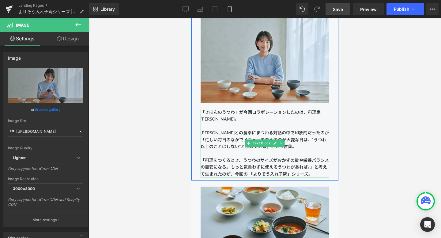
click at [306, 168] on span "もっと気負わずに使えるうつわがあれば。」と考えて" at bounding box center [263, 171] width 127 height 12
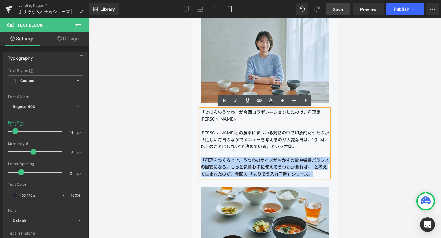
drag, startPoint x: 316, startPoint y: 172, endPoint x: 201, endPoint y: 161, distance: 115.2
click at [201, 161] on p "「料理をつくるとき、うつわのサイズがおかずの量や栄養バランスの目安になる。 もっと気負わずに使えるうつわがあれば。」と考えて 生まれたのが、今回の 「よりそう…" at bounding box center [264, 167] width 129 height 21
copy p "「料理をつくるとき、うつわのサイズがおかずの量や栄養バランスの目安になる。 もっと気負わずに使えるうつわがあれば。」と考えて 生まれたのが、今回の 「よりそう…"
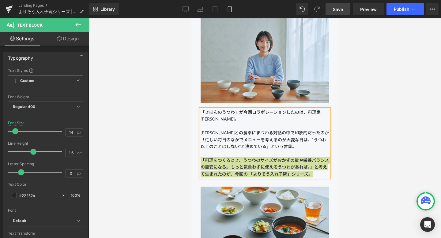
click at [358, 154] on div at bounding box center [265, 128] width 353 height 220
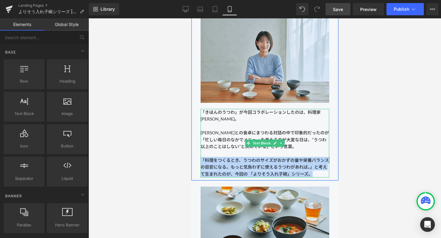
click at [301, 116] on p "「きほんのうつわ」が今回コラボレーションしたのは、料理家 長谷川あかりさん。 長谷川あかりさんとの食卓にまつわる対話の中で印象的だったのが「忙しい毎日のなかで…" at bounding box center [264, 129] width 129 height 41
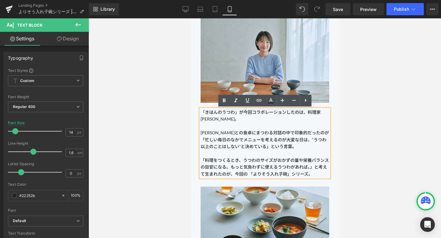
click at [308, 173] on span "生まれたのが、今回の 「よりそう入れ子碗」シリーズ。" at bounding box center [259, 174] width 108 height 5
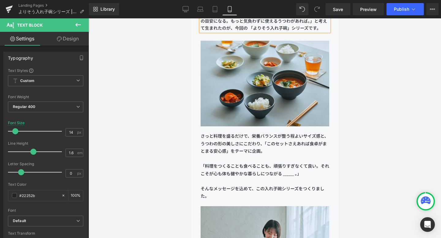
scroll to position [344, 0]
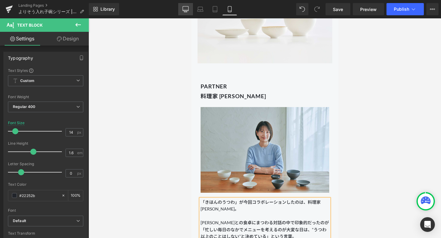
click at [186, 6] on link "Desktop" at bounding box center [185, 9] width 15 height 12
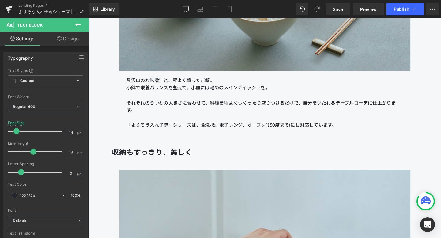
scroll to position [1941, 0]
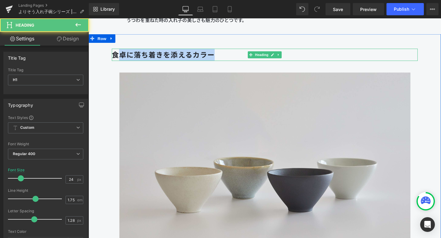
drag, startPoint x: 221, startPoint y: 57, endPoint x: 121, endPoint y: 53, distance: 100.6
click at [121, 52] on h1 "食卓に落ち着きを添えるカラー" at bounding box center [274, 56] width 322 height 13
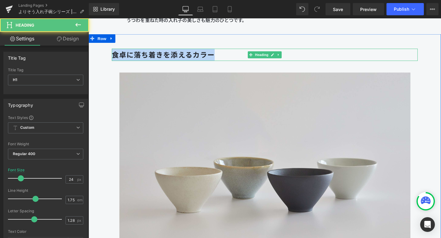
drag, startPoint x: 229, startPoint y: 55, endPoint x: 114, endPoint y: 54, distance: 114.3
click at [114, 54] on div "食卓に落ち着きを添えるカラー Heading" at bounding box center [274, 56] width 322 height 13
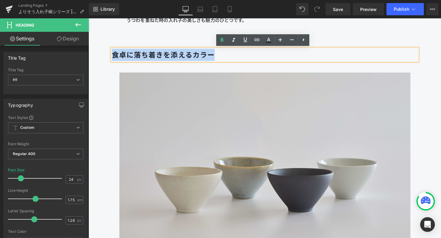
copy b "食卓に落ち着きを添えるカラー"
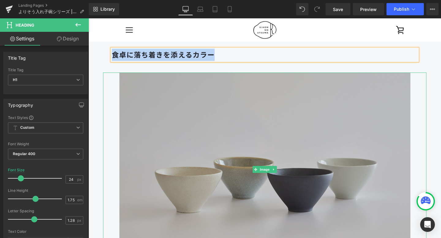
scroll to position [1848, 0]
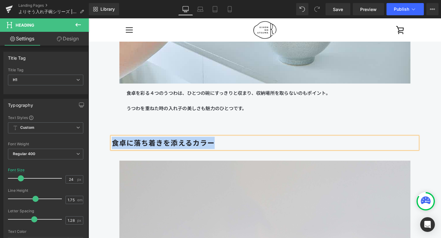
click at [263, 97] on p "食卓を彩る４つのうつわは、ひとつの碗にすっきりと収まり、収納場所を取らないのもポイント。" at bounding box center [273, 101] width 291 height 16
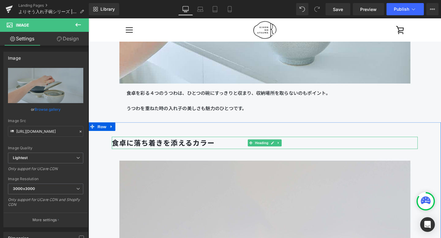
click at [222, 150] on h1 "食卓に落ち着きを添えるカラー" at bounding box center [274, 149] width 322 height 13
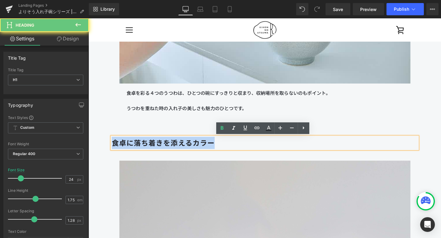
drag, startPoint x: 228, startPoint y: 150, endPoint x: 109, endPoint y: 149, distance: 119.2
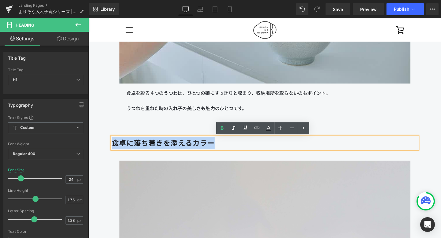
copy b "食卓に落ち着きを添えるカラー"
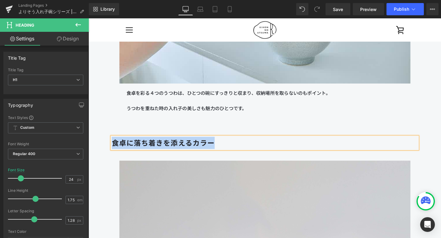
click at [223, 151] on h1 "食卓に落ち着きを添えるカラー" at bounding box center [274, 149] width 322 height 13
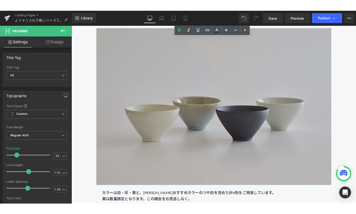
scroll to position [2145, 0]
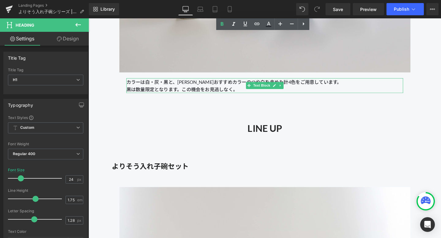
click at [261, 94] on p "カラーは白・灰・黒と、長谷川あかりさんおすすめカラーのつや白を含めた計4色をご用意しています。 黒は数量限定となります。この機会をお見逃しなく。" at bounding box center [273, 90] width 291 height 16
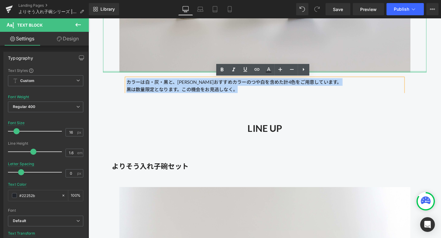
drag, startPoint x: 246, startPoint y: 93, endPoint x: 125, endPoint y: 75, distance: 122.1
click at [125, 75] on div "食卓に落ち着きを添えるカラー Heading Image カラーは白・灰・黒と、長谷川あかりさんおすすめカラーのつや白を含めた計4色をご用意しています。 黒は…" at bounding box center [274, 223] width 340 height 767
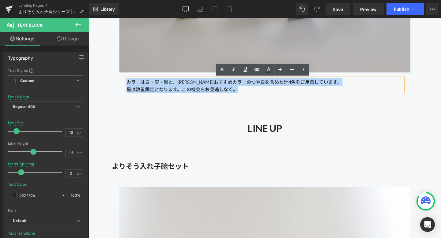
copy p "カラーは白・灰・黒と、長谷川あかりさんおすすめカラーのつや白を含めた計4色をご用意しています。 黒は数量限定となります。この機会をお見逃しなく。"
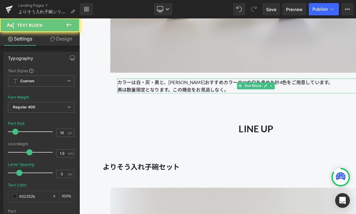
click at [220, 91] on p "カラーは白・灰・黒と、長谷川あかりさんおすすめカラーのつや白を含めた計4色をご用意しています。 黒は数量限定となります。この機会をお見逃しなく。" at bounding box center [264, 90] width 291 height 16
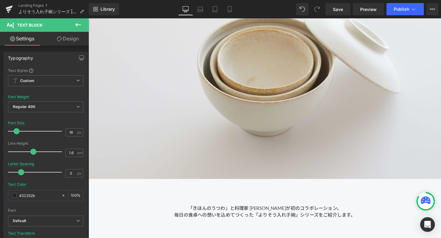
scroll to position [105, 0]
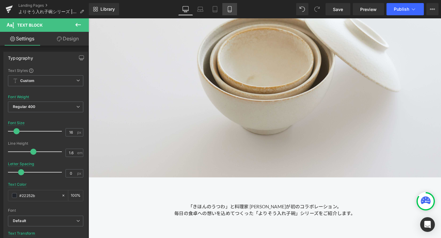
click at [228, 14] on link "Mobile" at bounding box center [230, 9] width 15 height 12
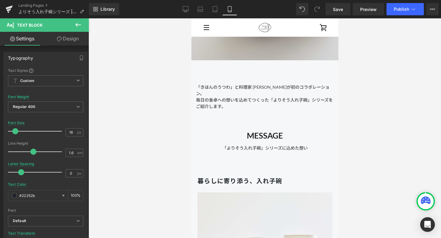
scroll to position [0, 0]
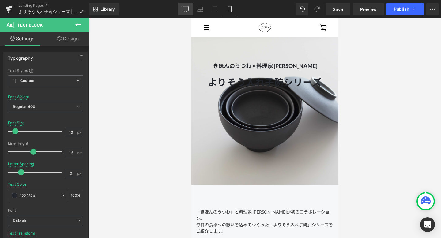
click at [186, 11] on icon at bounding box center [186, 8] width 6 height 5
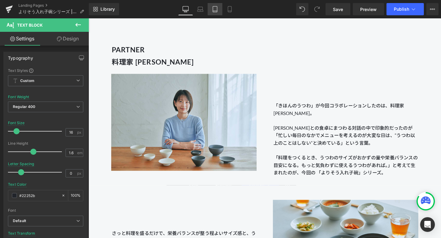
click at [219, 9] on link "Tablet" at bounding box center [215, 9] width 15 height 12
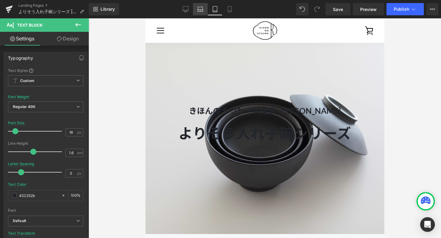
click at [203, 9] on icon at bounding box center [200, 9] width 6 height 6
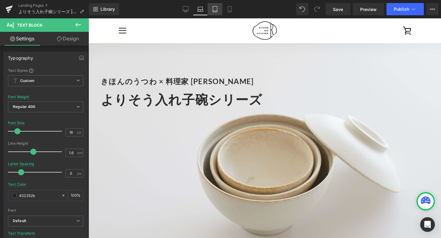
click at [216, 10] on icon at bounding box center [215, 9] width 6 height 6
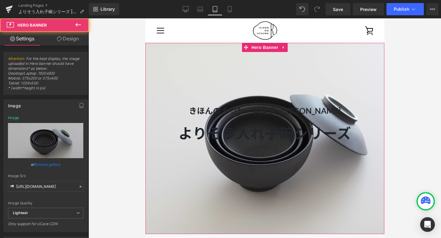
click at [216, 83] on div at bounding box center [264, 139] width 239 height 192
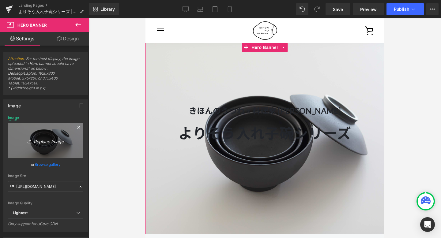
click at [44, 131] on link "Replace Image" at bounding box center [45, 140] width 75 height 35
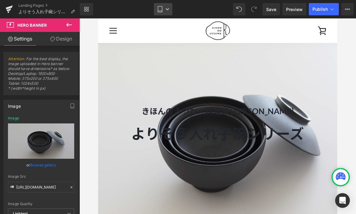
click at [165, 9] on link "Tablet" at bounding box center [163, 9] width 18 height 12
click at [117, 8] on div "Library Tablet Desktop Laptop Tablet Mobile Save Preview Publish Scheduled View…" at bounding box center [218, 9] width 276 height 12
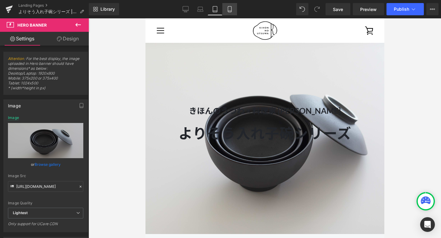
click at [227, 8] on link "Mobile" at bounding box center [230, 9] width 15 height 12
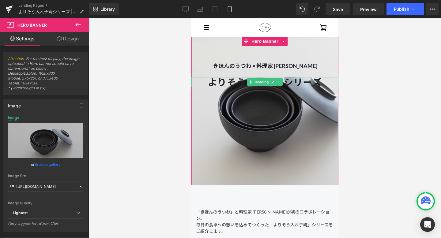
click at [320, 82] on h1 "よりそう入れ子碗シリーズ" at bounding box center [264, 82] width 147 height 10
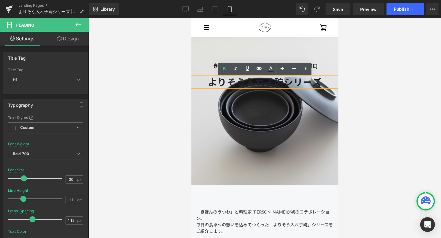
click at [270, 129] on div at bounding box center [264, 111] width 147 height 149
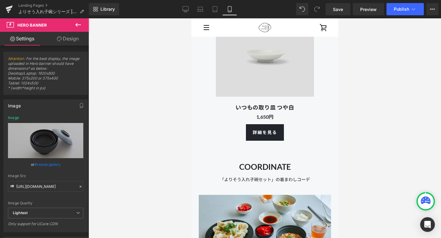
scroll to position [5492, 0]
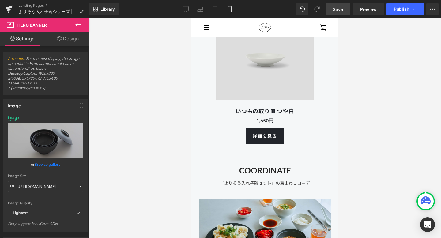
click at [337, 9] on span "Save" at bounding box center [338, 9] width 10 height 6
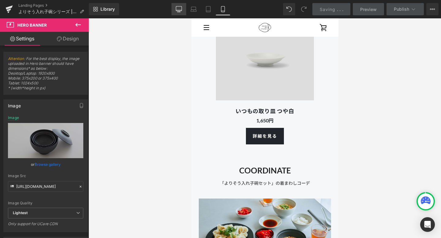
click at [183, 6] on link "Desktop" at bounding box center [179, 9] width 15 height 12
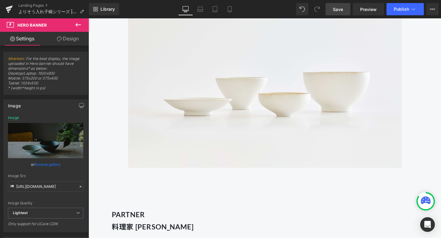
scroll to position [829, 0]
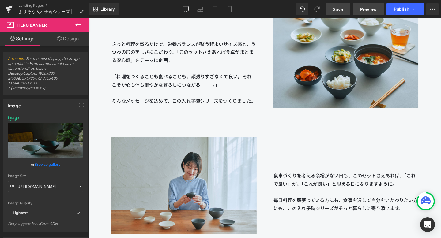
click at [372, 6] on link "Preview" at bounding box center [368, 9] width 31 height 12
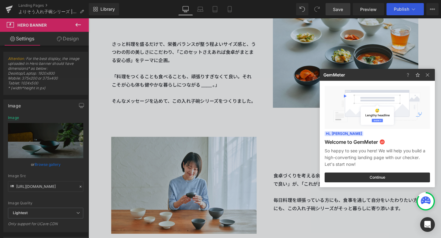
click at [381, 6] on div at bounding box center [220, 119] width 441 height 238
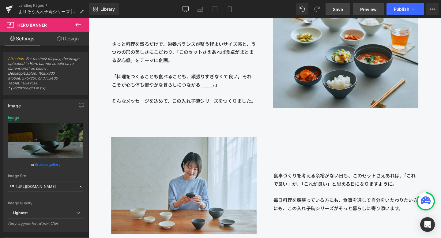
click at [366, 10] on span "Preview" at bounding box center [368, 9] width 17 height 6
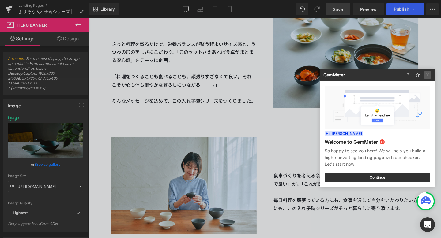
click at [430, 75] on img at bounding box center [427, 74] width 7 height 7
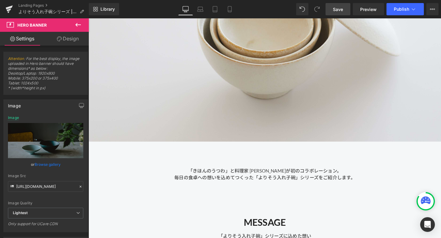
scroll to position [32, 0]
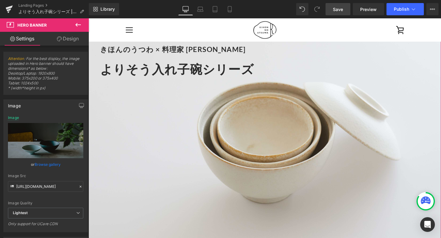
click at [121, 147] on div "きほんのうつわ × 料理家 長谷川あかり Heading よりそう入れ子碗シリーズ Heading" at bounding box center [274, 134] width 371 height 247
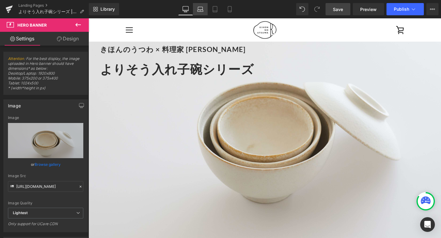
click at [203, 11] on icon at bounding box center [200, 9] width 6 height 6
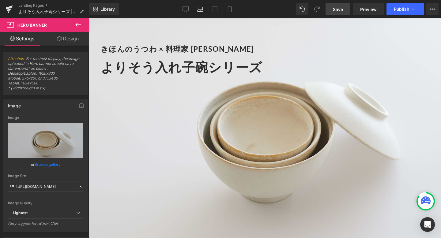
scroll to position [0, 0]
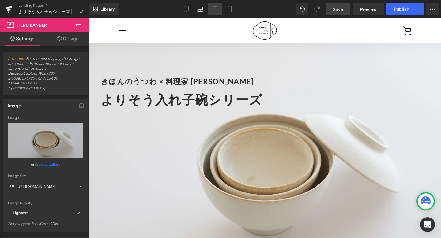
click at [214, 11] on icon at bounding box center [215, 9] width 6 height 6
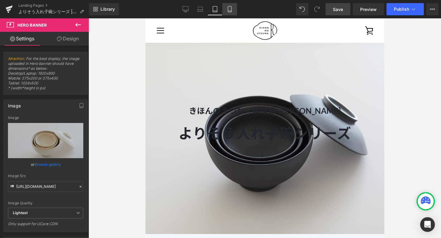
click at [233, 9] on icon at bounding box center [230, 9] width 6 height 6
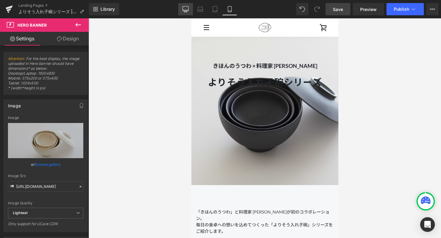
click at [184, 11] on icon at bounding box center [186, 9] width 6 height 6
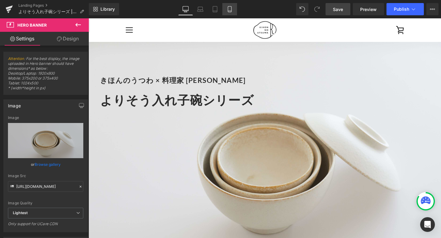
click at [225, 10] on link "Mobile" at bounding box center [230, 9] width 15 height 12
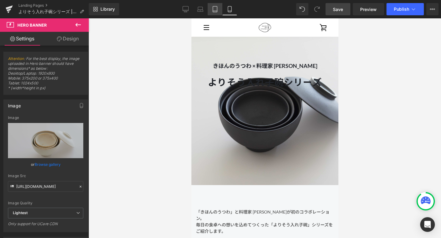
click at [218, 10] on icon at bounding box center [215, 9] width 6 height 6
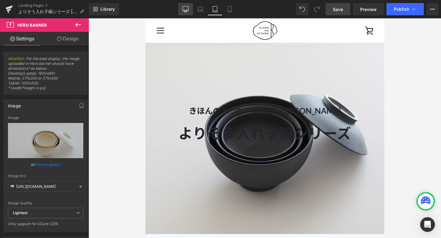
click at [182, 10] on link "Desktop" at bounding box center [185, 9] width 15 height 12
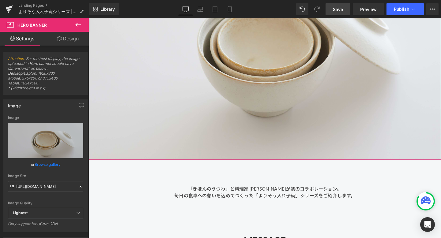
scroll to position [202, 0]
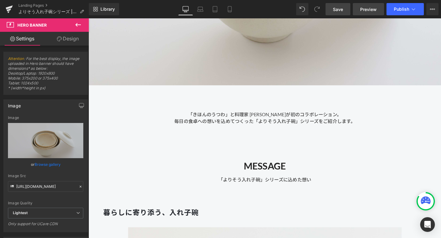
click at [365, 9] on span "Preview" at bounding box center [368, 9] width 17 height 6
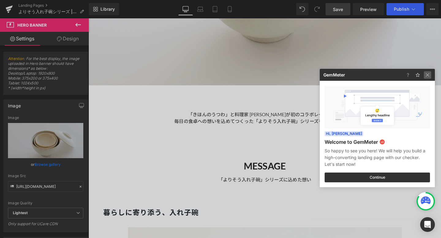
click at [426, 77] on img at bounding box center [427, 74] width 7 height 7
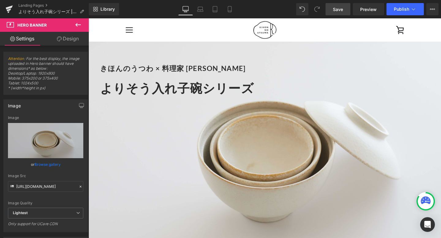
scroll to position [0, 0]
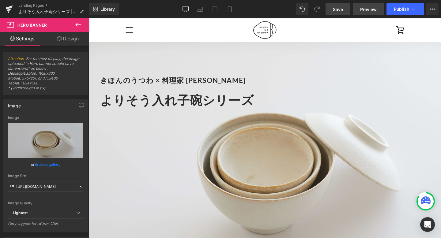
click at [366, 10] on span "Preview" at bounding box center [368, 9] width 17 height 6
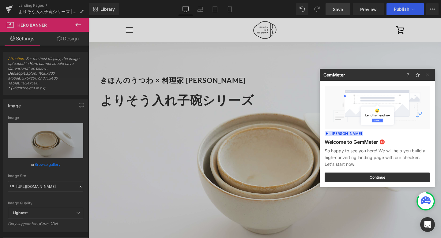
click at [236, 13] on div at bounding box center [220, 119] width 441 height 238
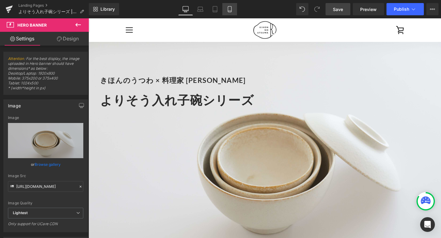
click at [232, 12] on icon at bounding box center [230, 9] width 6 height 6
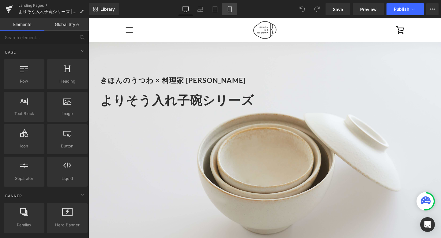
click at [230, 6] on icon at bounding box center [230, 9] width 6 height 6
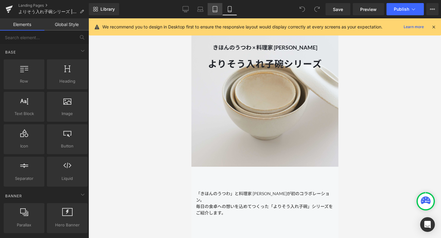
click at [215, 7] on icon at bounding box center [215, 9] width 6 height 6
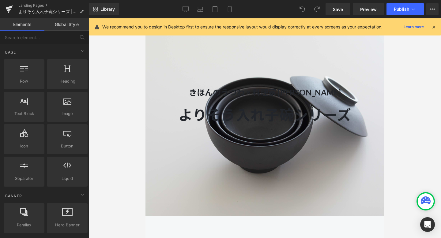
scroll to position [25, 0]
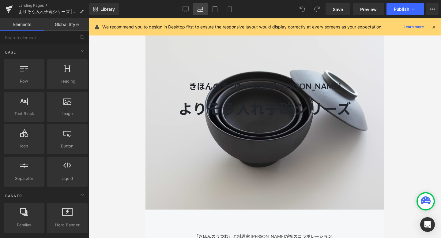
click at [201, 9] on icon at bounding box center [200, 9] width 6 height 6
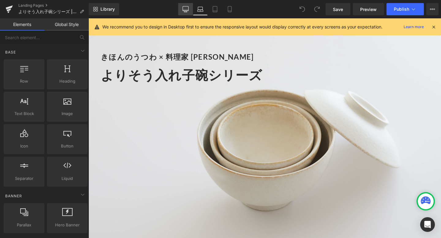
click at [189, 10] on link "Desktop" at bounding box center [185, 9] width 15 height 12
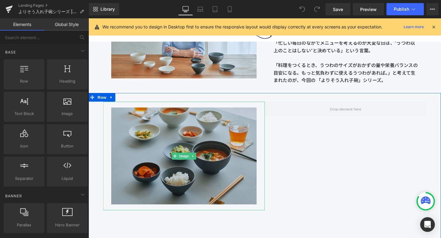
scroll to position [721, 0]
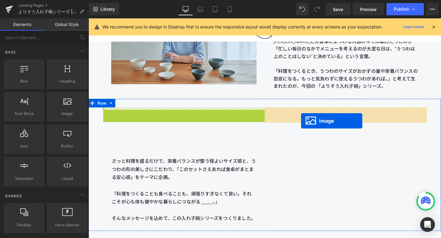
drag, startPoint x: 179, startPoint y: 169, endPoint x: 312, endPoint y: 126, distance: 139.7
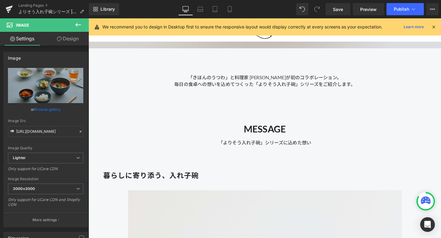
scroll to position [0, 0]
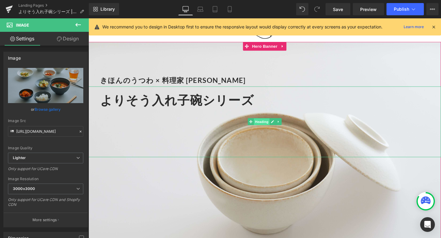
click at [268, 127] on span "Heading" at bounding box center [271, 127] width 17 height 7
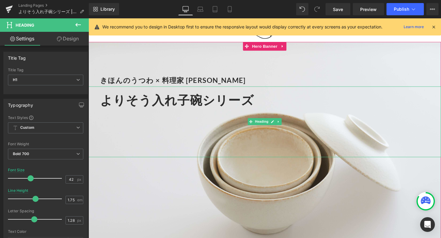
click at [181, 160] on div "よりそう入れ子碗シリーズ" at bounding box center [274, 127] width 371 height 75
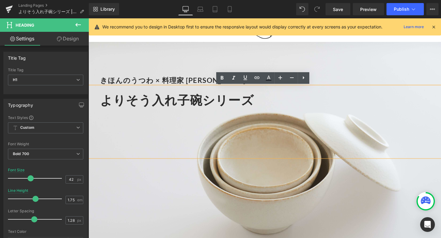
click at [181, 131] on div at bounding box center [277, 128] width 352 height 9
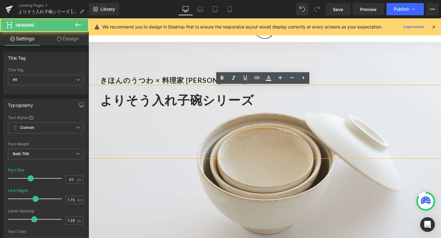
click at [189, 214] on div "きほんのうつわ × 料理家 長谷川あかり Heading よりそう入れ子碗シリーズ Heading" at bounding box center [274, 166] width 371 height 247
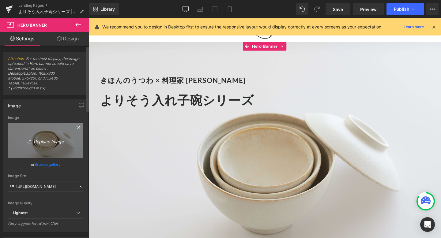
click at [59, 131] on link "Replace Image" at bounding box center [45, 140] width 75 height 35
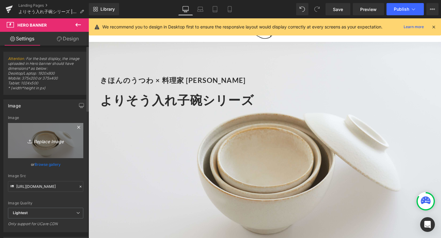
type input "C:\fakepath\250806_きほんのうつわ45226.jpg"
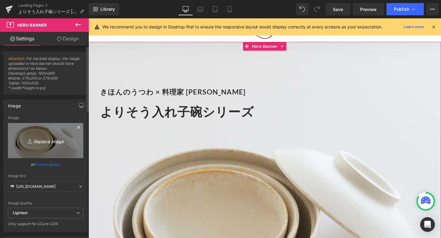
click at [57, 130] on link "Replace Image" at bounding box center [45, 140] width 75 height 35
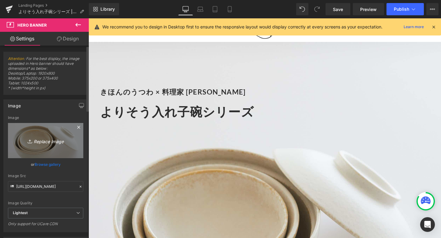
type input "C:\fakepath\250806_きほんのうつわ45226 (1).jpg"
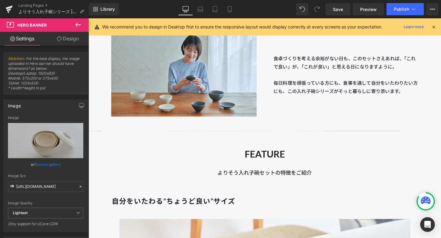
scroll to position [958, 0]
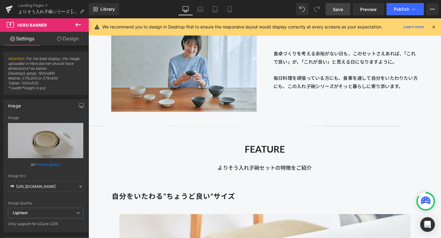
click at [333, 8] on link "Save" at bounding box center [338, 9] width 25 height 12
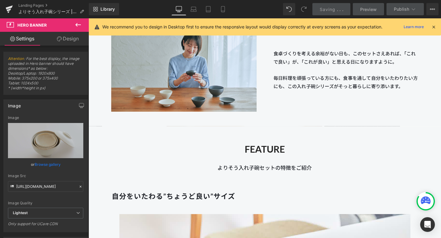
click at [290, 32] on div "We recommend you to design in Desktop first to ensure the responsive layout wou…" at bounding box center [265, 26] width 352 height 17
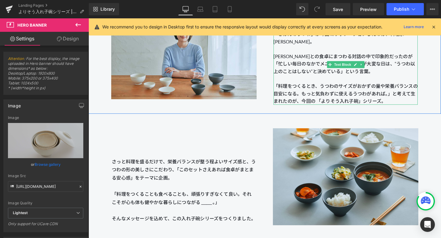
scroll to position [735, 0]
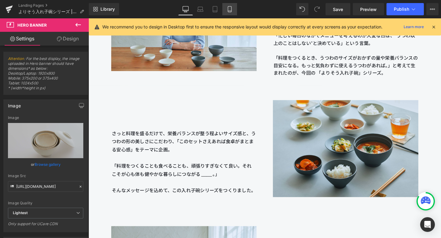
click at [232, 8] on icon at bounding box center [230, 9] width 6 height 6
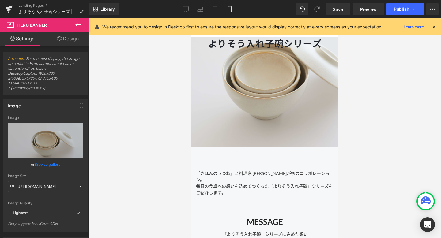
scroll to position [0, 0]
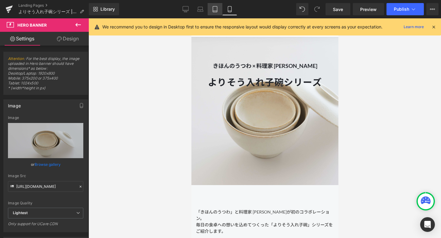
click at [213, 10] on icon at bounding box center [215, 9] width 4 height 6
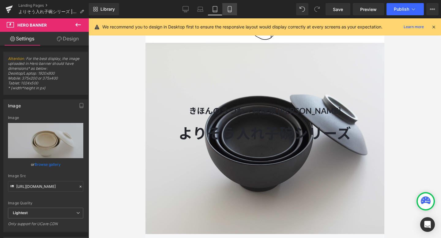
click at [228, 8] on icon at bounding box center [230, 9] width 6 height 6
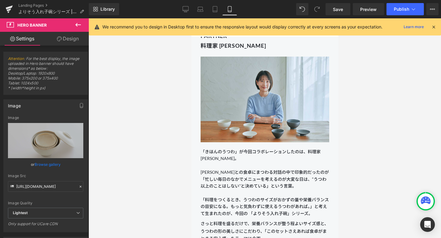
scroll to position [390, 0]
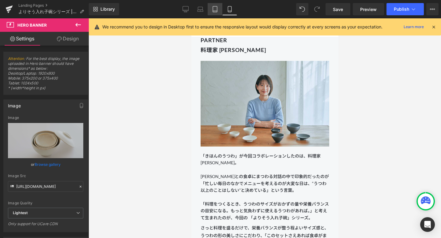
click at [215, 7] on icon at bounding box center [215, 9] width 6 height 6
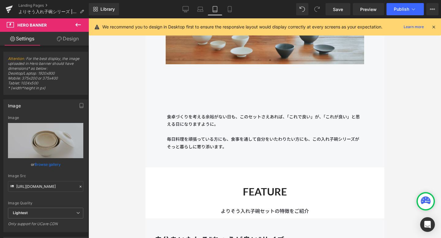
scroll to position [1287, 0]
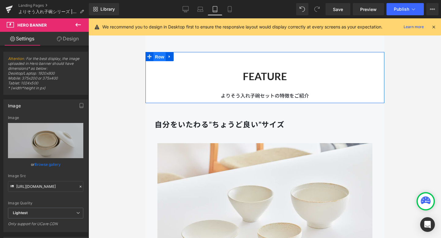
click at [160, 56] on span "Row" at bounding box center [159, 56] width 12 height 9
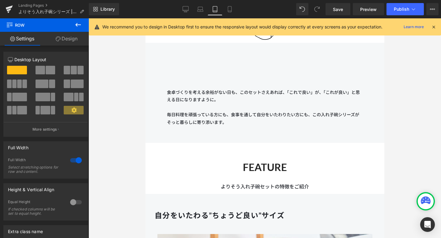
scroll to position [1177, 0]
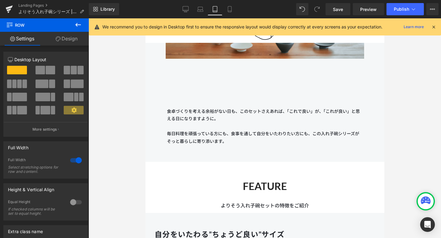
click at [153, 104] on div "Image 食卓づくりを考える余裕がない日も、このセットさえあれば、「これで良い」が、「これが良い」と思える日になりますように。 毎日料理を頑張っている方にも…" at bounding box center [264, 27] width 239 height 269
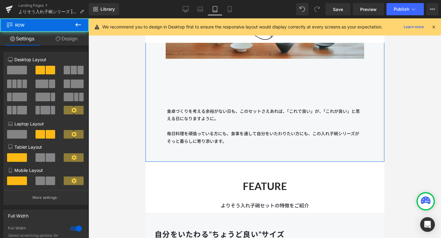
click at [77, 42] on link "Design" at bounding box center [66, 39] width 44 height 14
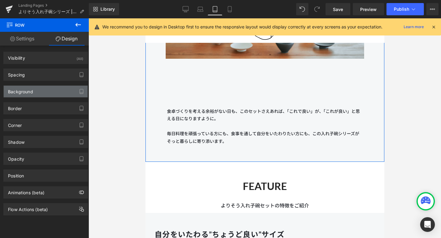
click at [61, 89] on div "Background" at bounding box center [46, 92] width 84 height 12
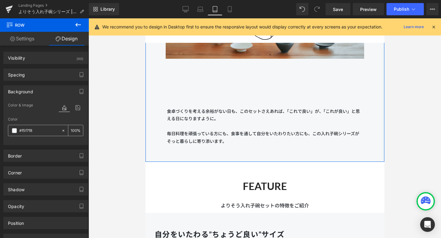
drag, startPoint x: 44, startPoint y: 133, endPoint x: 135, endPoint y: 166, distance: 96.9
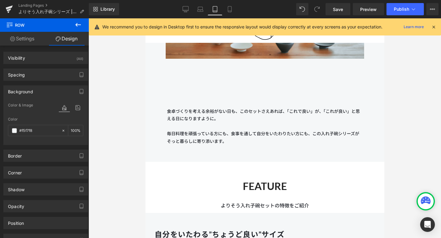
click at [145, 176] on div at bounding box center [265, 128] width 353 height 220
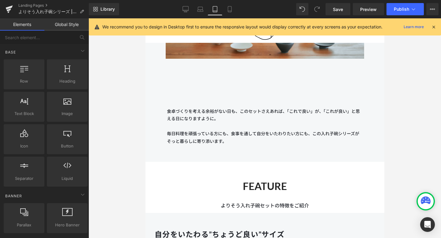
click at [156, 176] on div "FEATURE Heading よりそう入れ子碗セットの特徴をご紹介 Text Block" at bounding box center [264, 190] width 239 height 39
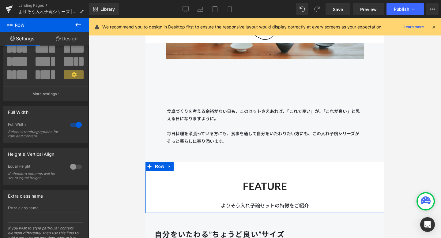
scroll to position [65, 0]
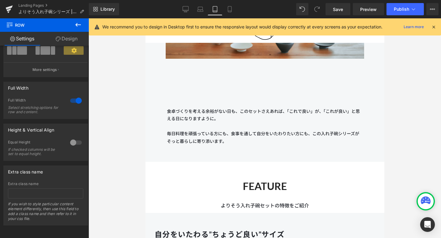
click at [77, 25] on icon at bounding box center [78, 25] width 6 height 4
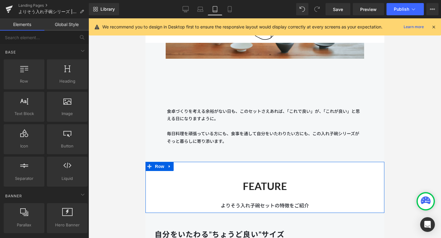
click at [168, 176] on div "FEATURE Heading よりそう入れ子碗セットの特徴をご紹介 Text Block" at bounding box center [264, 190] width 239 height 39
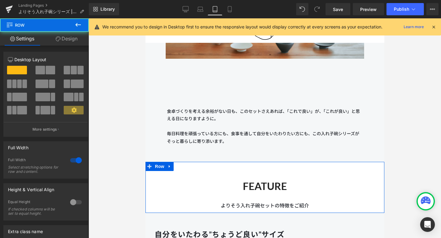
click at [77, 36] on link "Design" at bounding box center [66, 39] width 44 height 14
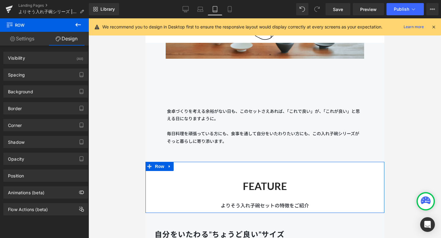
click at [48, 85] on div "Background Color & Image color Color transparent 0 % Image Replace Image Upload…" at bounding box center [46, 89] width 92 height 17
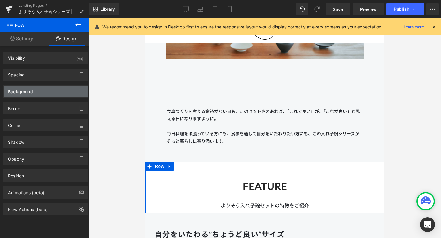
click at [47, 93] on div "Background" at bounding box center [46, 92] width 84 height 12
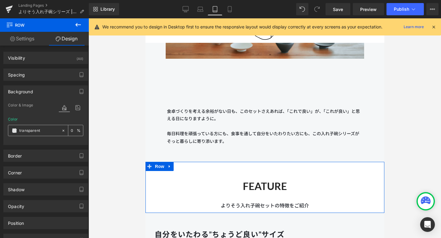
click at [63, 131] on icon at bounding box center [64, 131] width 2 height 2
click at [45, 130] on input "transparent" at bounding box center [38, 131] width 39 height 7
paste input "https://identity-inc.slack.com/archives/C097YFZGJCB/p1755754110351919?thread_ts…"
type input "https://identity-inc.slack.com/archives/C097YFZGJCB/p1755754110351919?thread_ts…"
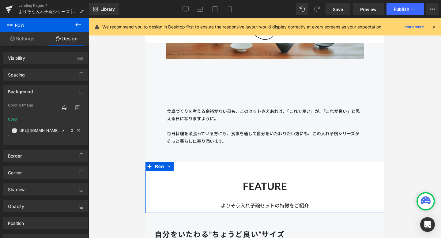
click at [63, 131] on icon at bounding box center [63, 131] width 4 height 4
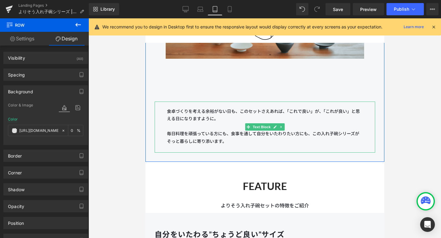
click at [157, 118] on div "食卓づくりを考える余裕がない日も、このセットさえあれば、「これで良い」が、「これが良い」と思える日になりますように。 毎日料理を頑張っている方にも、食事を通し…" at bounding box center [264, 127] width 221 height 51
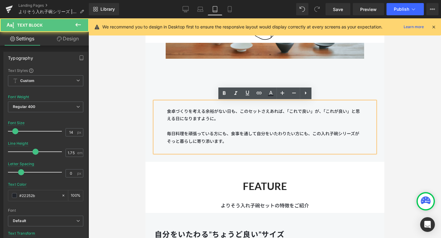
click at [164, 90] on div "食卓づくりを考える余裕がない日も、このセットさえあれば、「これで良い」が、「これが良い」と思える日になりますように。 毎日料理を頑張っている方にも、食事を通し…" at bounding box center [264, 109] width 221 height 88
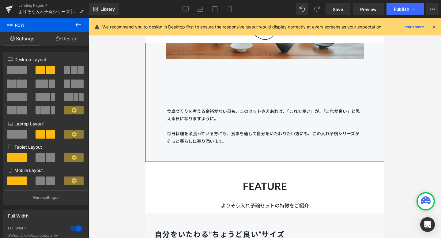
click at [70, 40] on link "Design" at bounding box center [66, 39] width 44 height 14
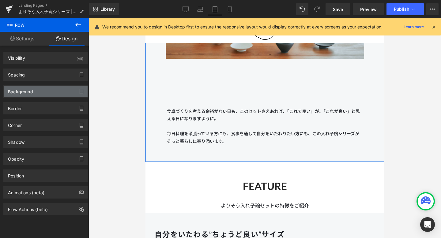
click at [52, 94] on div "Background" at bounding box center [46, 92] width 84 height 12
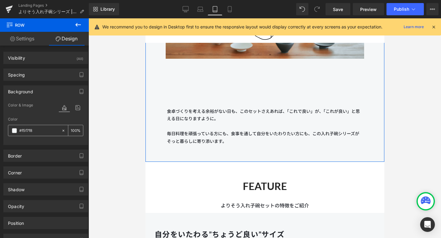
click at [38, 129] on input "text" at bounding box center [38, 131] width 39 height 7
type input "#f5f7f8"
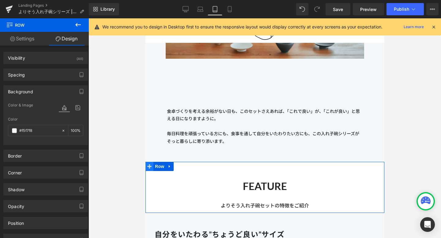
click at [149, 169] on icon at bounding box center [149, 166] width 4 height 5
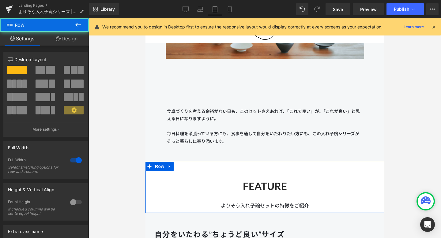
click at [76, 39] on link "Design" at bounding box center [66, 39] width 44 height 14
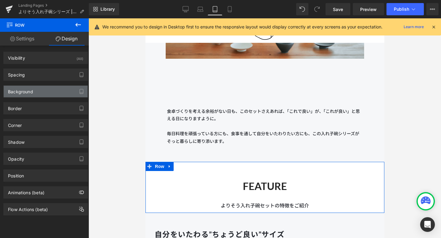
click at [57, 92] on div "Background" at bounding box center [46, 92] width 84 height 12
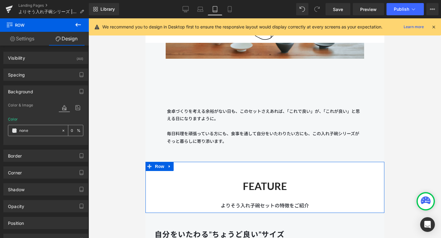
click at [33, 132] on input "none" at bounding box center [38, 131] width 39 height 7
paste input "#f5f7f8"
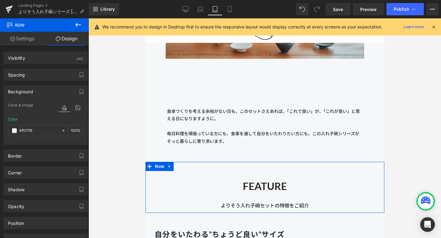
type input "#f5f7f8"
click at [37, 149] on div "Border Border Style Custom Custom Setup Global Style Custom Setup Global Style …" at bounding box center [46, 153] width 92 height 17
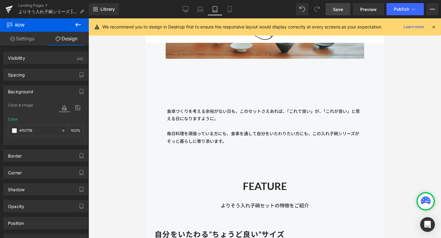
click at [338, 10] on span "Save" at bounding box center [338, 9] width 10 height 6
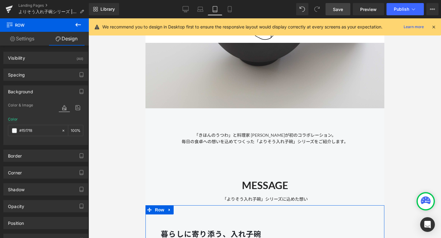
scroll to position [86, 0]
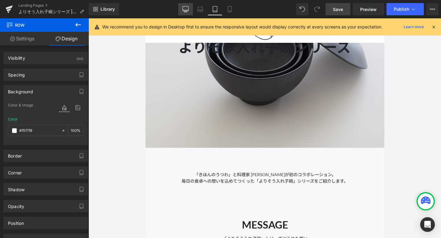
click at [186, 10] on icon at bounding box center [186, 10] width 6 height 0
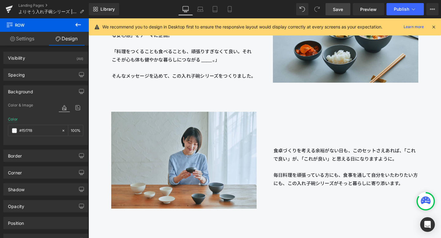
scroll to position [931, 0]
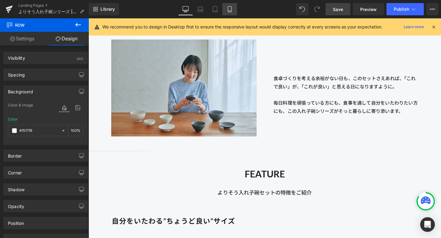
click at [231, 10] on icon at bounding box center [230, 9] width 6 height 6
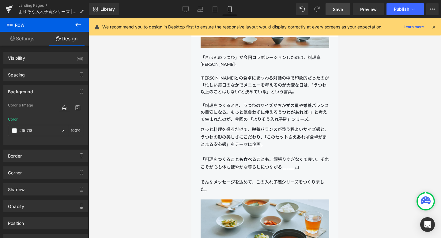
scroll to position [483, 0]
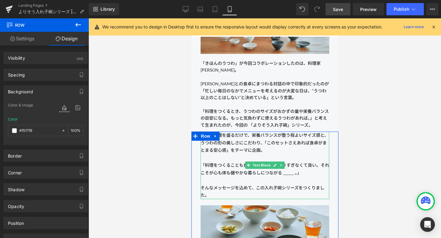
click at [200, 182] on div "さっと料理を盛るだけで、栄養バランスが整う程よいサイズ感と、うつわの形の美しさにこだわり、「このセットさえあれば食卓がまとまる安心感」をテーマに企画。 「料理…" at bounding box center [264, 166] width 147 height 68
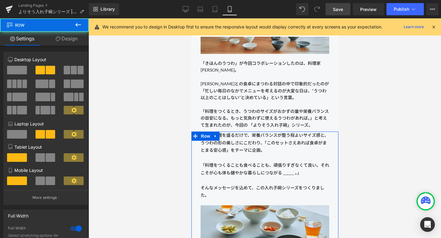
click at [73, 40] on link "Design" at bounding box center [66, 39] width 44 height 14
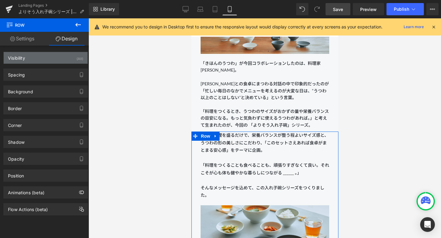
click at [64, 60] on div "Visibility (All)" at bounding box center [46, 58] width 84 height 12
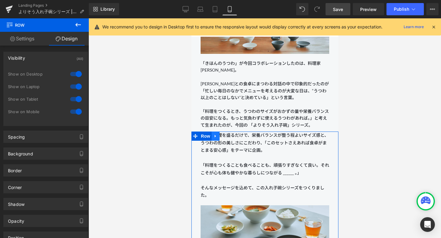
click at [215, 138] on icon at bounding box center [215, 136] width 4 height 5
click at [222, 137] on icon at bounding box center [223, 136] width 4 height 5
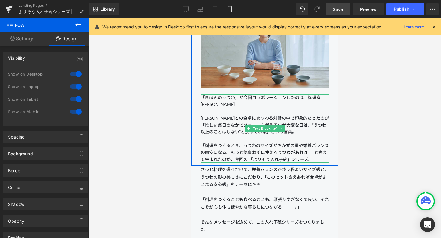
scroll to position [493, 0]
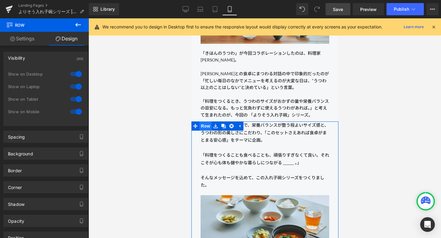
click at [205, 127] on span "Row" at bounding box center [205, 126] width 12 height 9
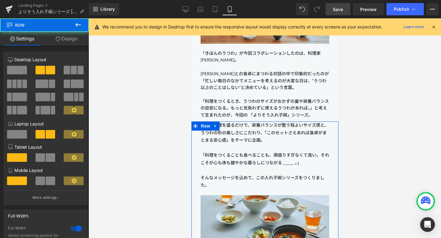
click at [74, 38] on link "Design" at bounding box center [66, 39] width 44 height 14
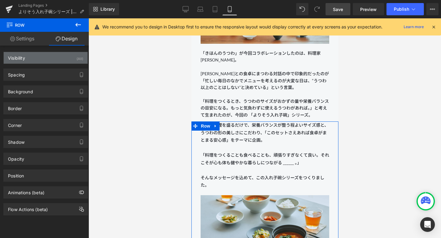
click at [61, 61] on div "Visibility (All)" at bounding box center [46, 58] width 84 height 12
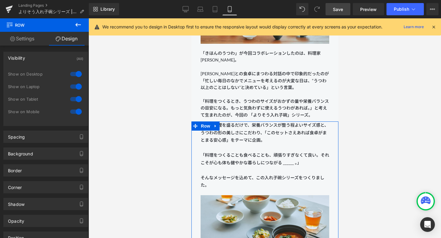
click at [77, 100] on div at bounding box center [76, 99] width 15 height 10
click at [77, 111] on div at bounding box center [76, 112] width 15 height 10
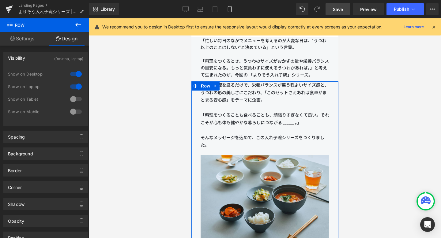
scroll to position [518, 0]
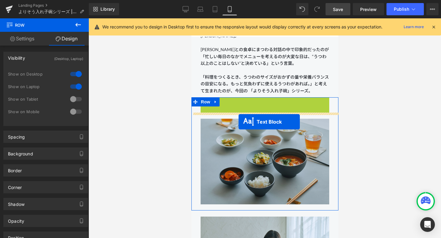
drag, startPoint x: 249, startPoint y: 131, endPoint x: 238, endPoint y: 122, distance: 13.5
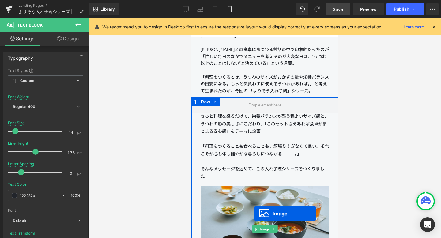
scroll to position [524, 0]
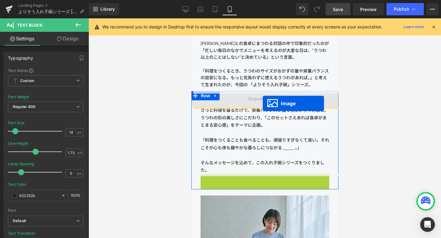
drag, startPoint x: 254, startPoint y: 227, endPoint x: 263, endPoint y: 104, distance: 123.2
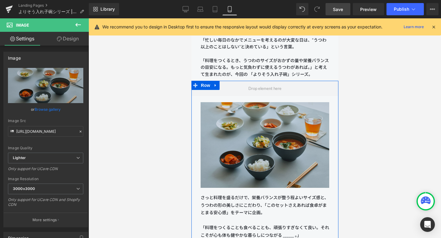
scroll to position [536, 0]
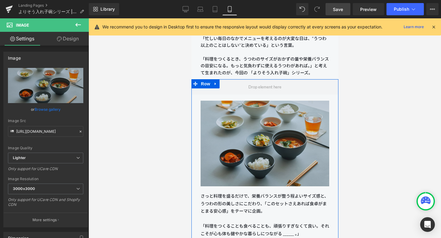
click at [261, 163] on img at bounding box center [264, 144] width 129 height 98
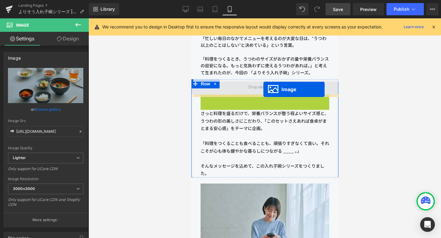
drag, startPoint x: 256, startPoint y: 143, endPoint x: 263, endPoint y: 89, distance: 54.5
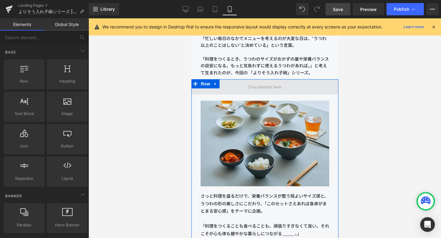
click at [249, 82] on span at bounding box center [264, 87] width 37 height 10
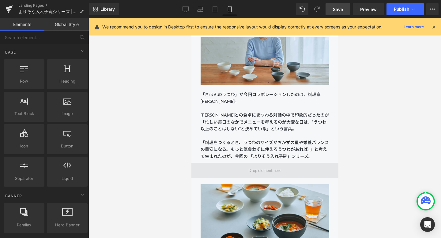
scroll to position [436, 0]
